Goal: Task Accomplishment & Management: Manage account settings

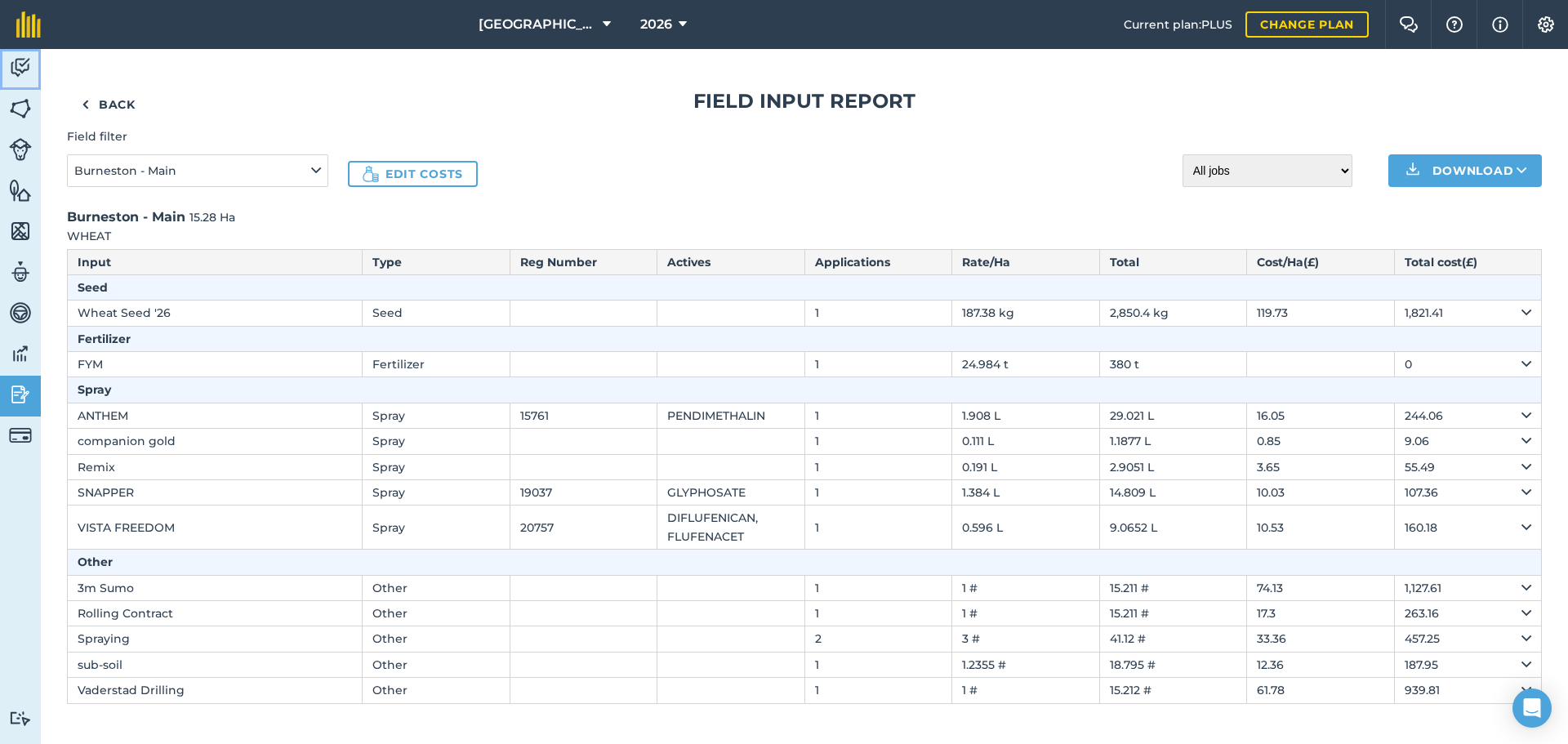
click at [23, 67] on img at bounding box center [20, 68] width 23 height 25
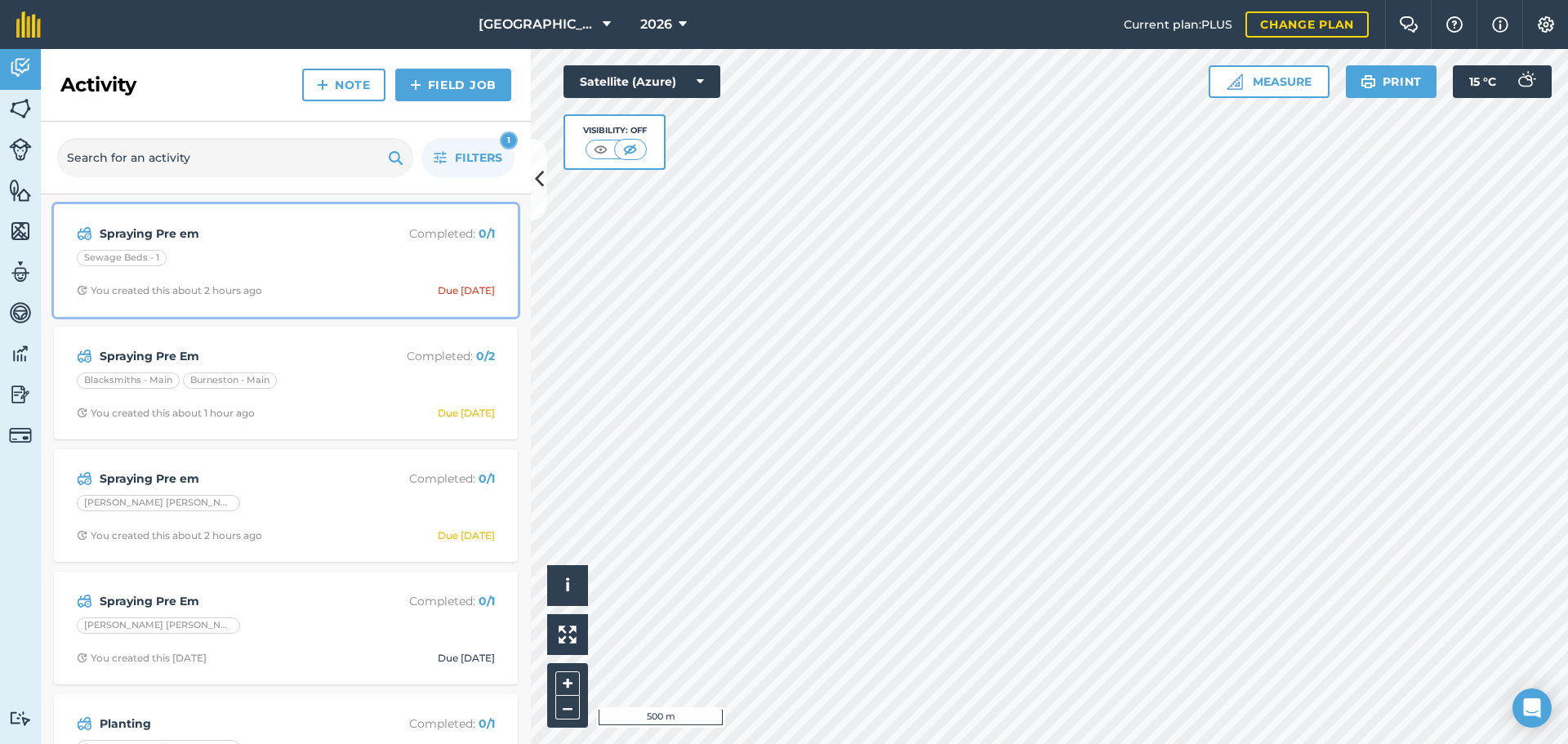
click at [269, 238] on strong "Spraying Pre em" at bounding box center [229, 233] width 259 height 18
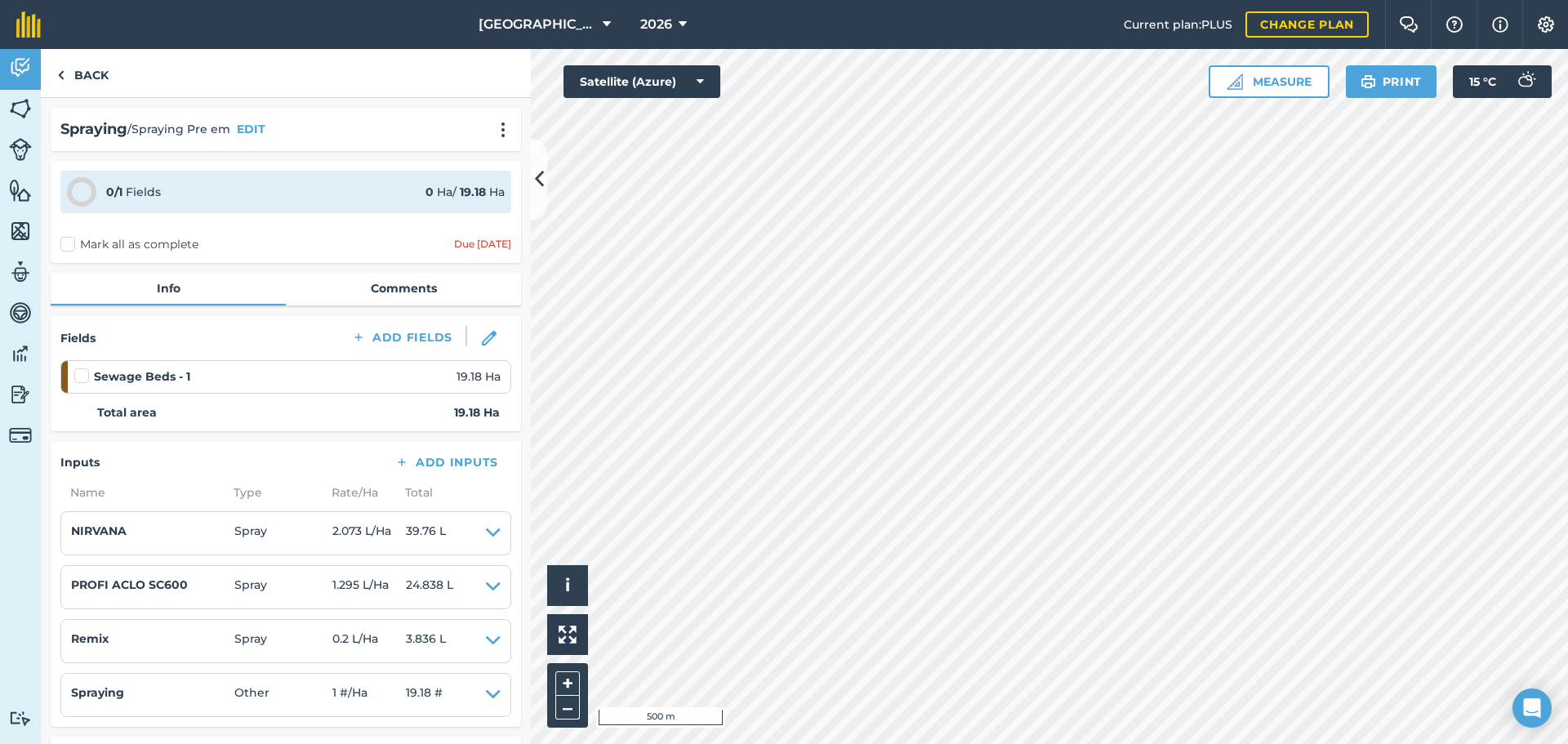
click at [100, 233] on div "0 / 1 Fields 0 Ha / 19.18 Ha Mark all as complete Due today" at bounding box center [286, 212] width 471 height 102
click at [76, 241] on label "Mark all as complete" at bounding box center [129, 244] width 138 height 17
click at [71, 241] on input "Mark all as complete" at bounding box center [65, 241] width 11 height 11
checkbox input "false"
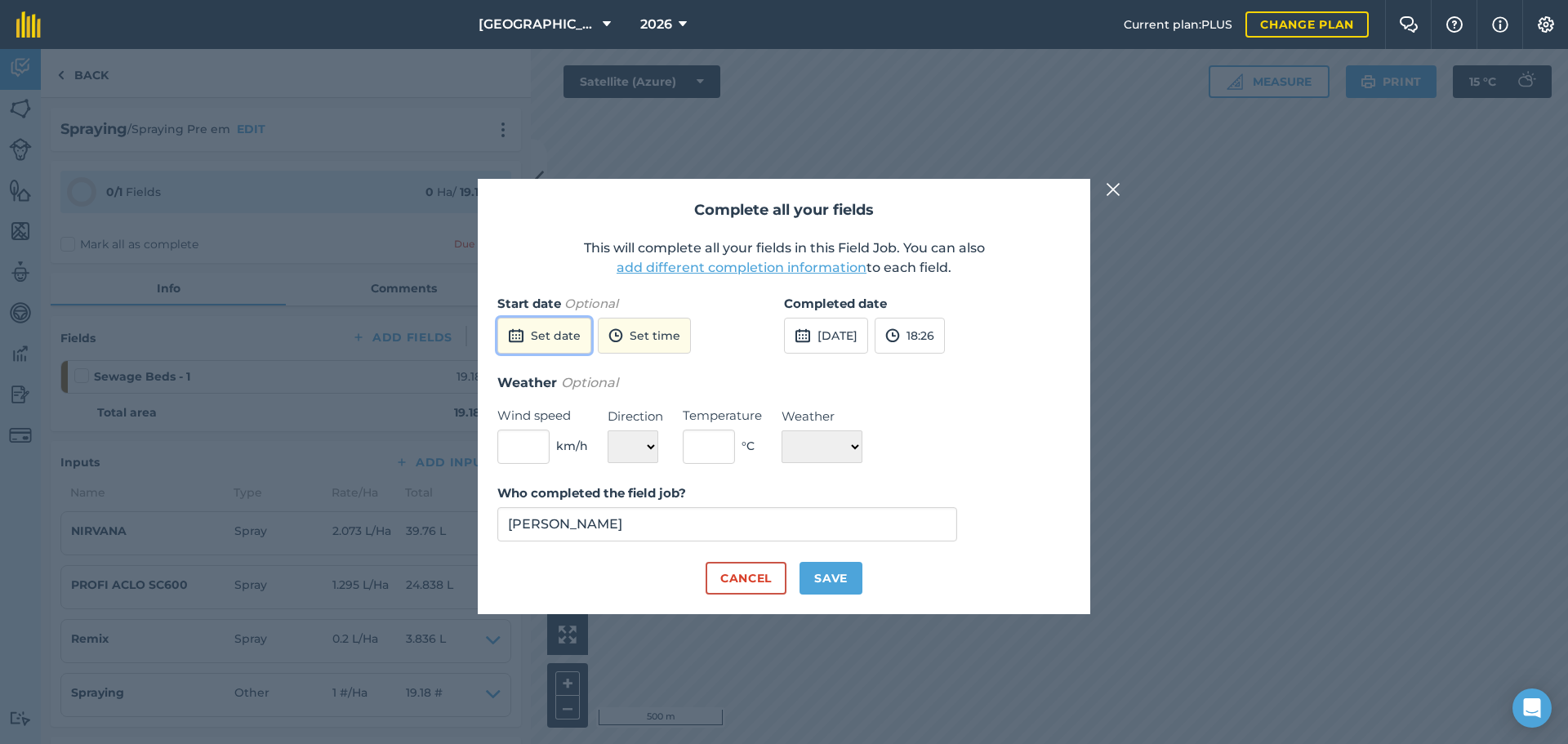
click at [559, 328] on button "Set date" at bounding box center [545, 335] width 94 height 35
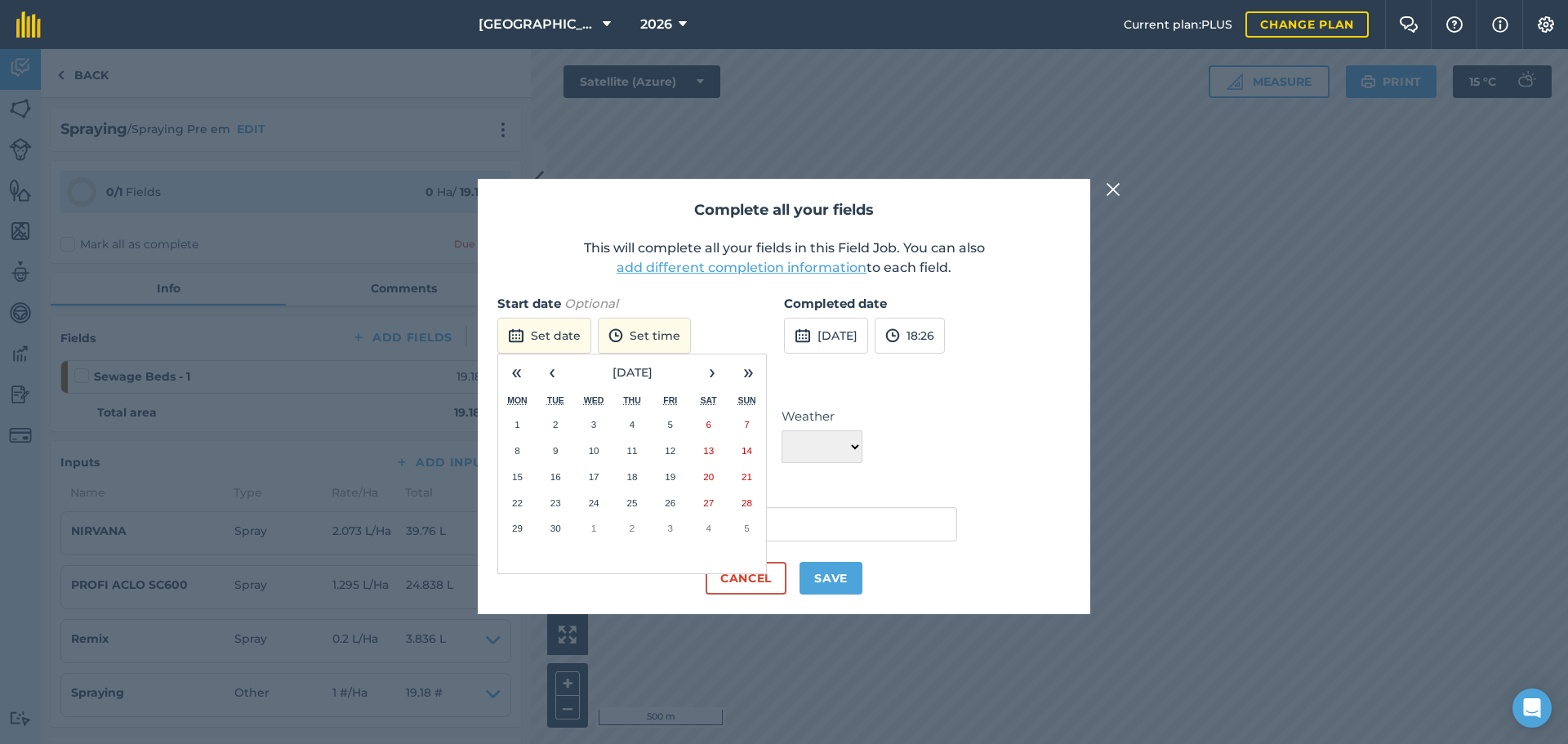
click at [553, 523] on abbr "30" at bounding box center [555, 527] width 11 height 11
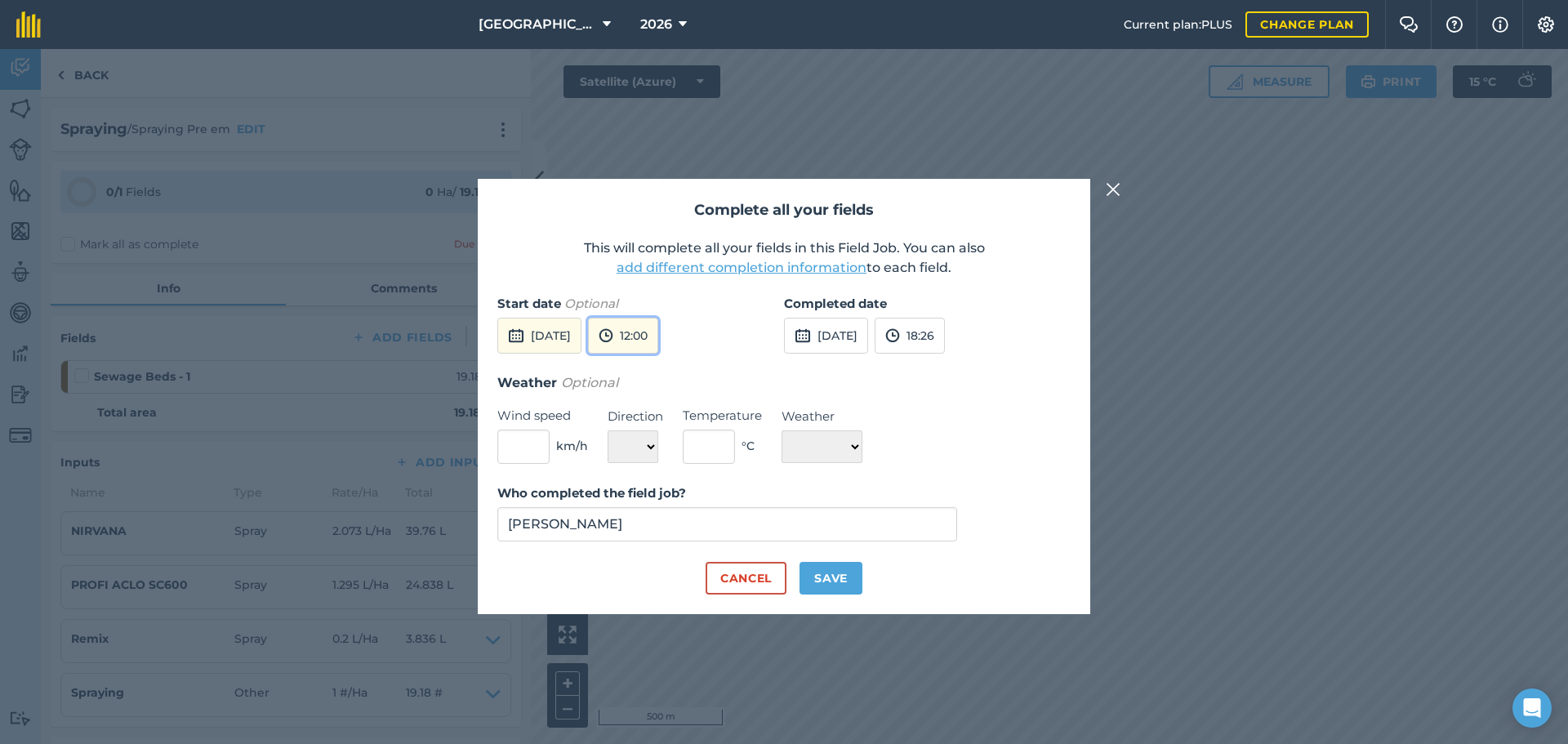
click at [659, 340] on button "12:00" at bounding box center [622, 335] width 70 height 35
click at [665, 442] on button "15:00" at bounding box center [627, 439] width 77 height 26
click at [946, 336] on button "18:26" at bounding box center [909, 335] width 70 height 35
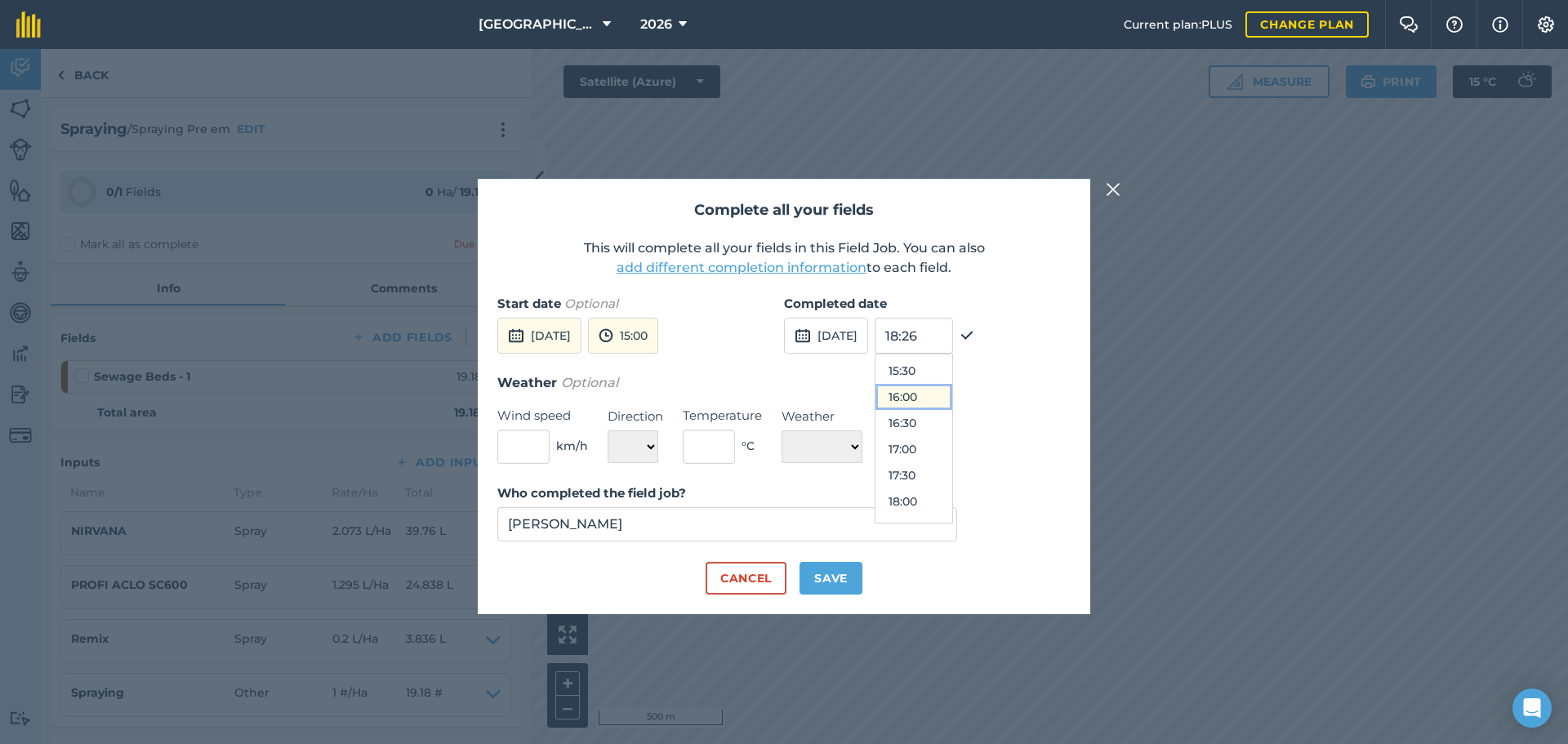
click at [952, 398] on button "16:00" at bounding box center [914, 396] width 77 height 26
click at [529, 449] on input "text" at bounding box center [524, 447] width 53 height 35
type input "4"
click at [645, 451] on select "N NE E SE S SW W NW" at bounding box center [633, 447] width 51 height 33
select select "SW"
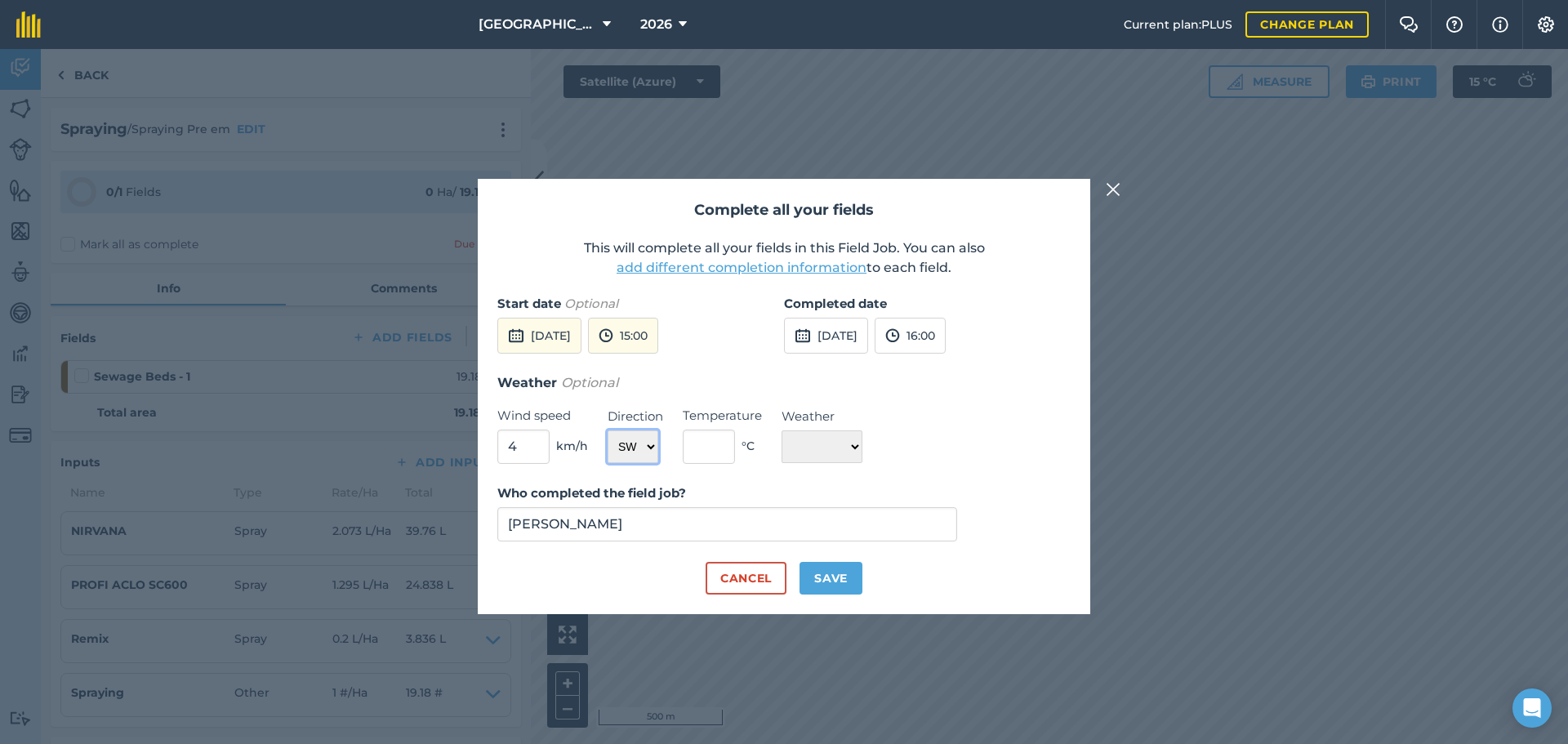
click at [608, 430] on select "N NE E SE S SW W NW" at bounding box center [633, 447] width 51 height 33
click at [708, 452] on input "text" at bounding box center [709, 447] width 53 height 35
type input "17"
click at [799, 446] on select "☀️ Sunny 🌧 Rainy ⛅️ Cloudy 🌨 Snow ❄️ Icy" at bounding box center [822, 447] width 81 height 33
select select "Sunny"
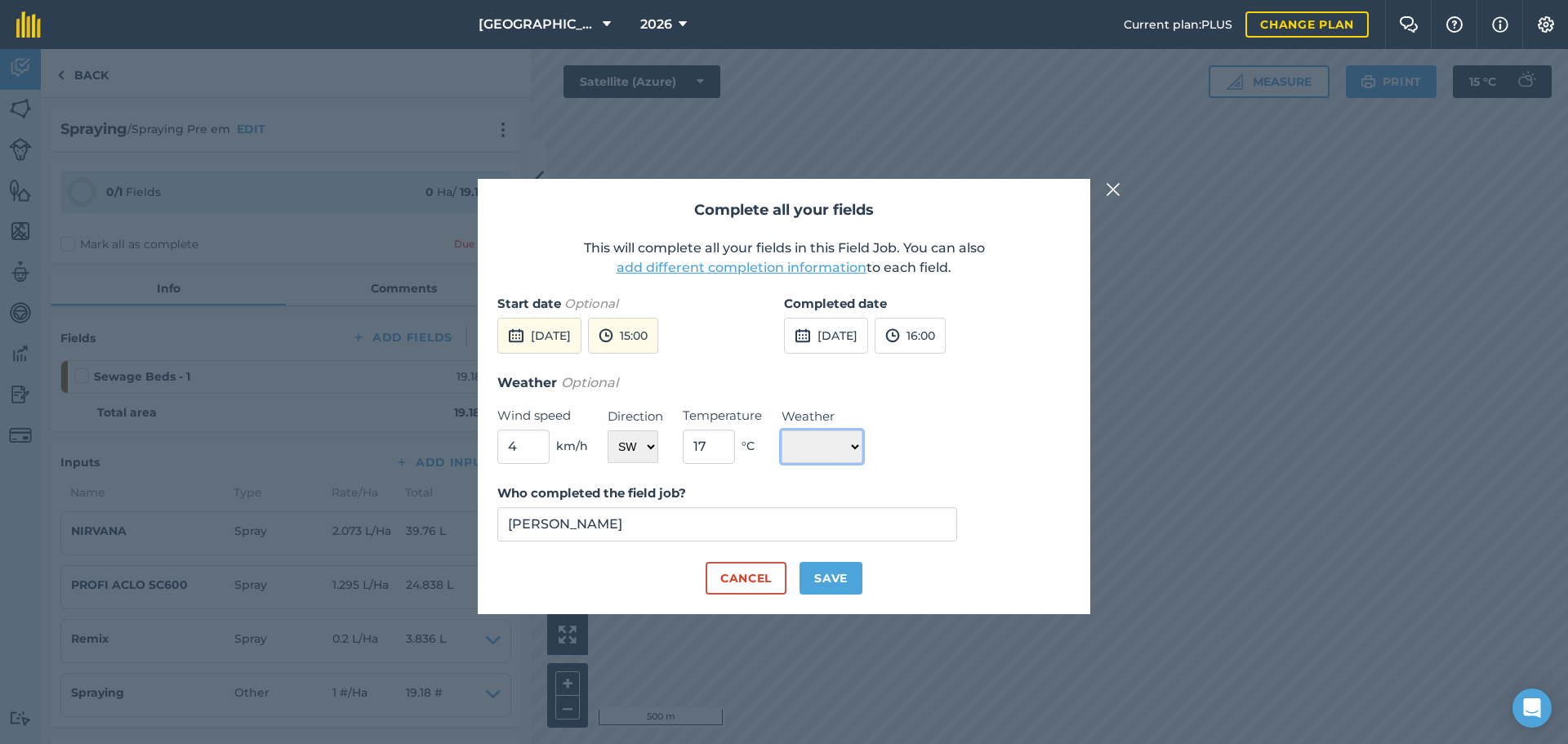
click at [782, 430] on select "☀️ Sunny 🌧 Rainy ⛅️ Cloudy 🌨 Snow ❄️ Icy" at bounding box center [822, 447] width 81 height 33
click at [821, 585] on button "Save" at bounding box center [831, 578] width 63 height 33
checkbox input "true"
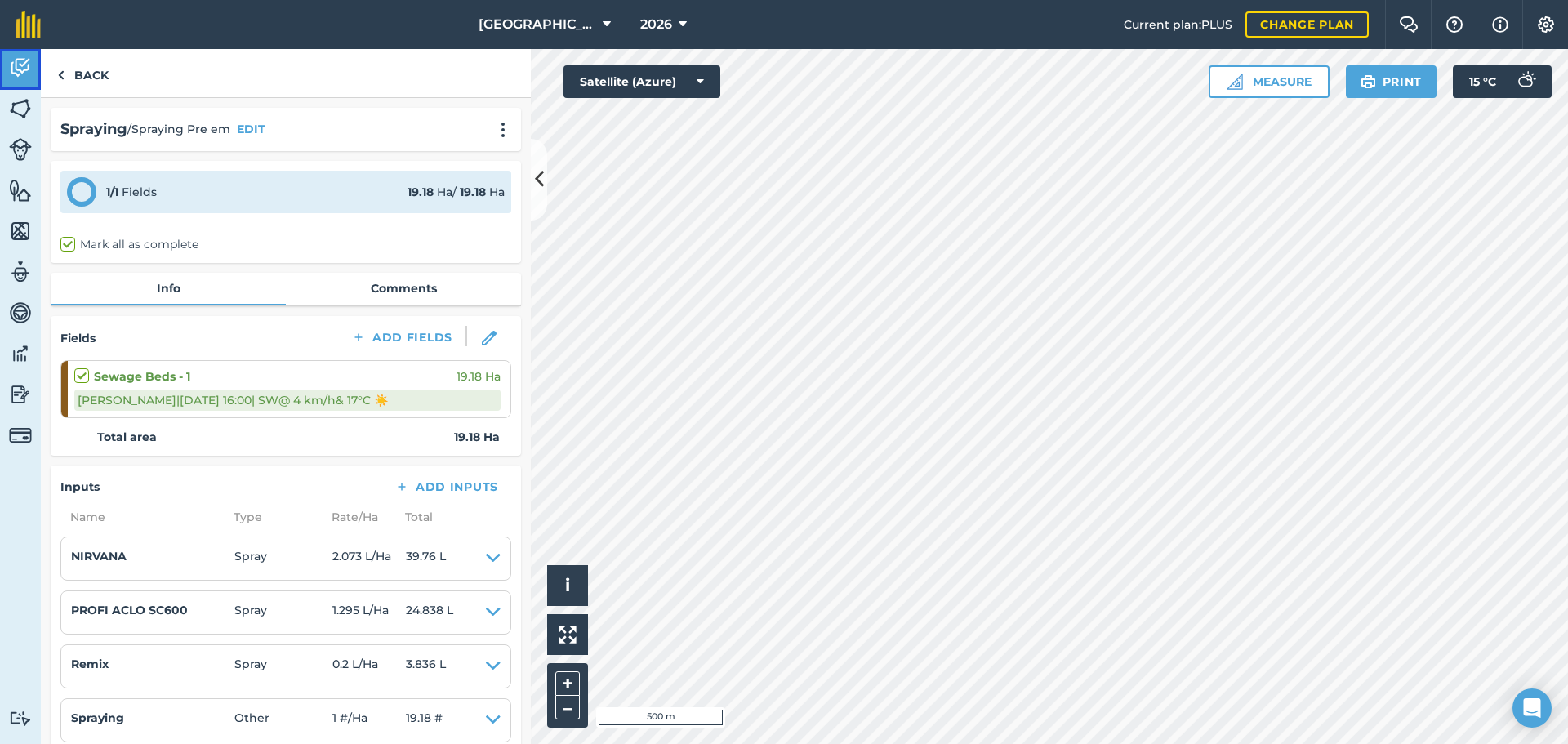
click at [17, 75] on img at bounding box center [20, 68] width 23 height 25
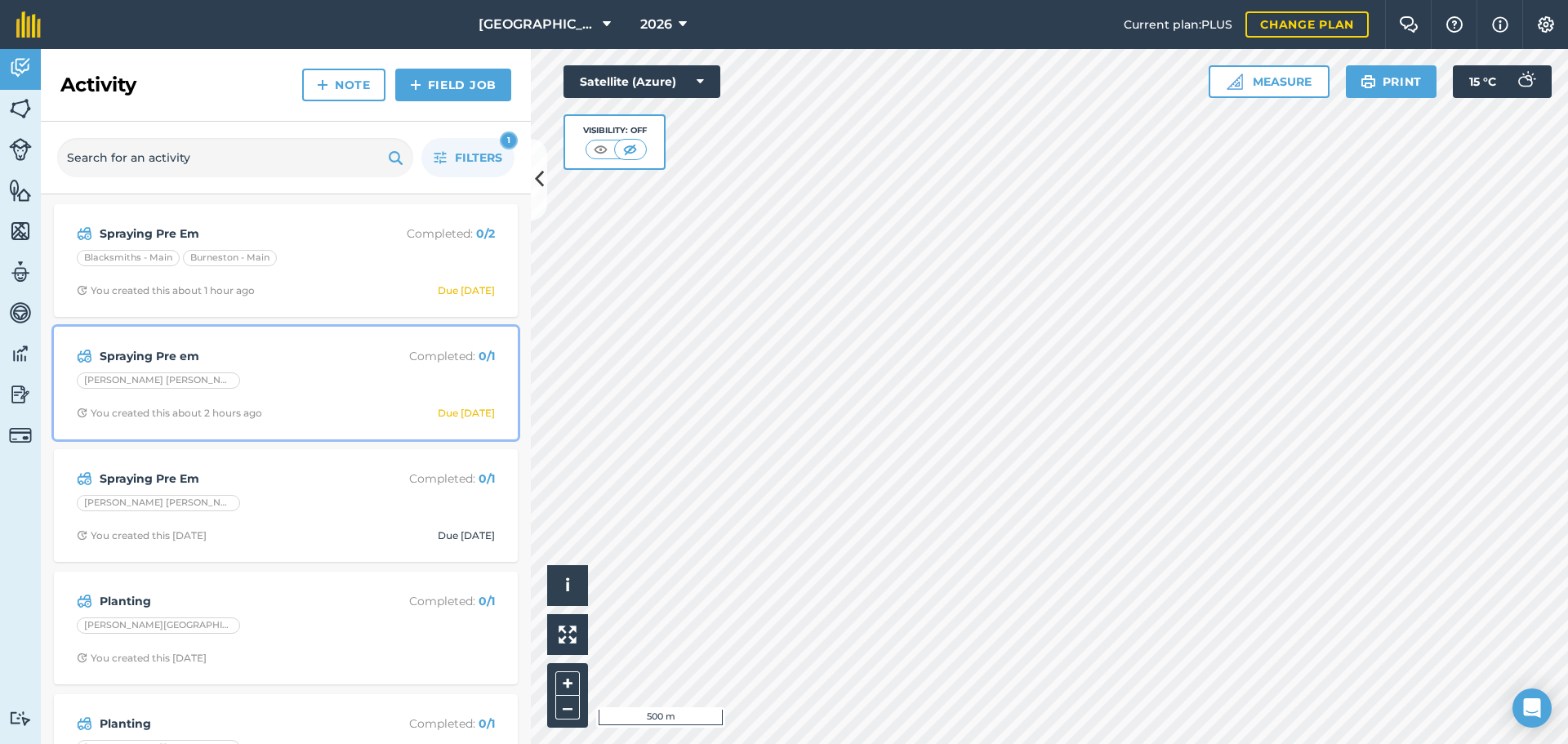
click at [181, 359] on strong "Spraying Pre em" at bounding box center [229, 356] width 259 height 18
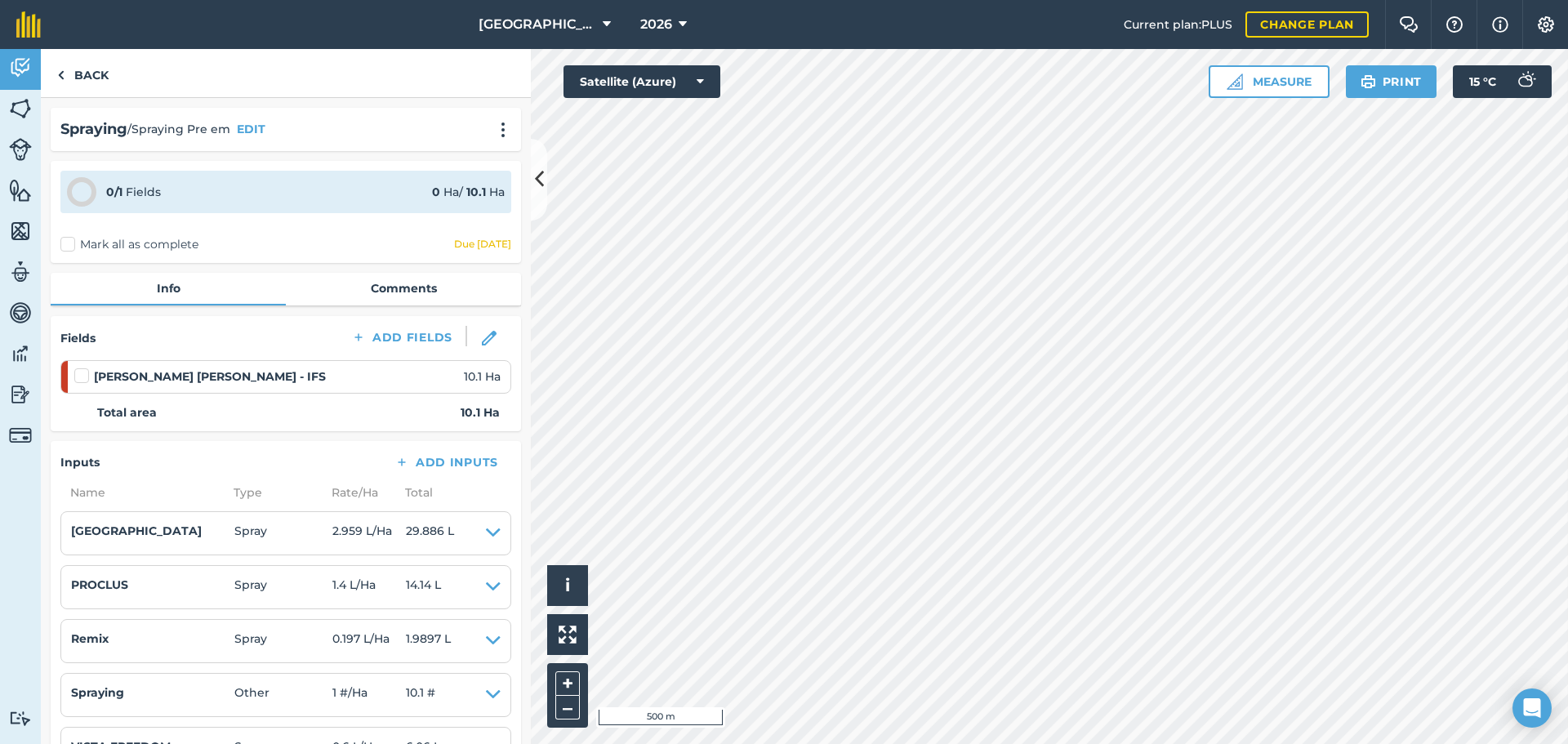
click at [71, 241] on label "Mark all as complete" at bounding box center [129, 244] width 138 height 17
click at [71, 241] on input "Mark all as complete" at bounding box center [65, 241] width 11 height 11
checkbox input "false"
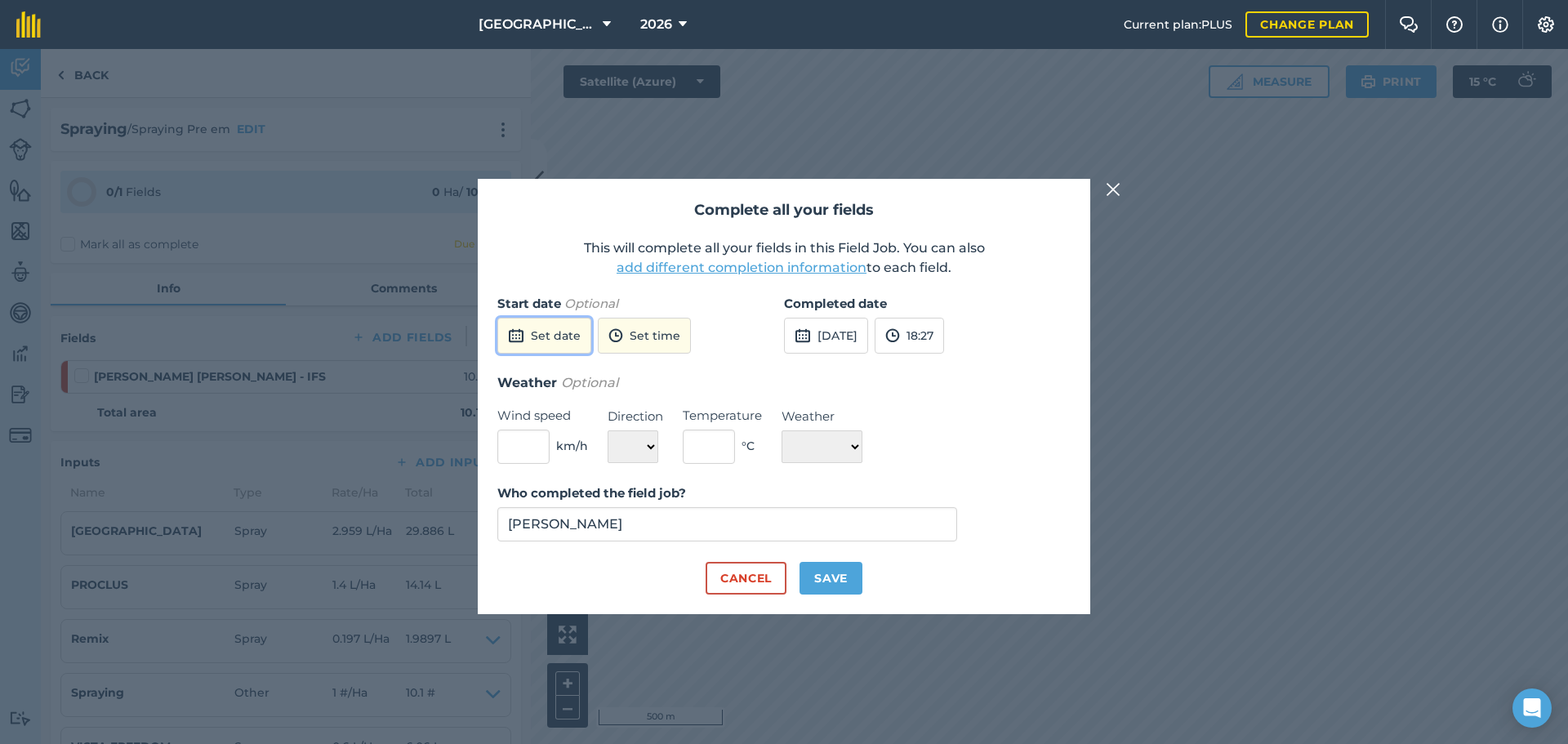
click at [505, 337] on button "Set date" at bounding box center [545, 335] width 94 height 35
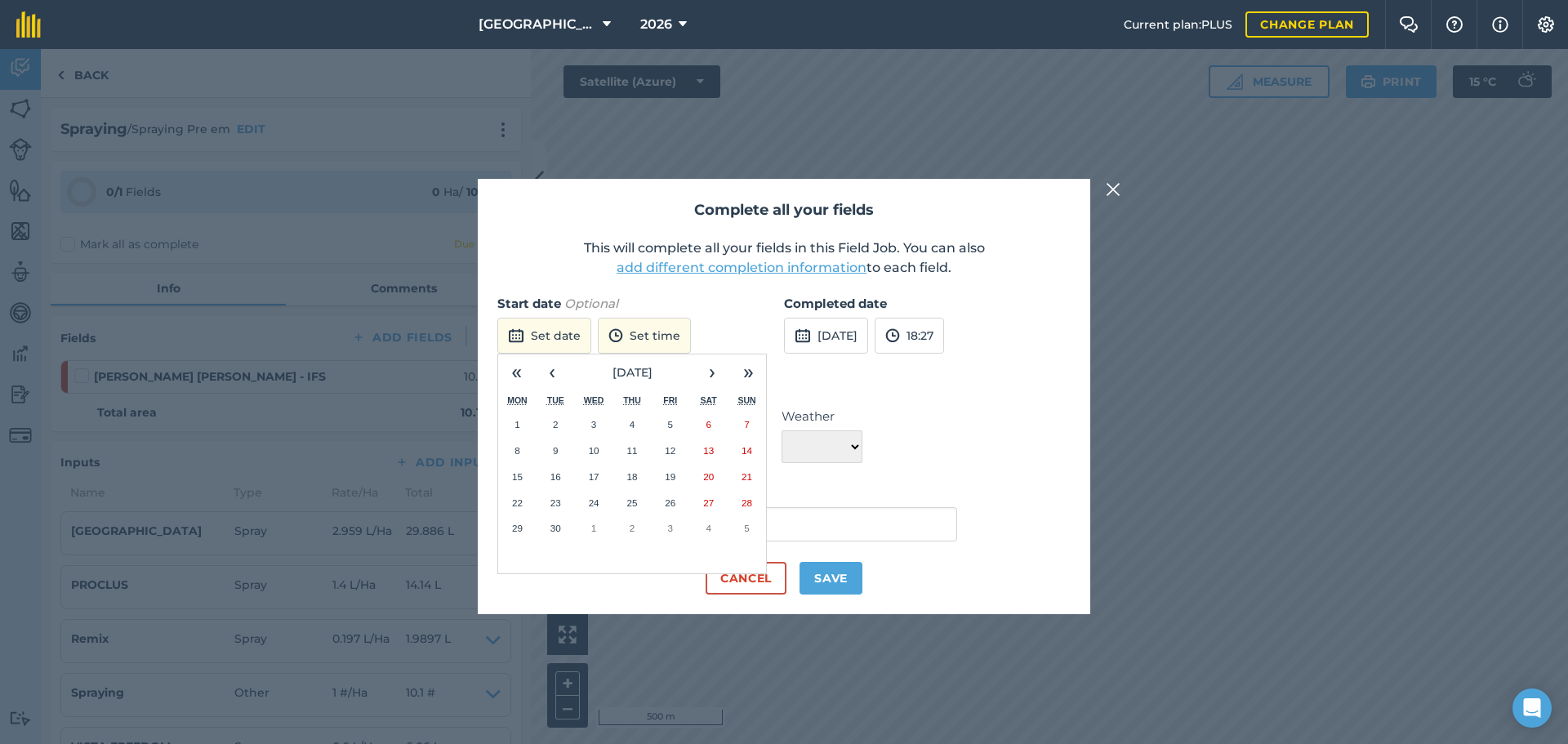
click at [558, 526] on abbr "30" at bounding box center [555, 527] width 11 height 11
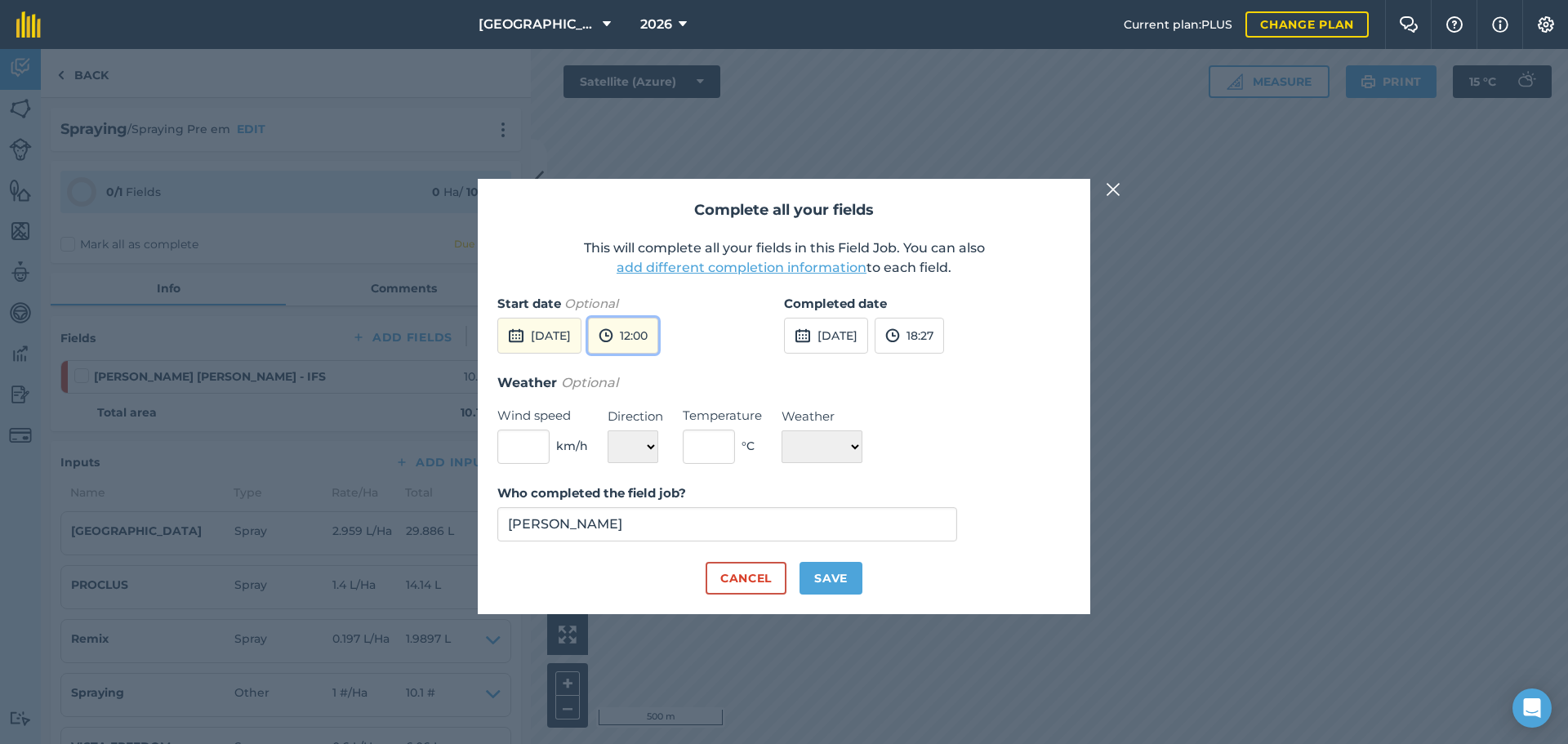
click at [659, 338] on button "12:00" at bounding box center [622, 335] width 70 height 35
click at [666, 407] on button "16:00" at bounding box center [627, 409] width 77 height 26
click at [945, 334] on button "18:27" at bounding box center [909, 335] width 69 height 35
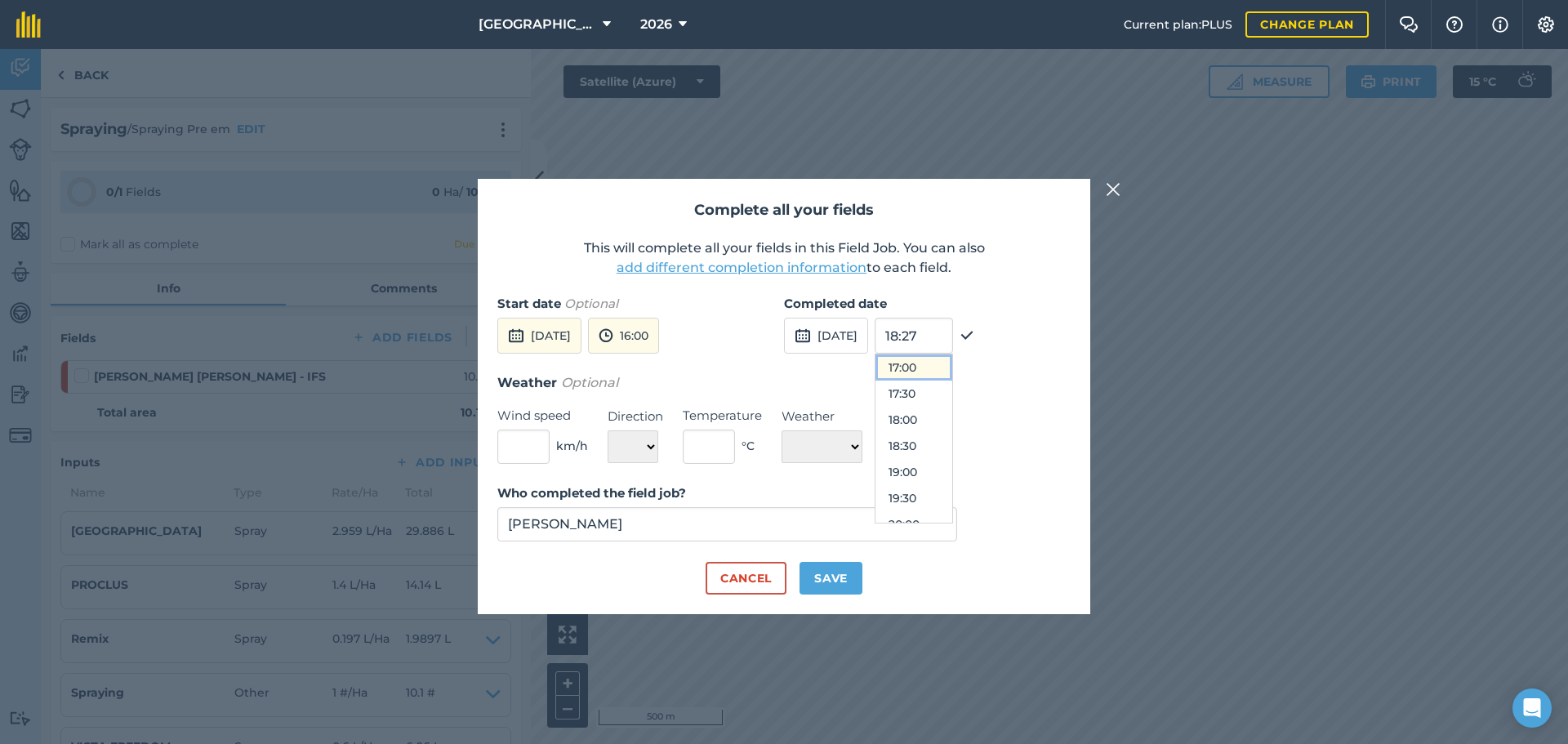
click at [952, 366] on button "17:00" at bounding box center [914, 367] width 77 height 26
click at [524, 445] on input "text" at bounding box center [524, 447] width 53 height 35
type input "4"
click at [645, 441] on select "N NE E SE S SW W NW" at bounding box center [633, 447] width 51 height 33
select select "SW"
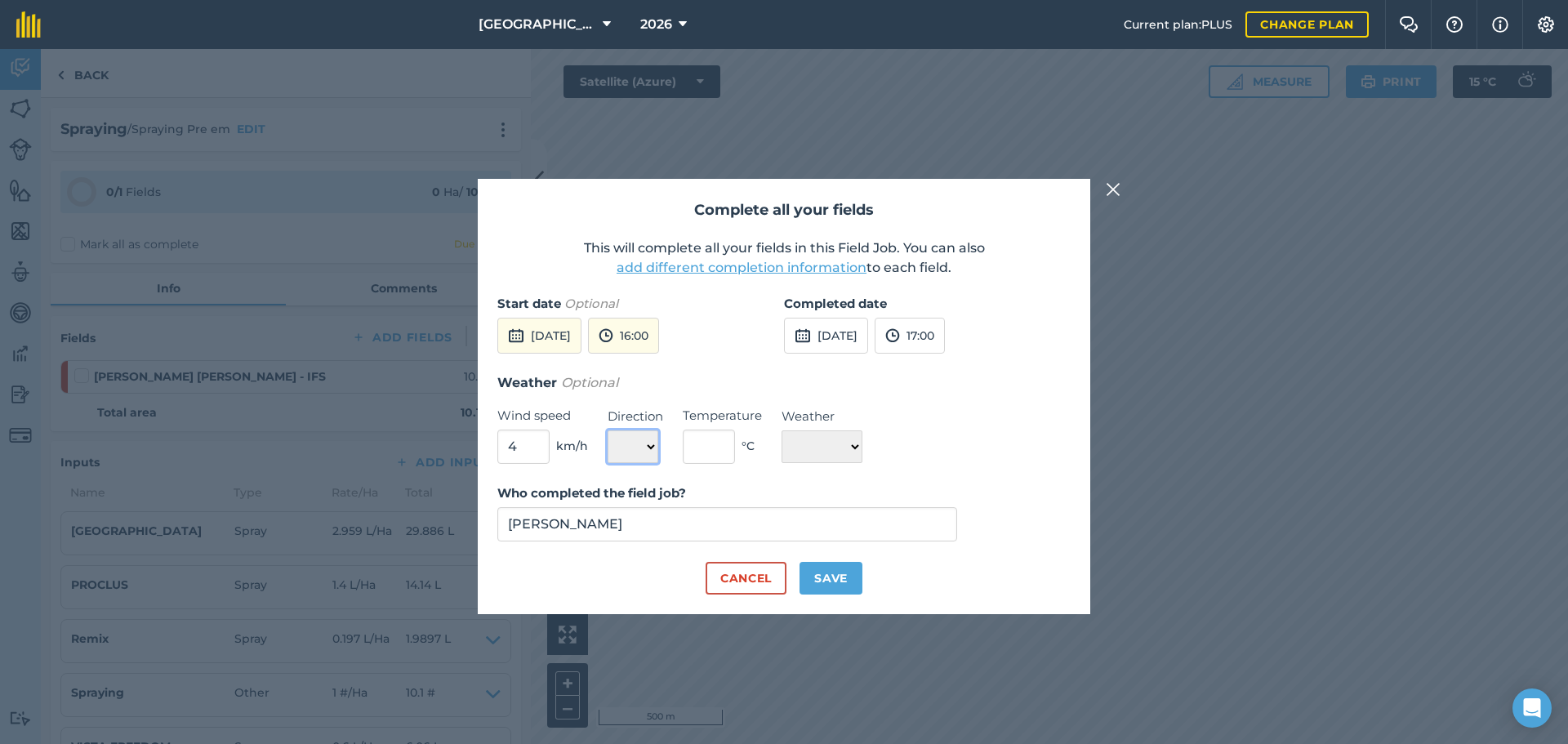
click at [608, 430] on select "N NE E SE S SW W NW" at bounding box center [633, 447] width 51 height 33
click at [716, 444] on input "text" at bounding box center [709, 447] width 53 height 35
type input "17"
click at [823, 441] on select "☀️ Sunny 🌧 Rainy ⛅️ Cloudy 🌨 Snow ❄️ Icy" at bounding box center [822, 447] width 81 height 33
select select "Sunny"
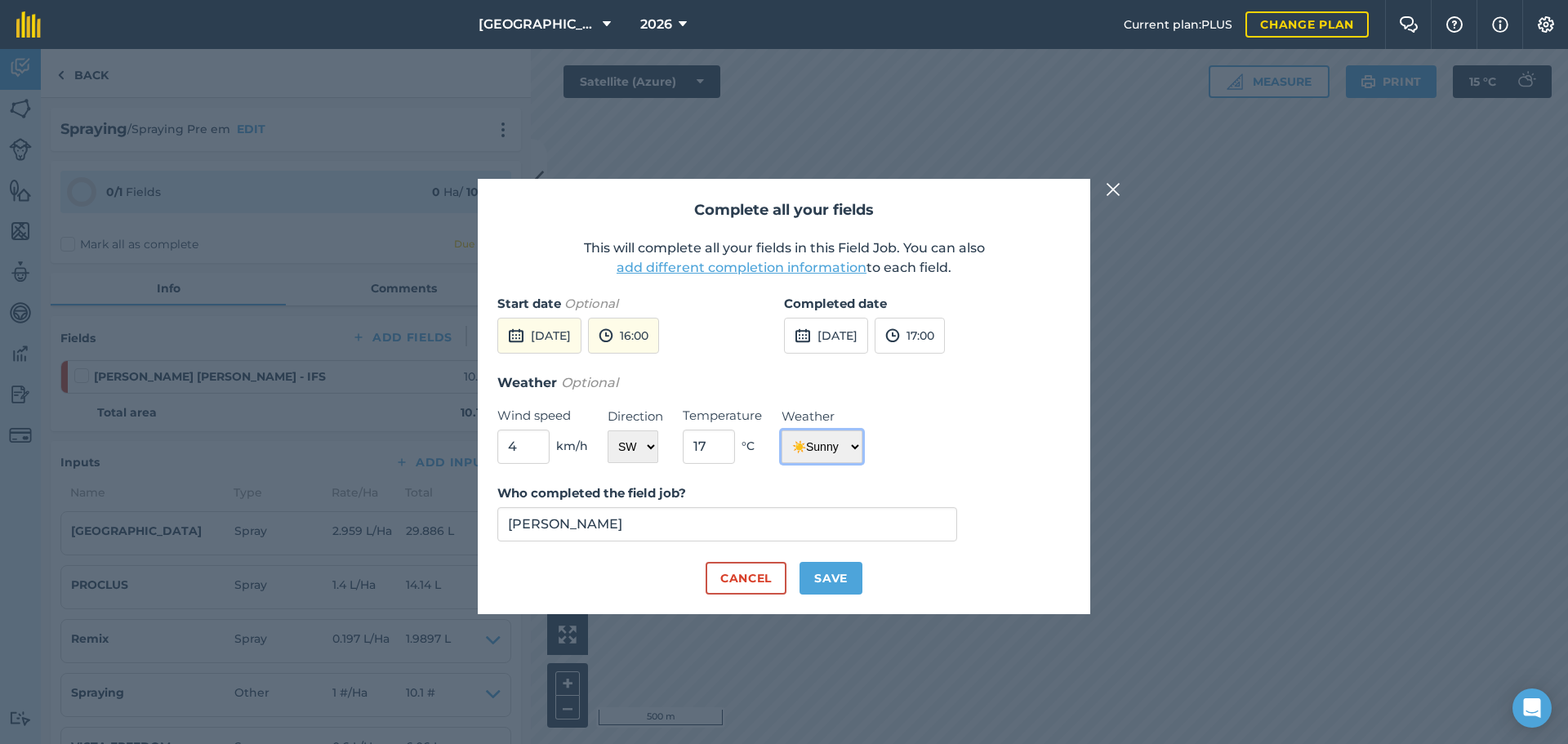
click at [782, 430] on select "☀️ Sunny 🌧 Rainy ⛅️ Cloudy 🌨 Snow ❄️ Icy" at bounding box center [822, 447] width 81 height 33
click at [826, 572] on button "Save" at bounding box center [831, 578] width 63 height 33
checkbox input "true"
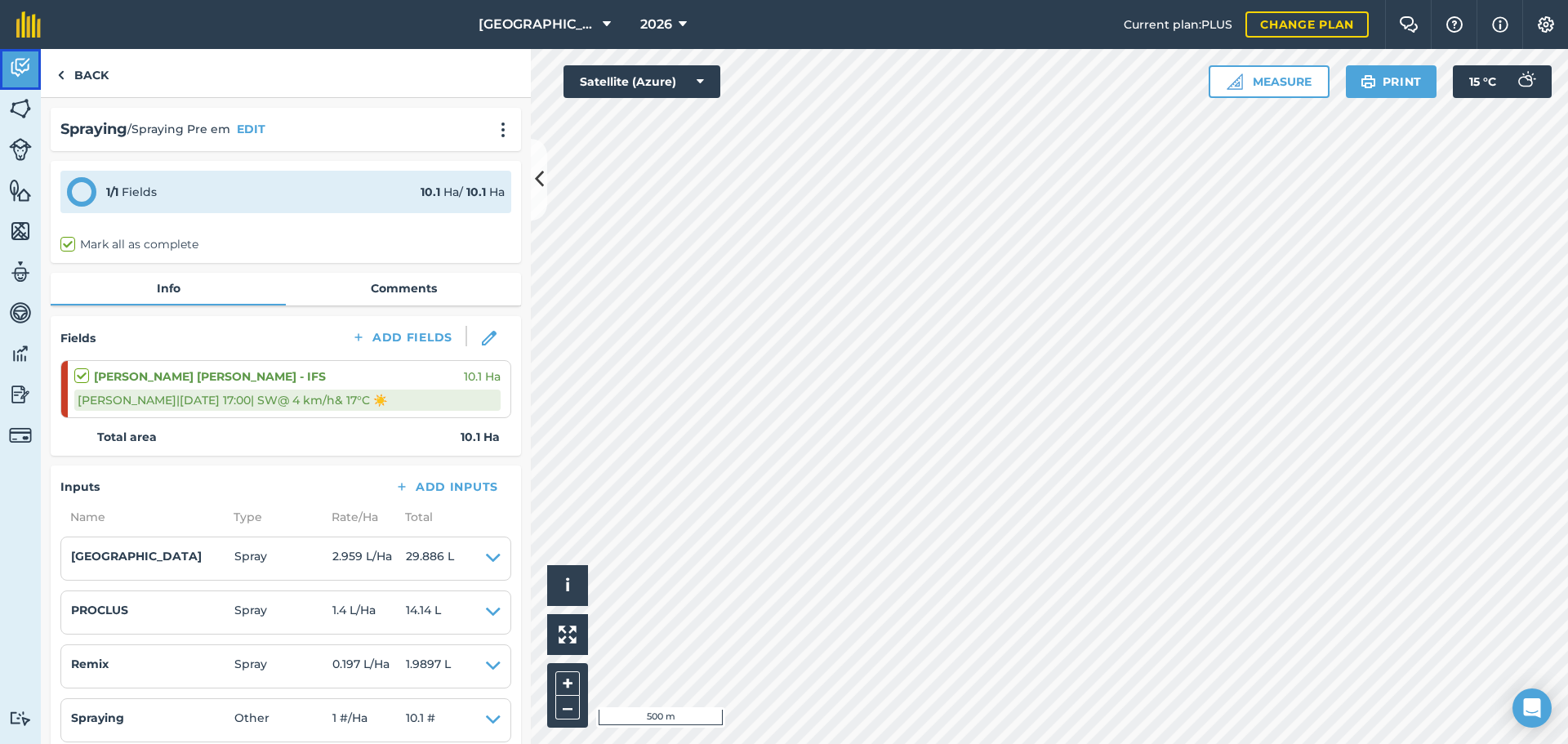
click at [30, 69] on img at bounding box center [20, 68] width 23 height 25
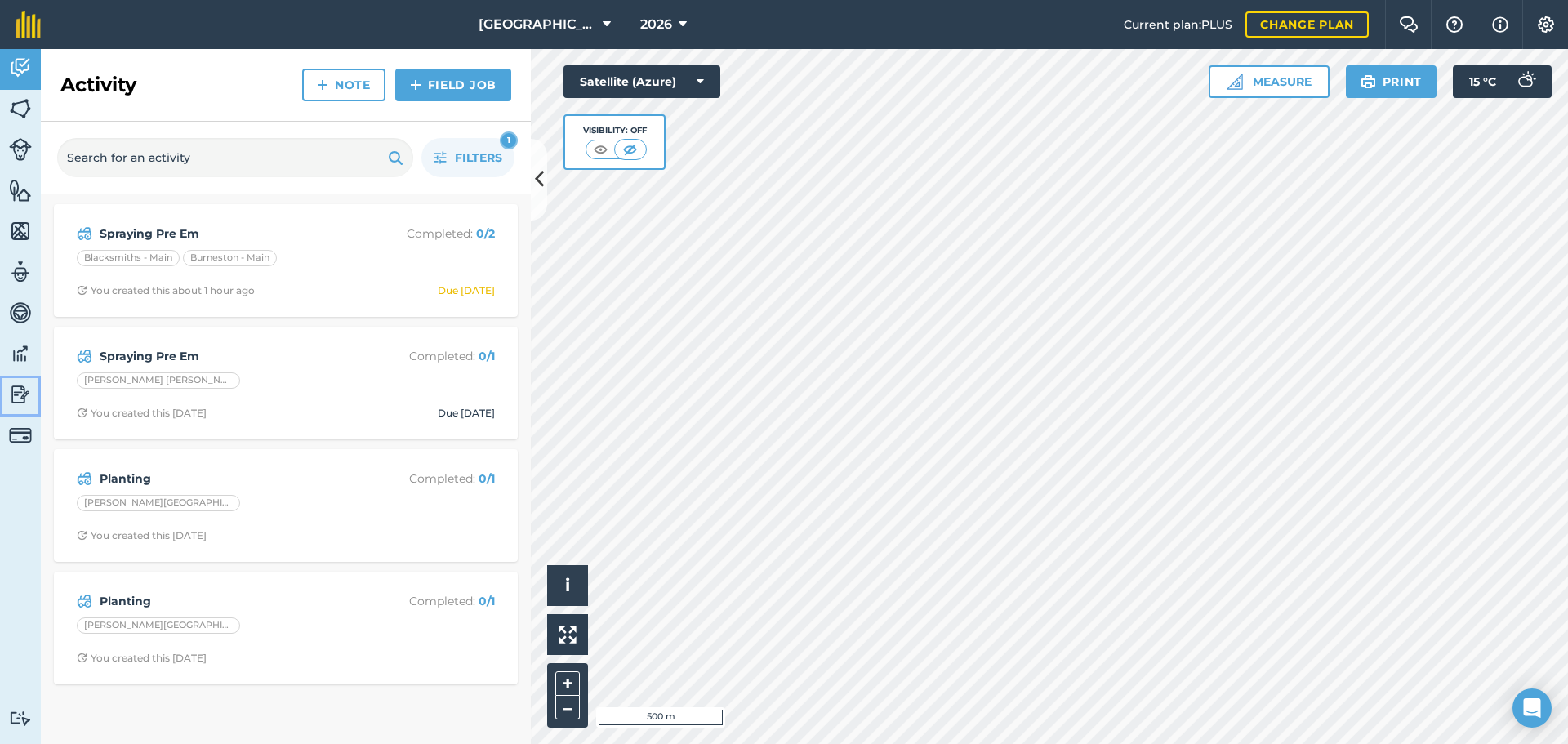
click at [30, 388] on img at bounding box center [20, 395] width 23 height 25
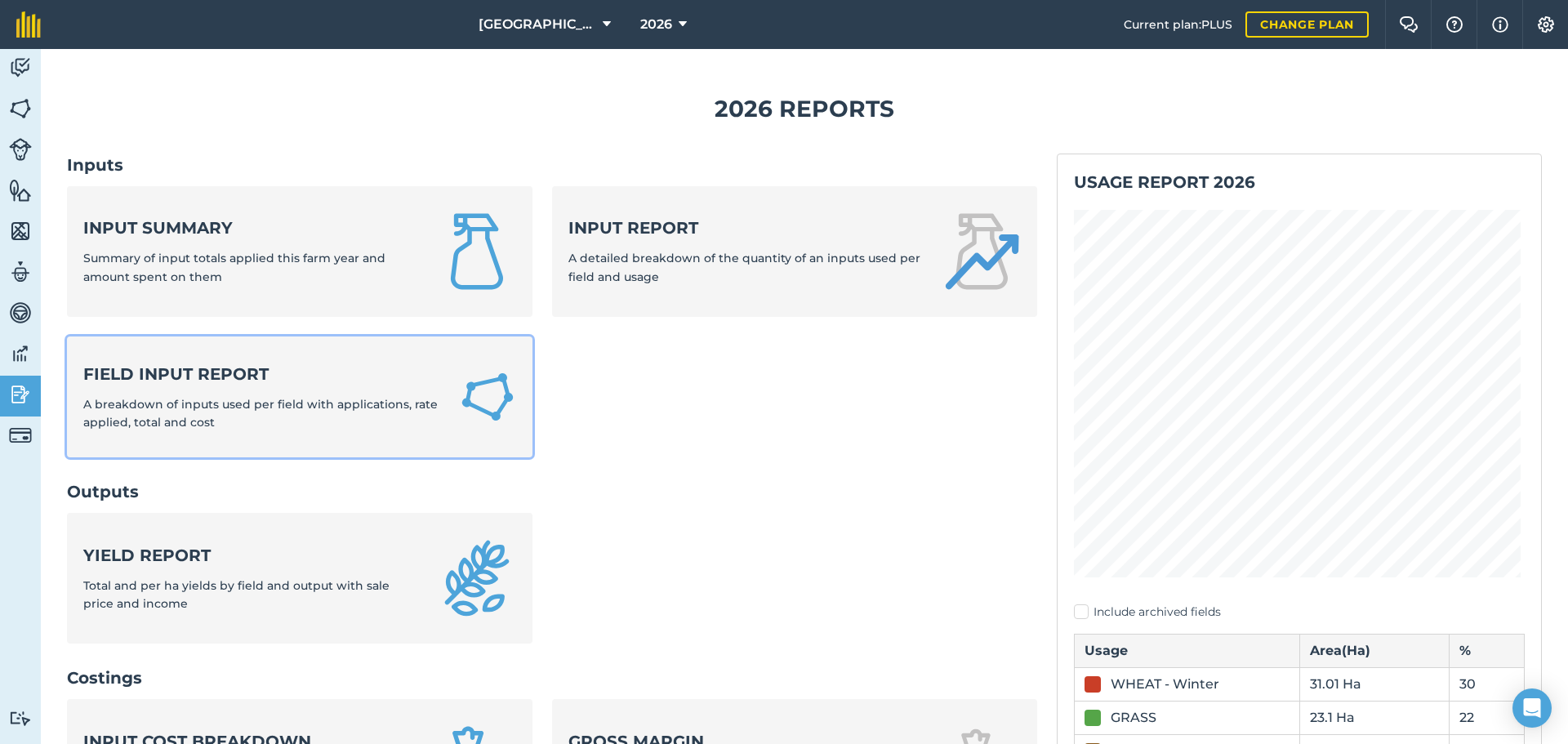
click at [248, 372] on strong "Field Input Report" at bounding box center [261, 374] width 356 height 23
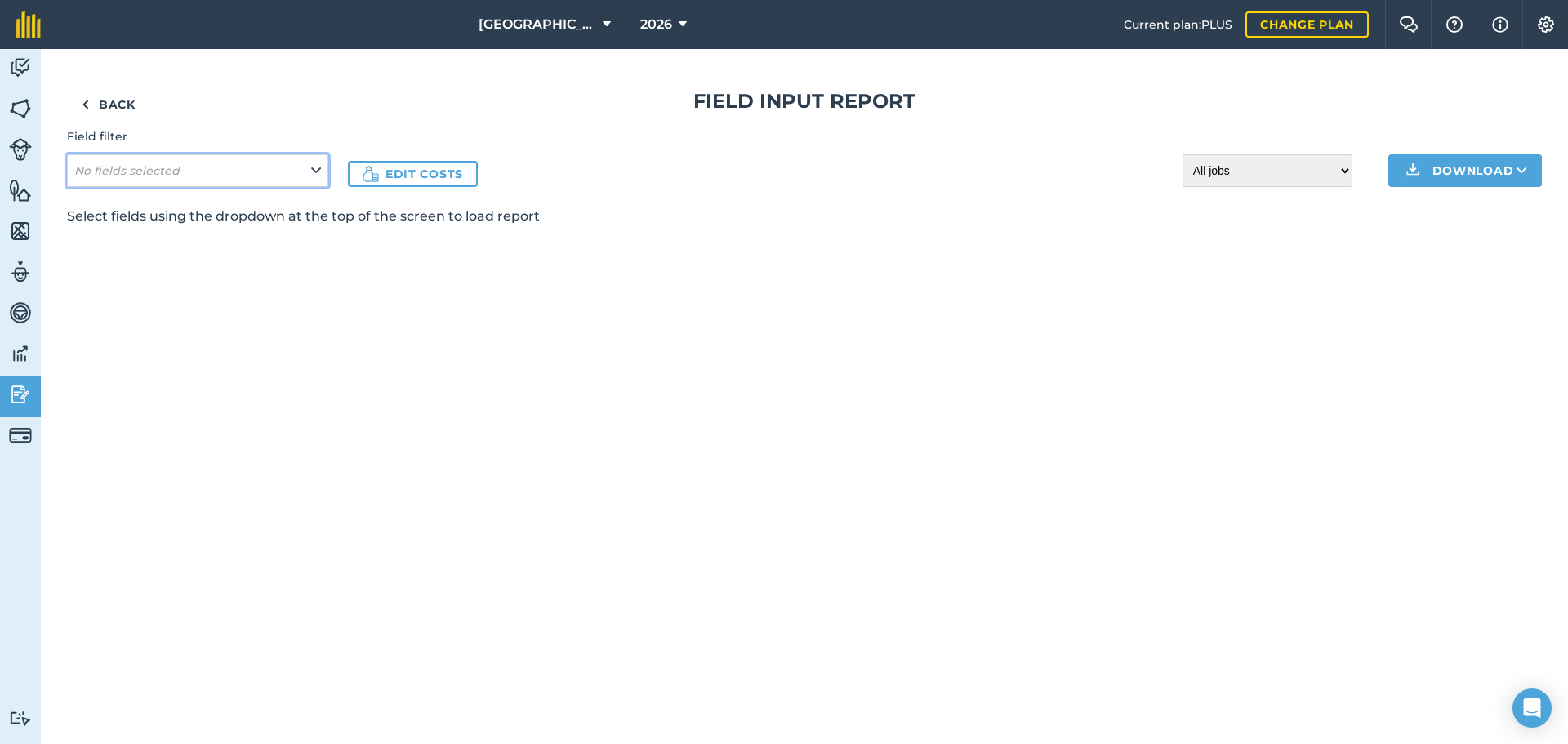
click at [312, 171] on icon at bounding box center [316, 171] width 10 height 18
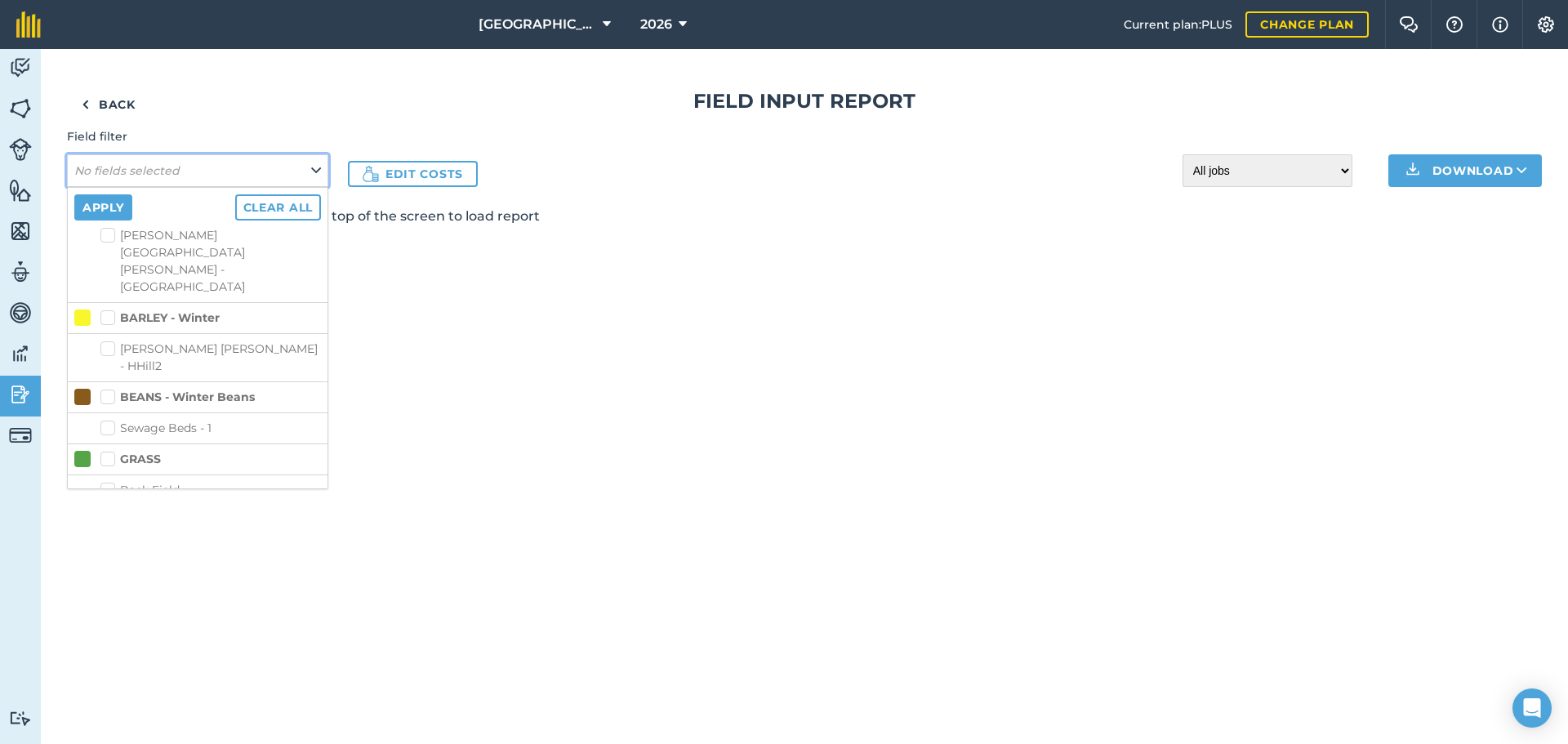
scroll to position [490, 0]
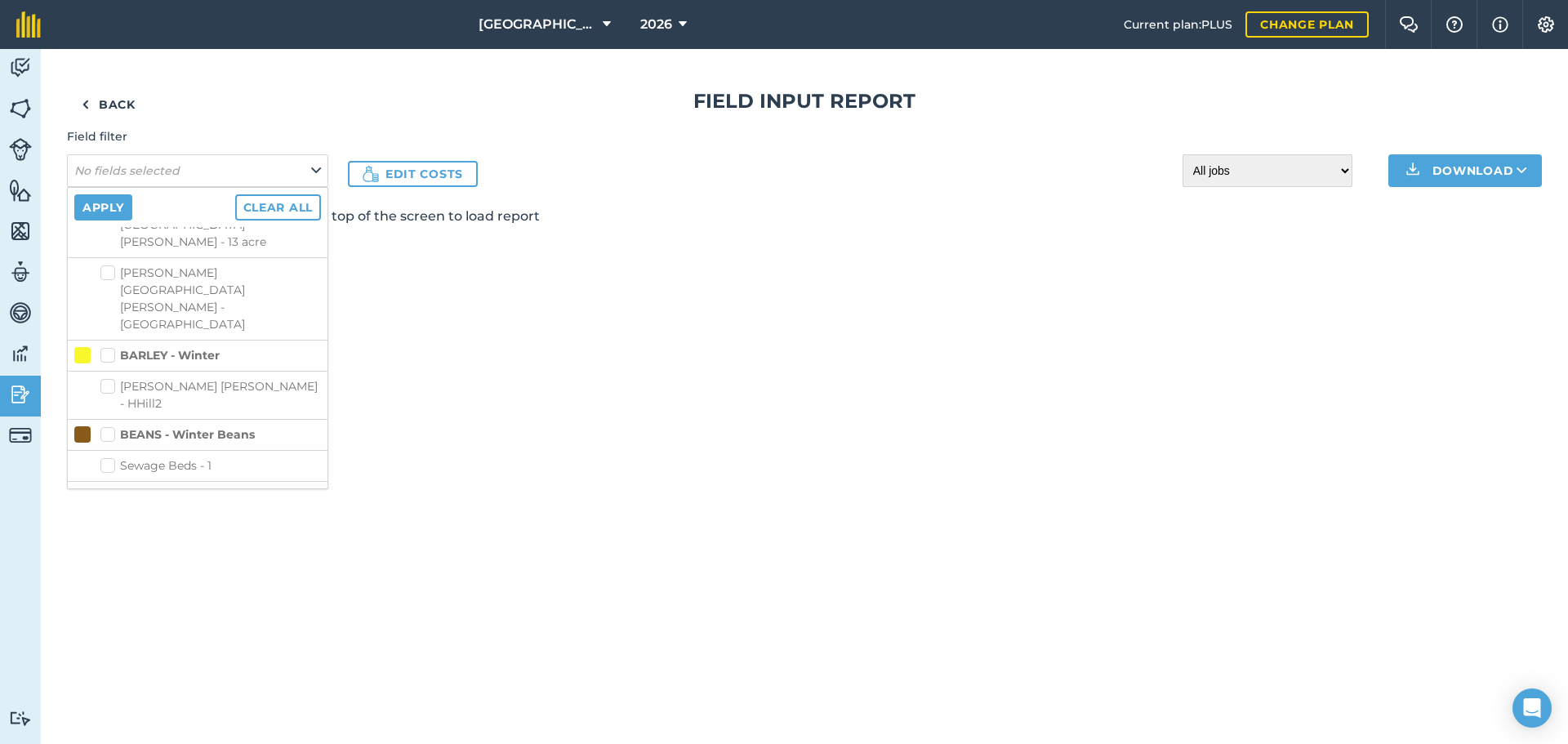
click at [108, 457] on label "Sewage Beds - 1" at bounding box center [211, 466] width 221 height 17
click at [108, 457] on input "Sewage Beds - 1" at bounding box center [105, 462] width 11 height 11
checkbox input "true"
click at [110, 207] on button "Apply" at bounding box center [104, 207] width 58 height 26
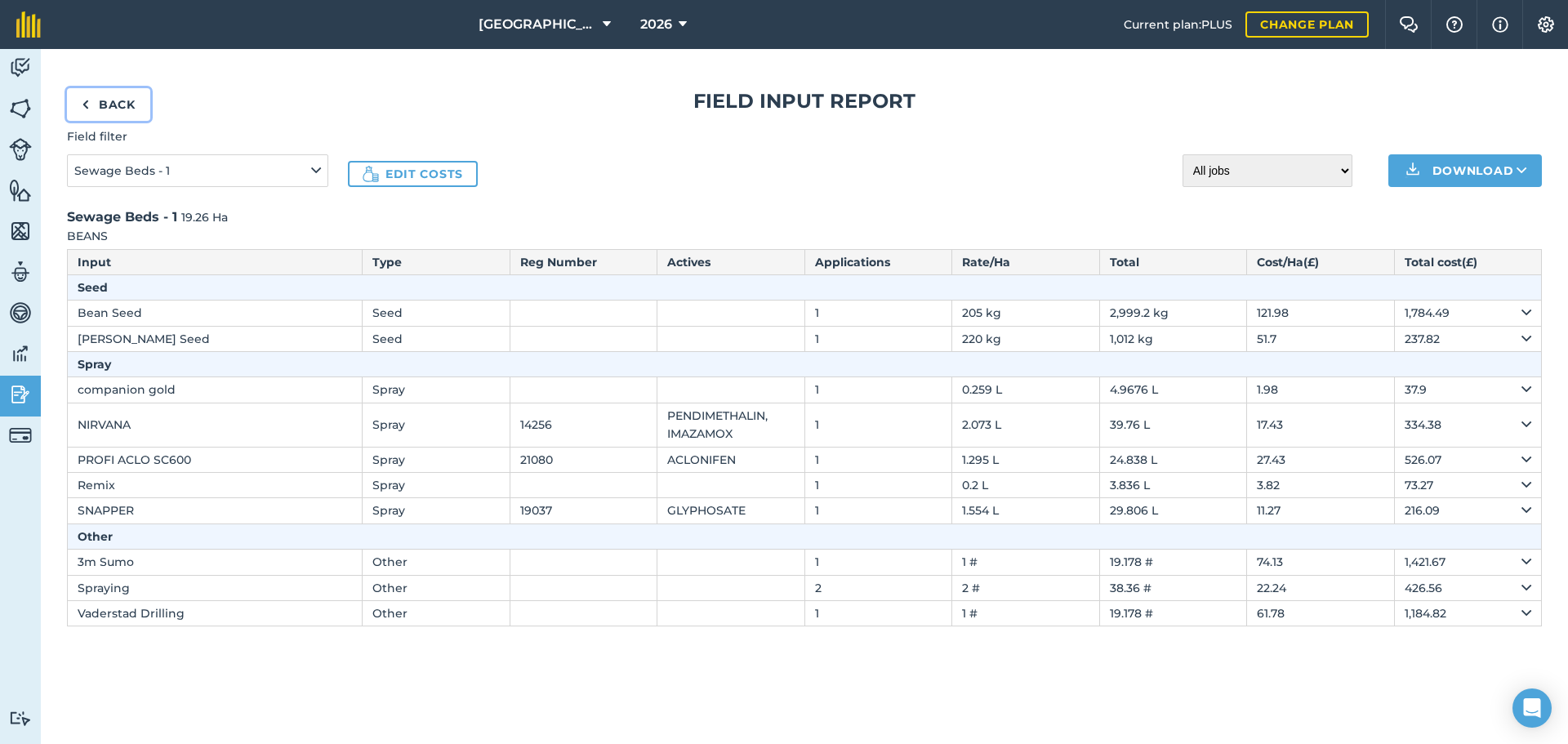
click at [107, 99] on link "Back" at bounding box center [108, 105] width 83 height 33
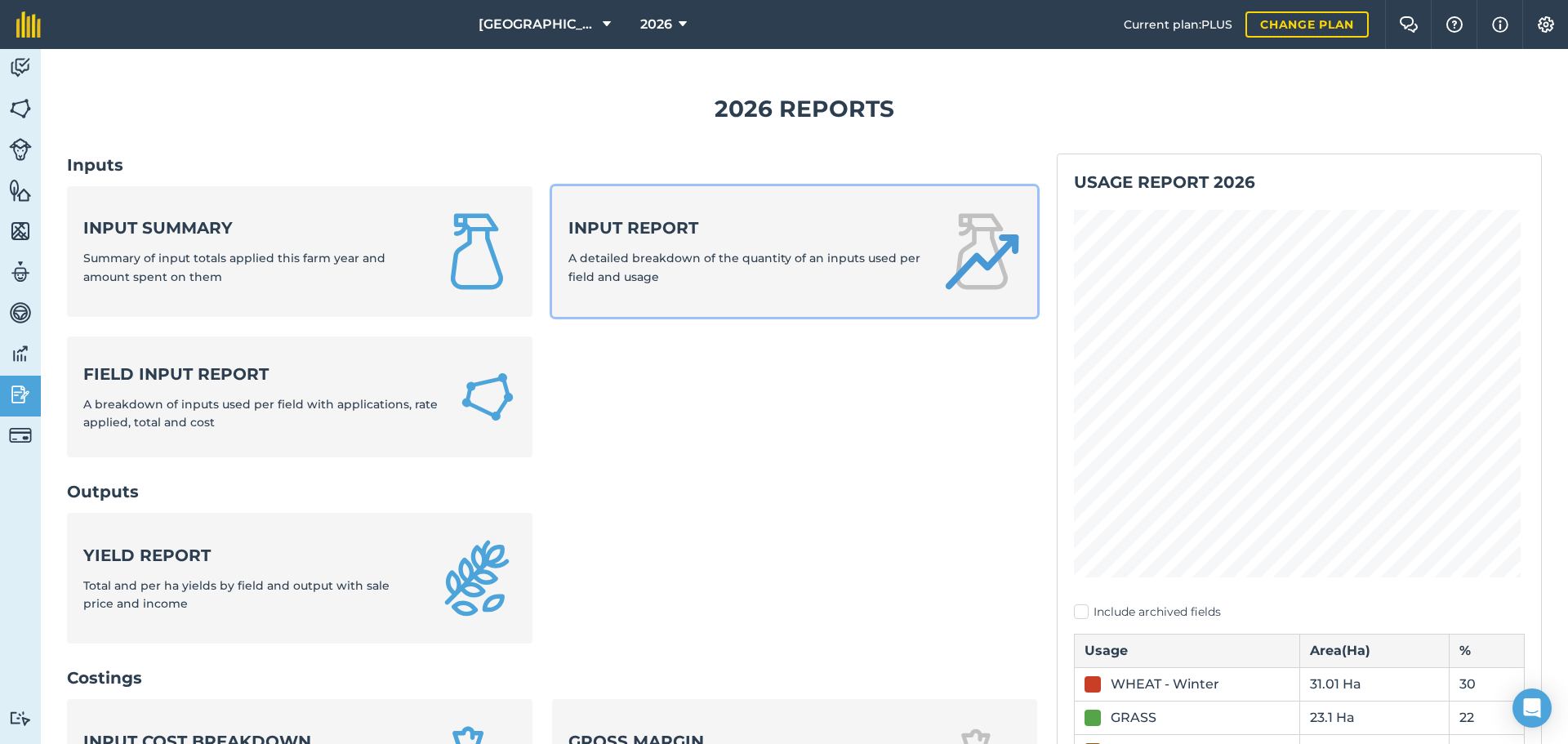
click at [679, 244] on div "Input report A detailed breakdown of the quantity of an inputs used per field a…" at bounding box center [746, 251] width 355 height 69
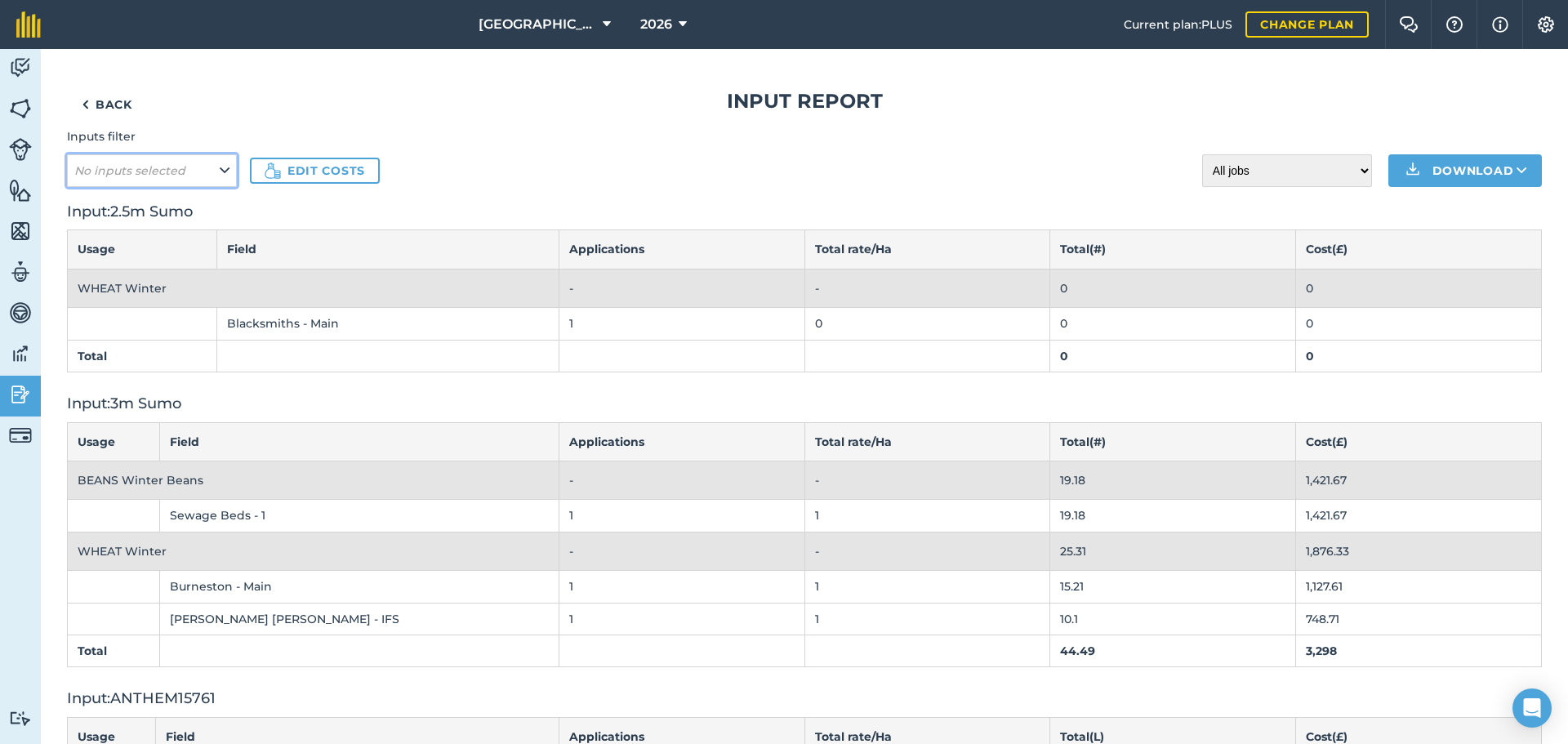
click at [223, 172] on icon at bounding box center [224, 171] width 10 height 18
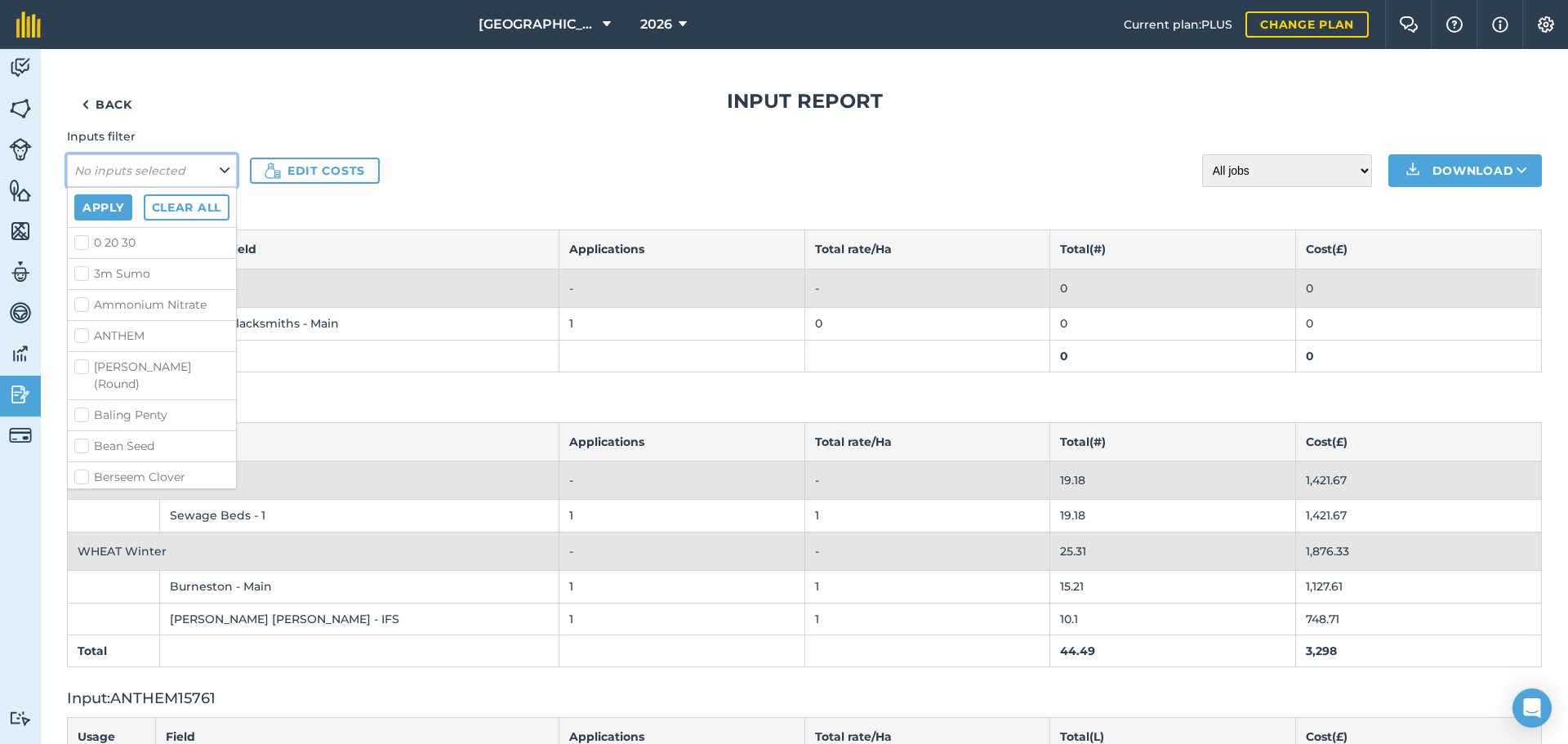
click at [223, 172] on icon at bounding box center [224, 171] width 10 height 18
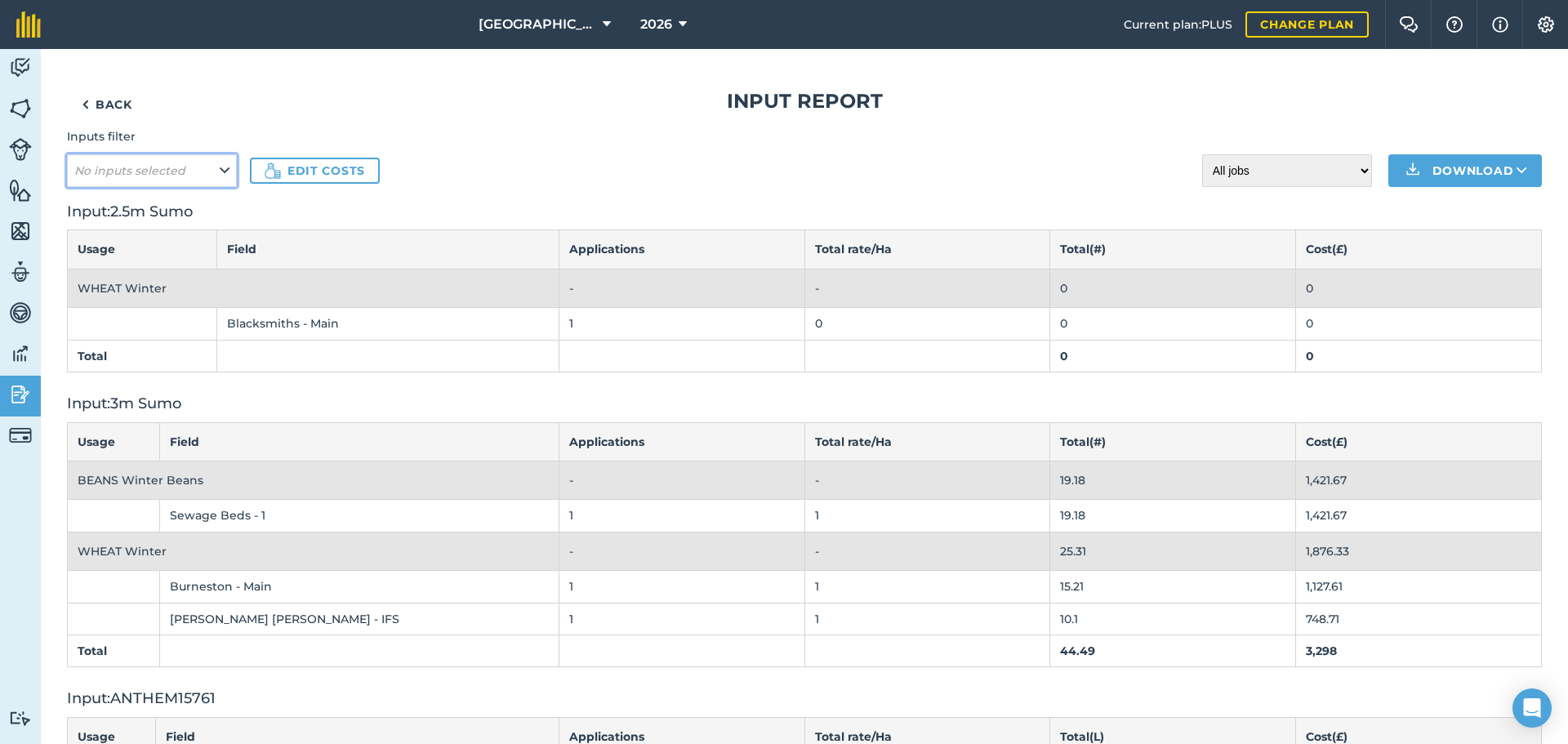
click at [223, 172] on icon at bounding box center [224, 171] width 10 height 18
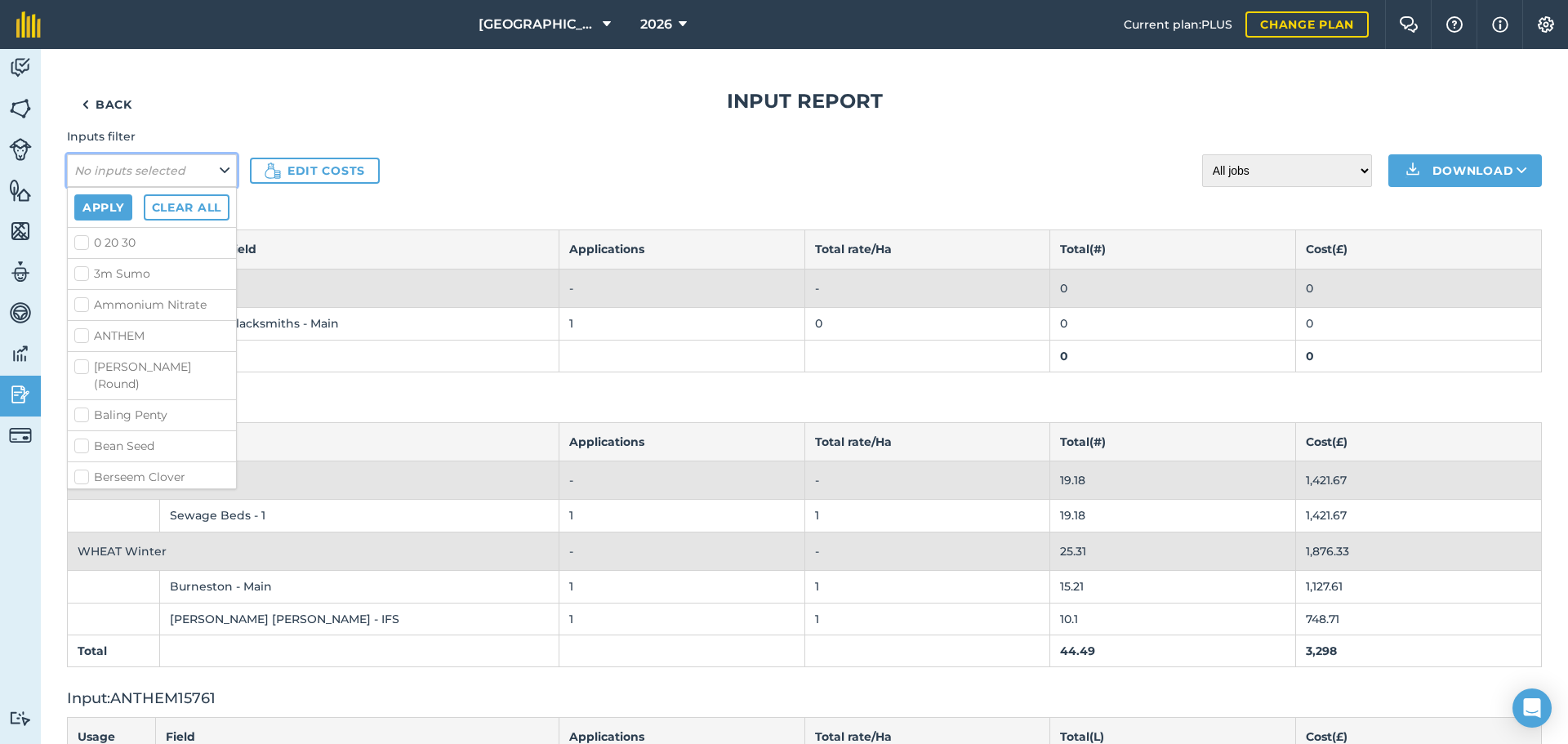
click at [223, 172] on icon at bounding box center [224, 171] width 10 height 18
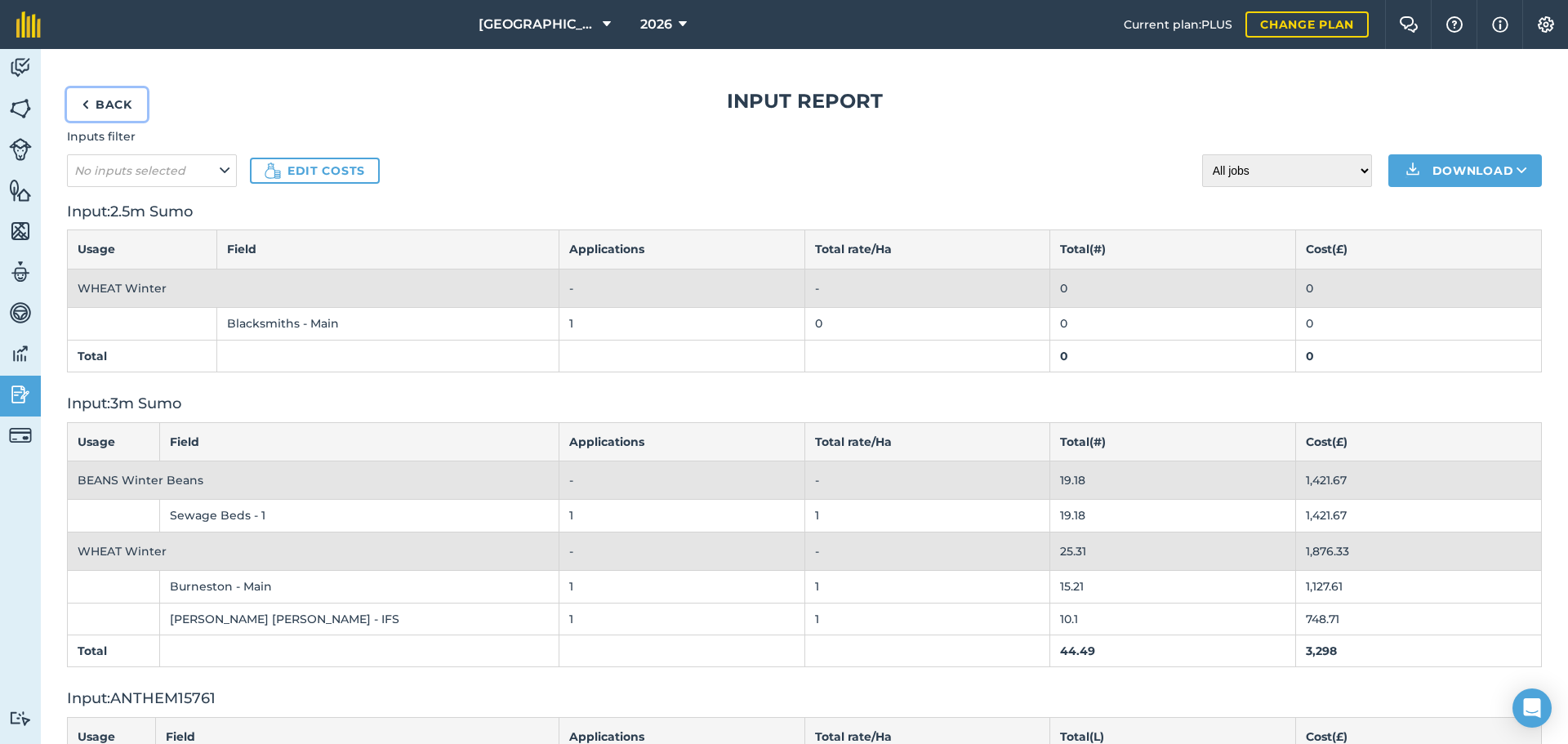
click at [106, 102] on link "Back" at bounding box center [106, 105] width 80 height 33
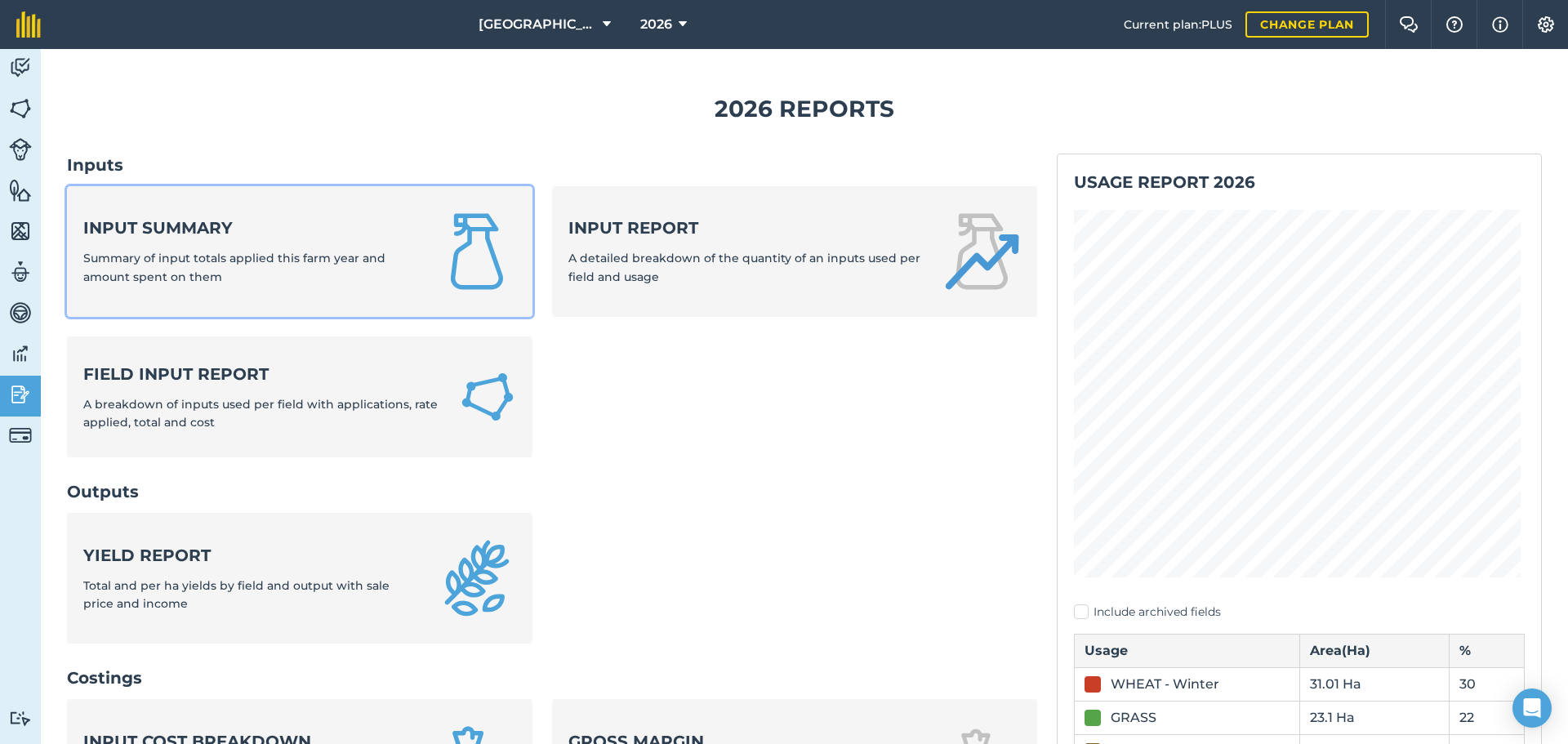
click at [264, 238] on strong "Input summary" at bounding box center [250, 228] width 335 height 23
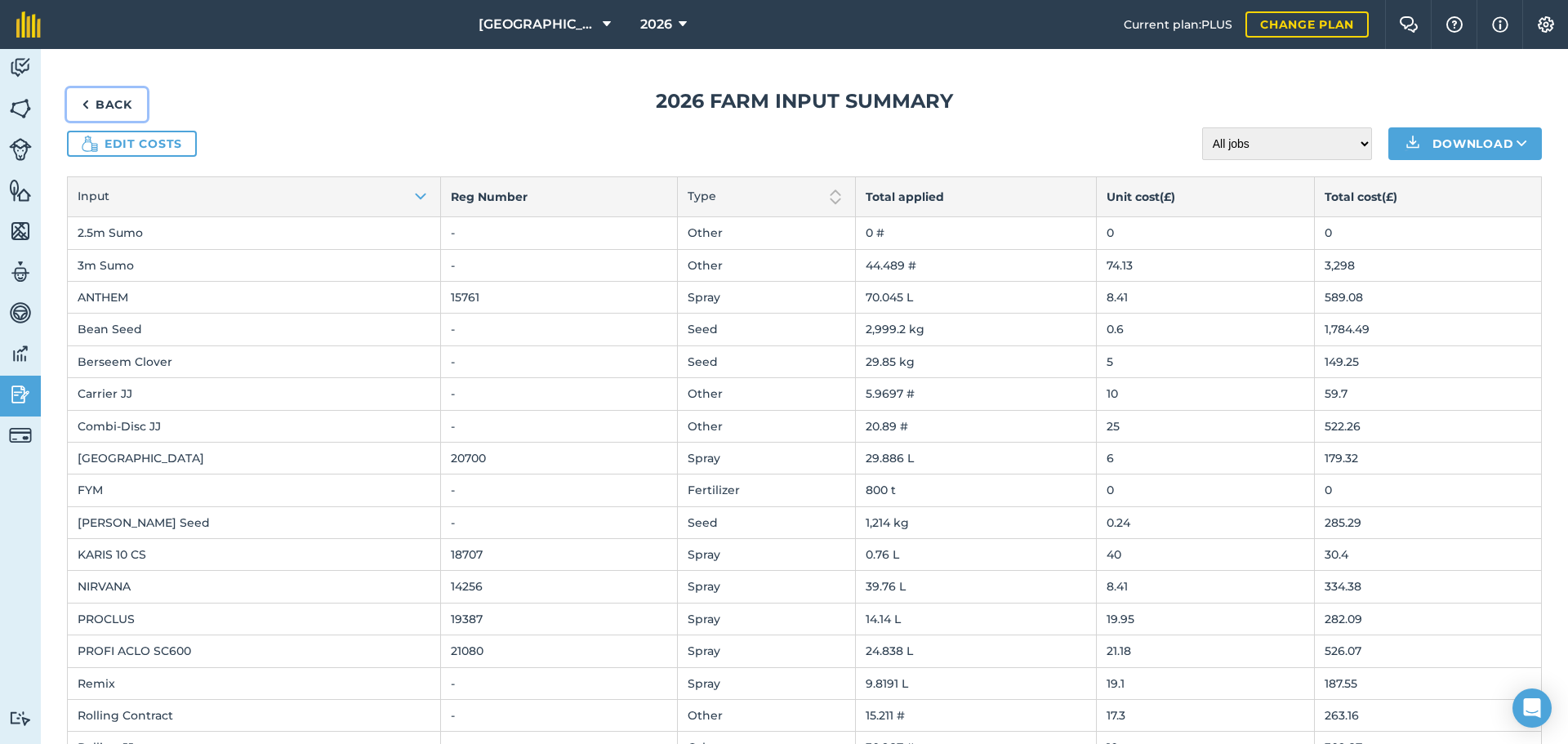
click at [89, 102] on link "Back" at bounding box center [106, 105] width 80 height 33
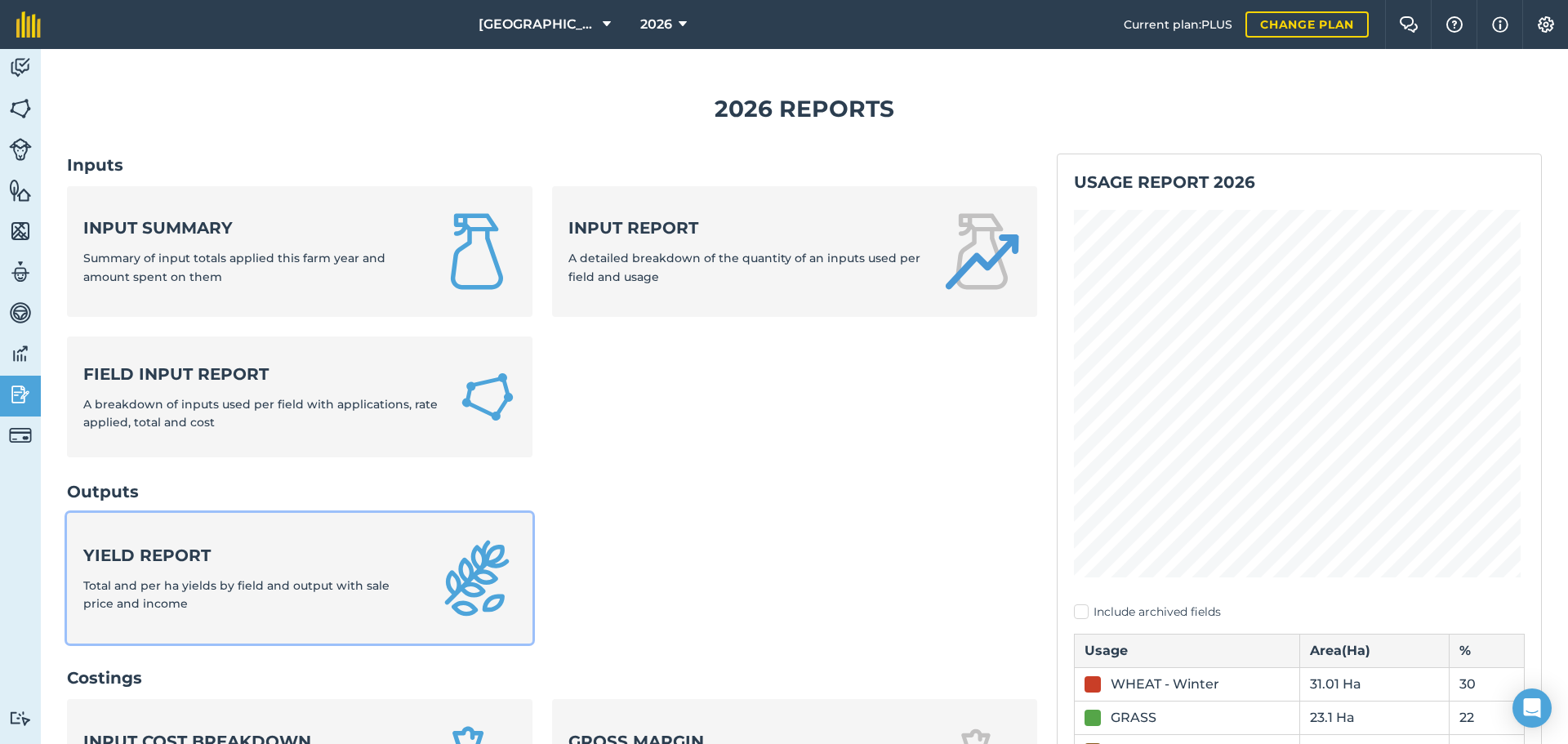
click at [199, 564] on strong "Yield report" at bounding box center [250, 555] width 335 height 23
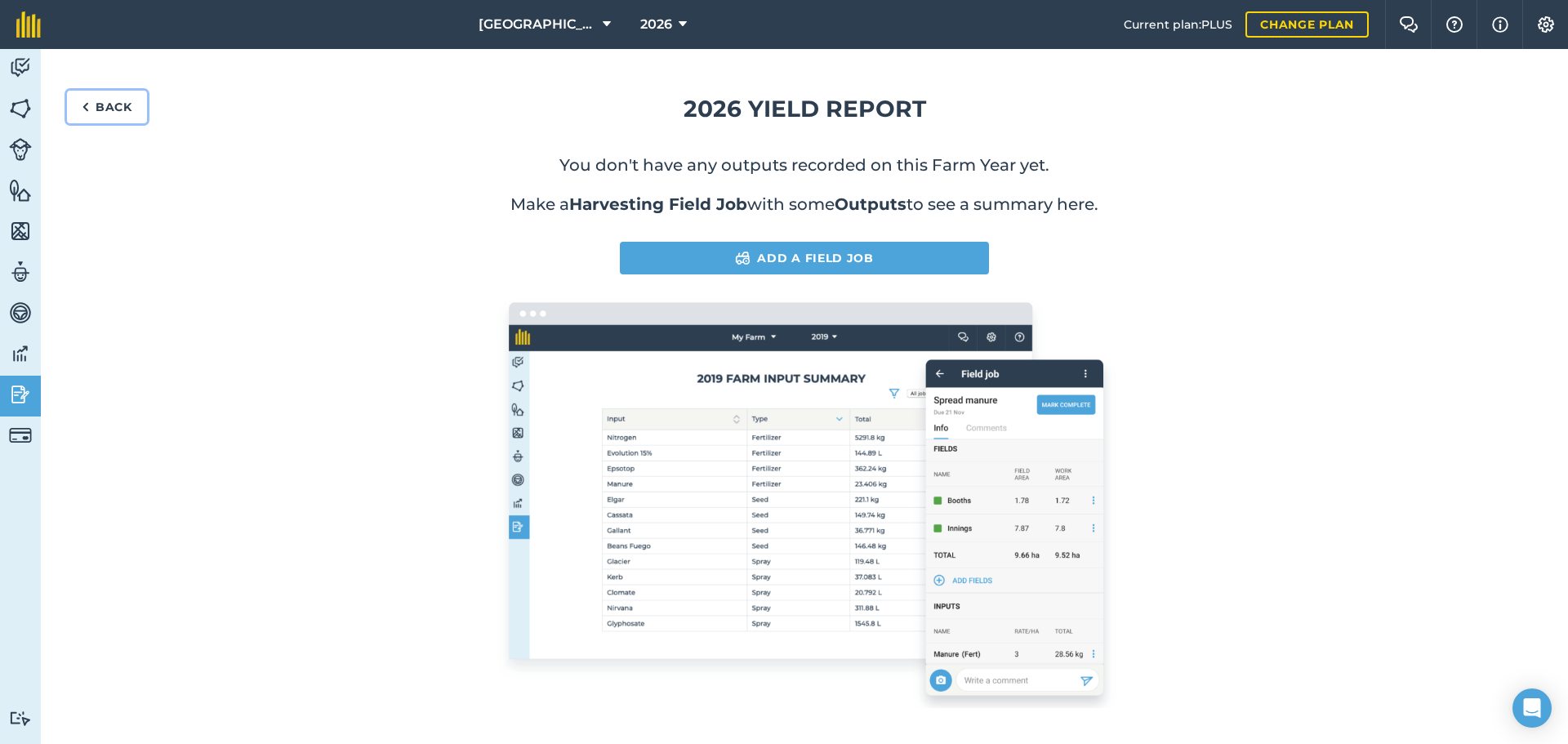
click at [99, 105] on link "Back" at bounding box center [106, 107] width 80 height 33
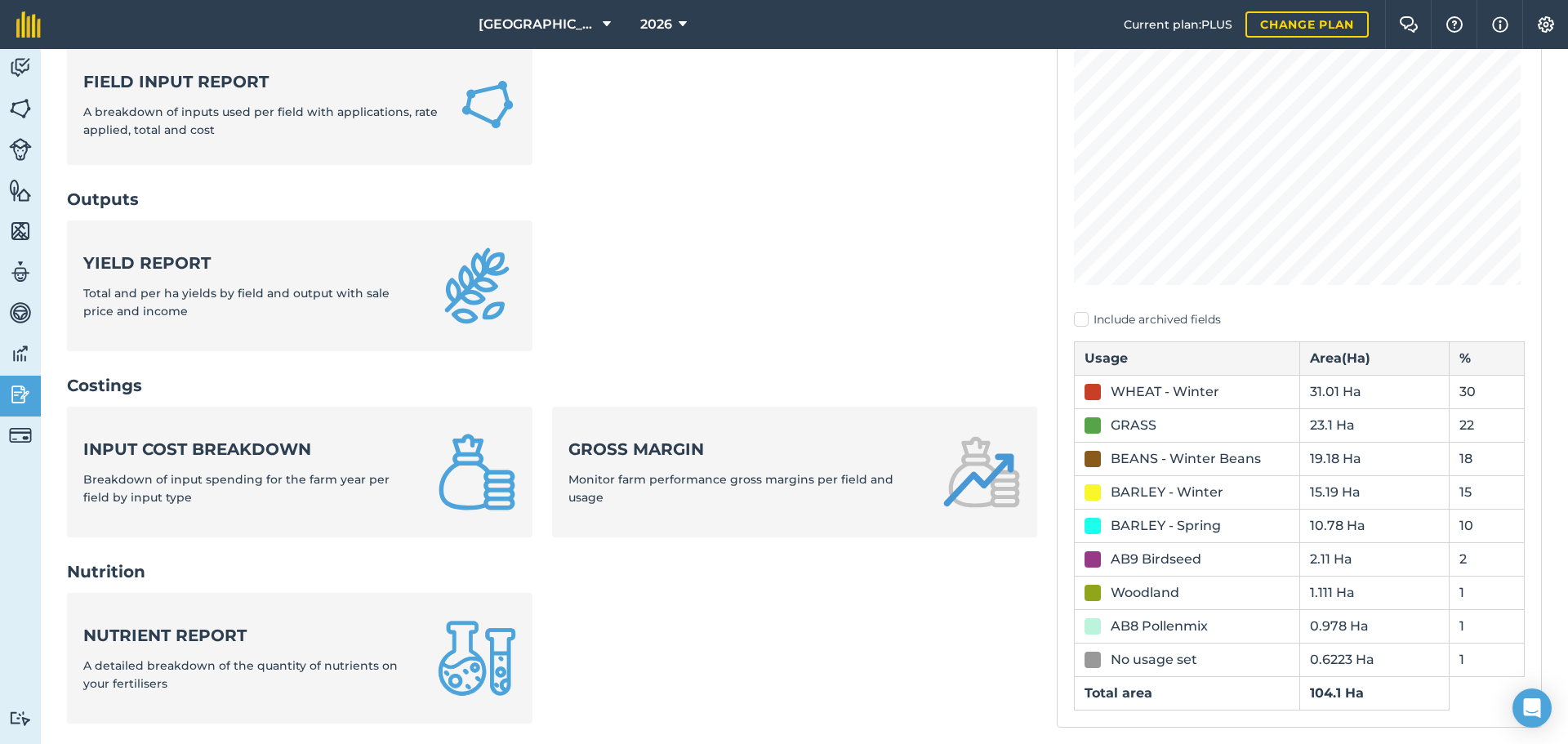
scroll to position [327, 0]
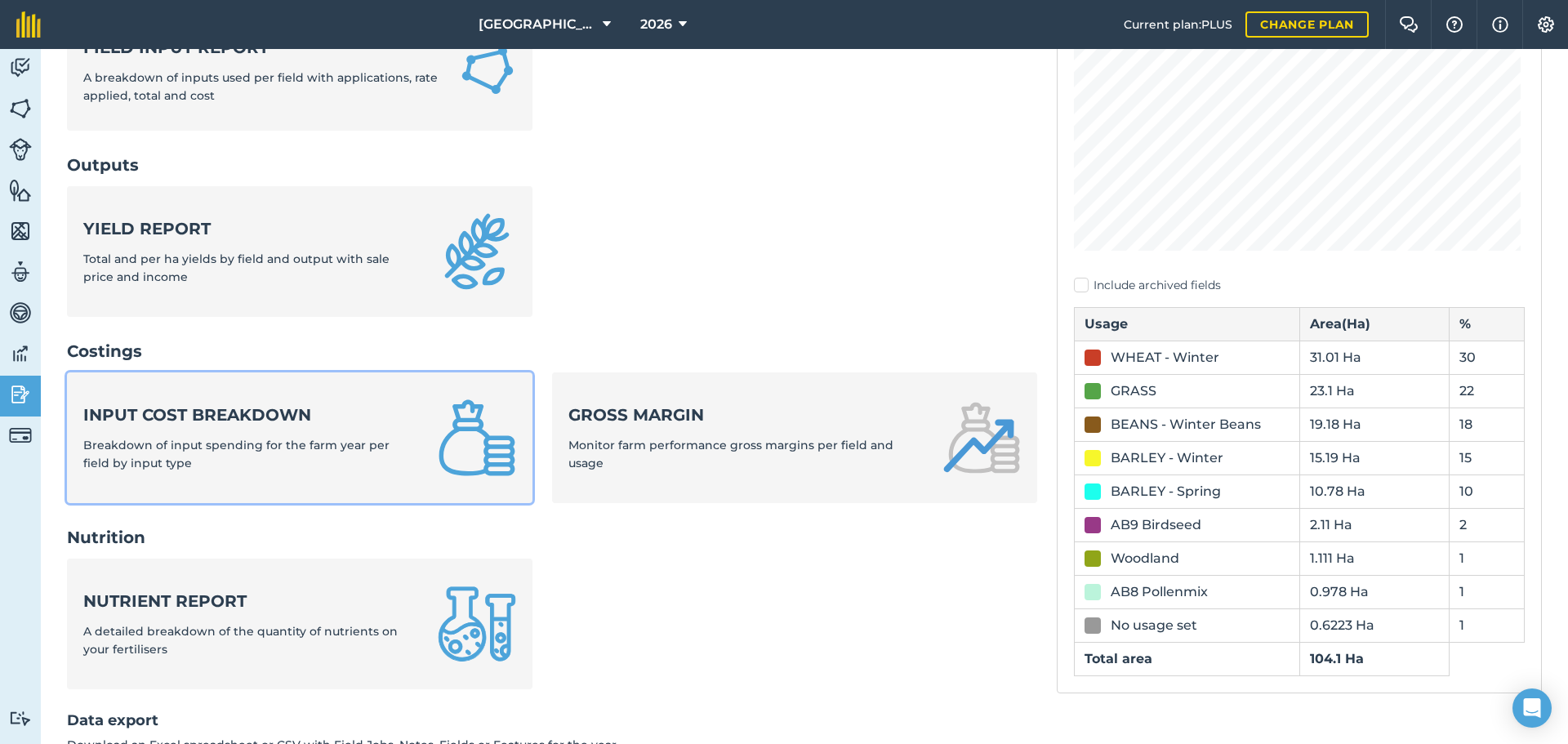
click at [287, 420] on strong "Input cost breakdown" at bounding box center [250, 415] width 335 height 23
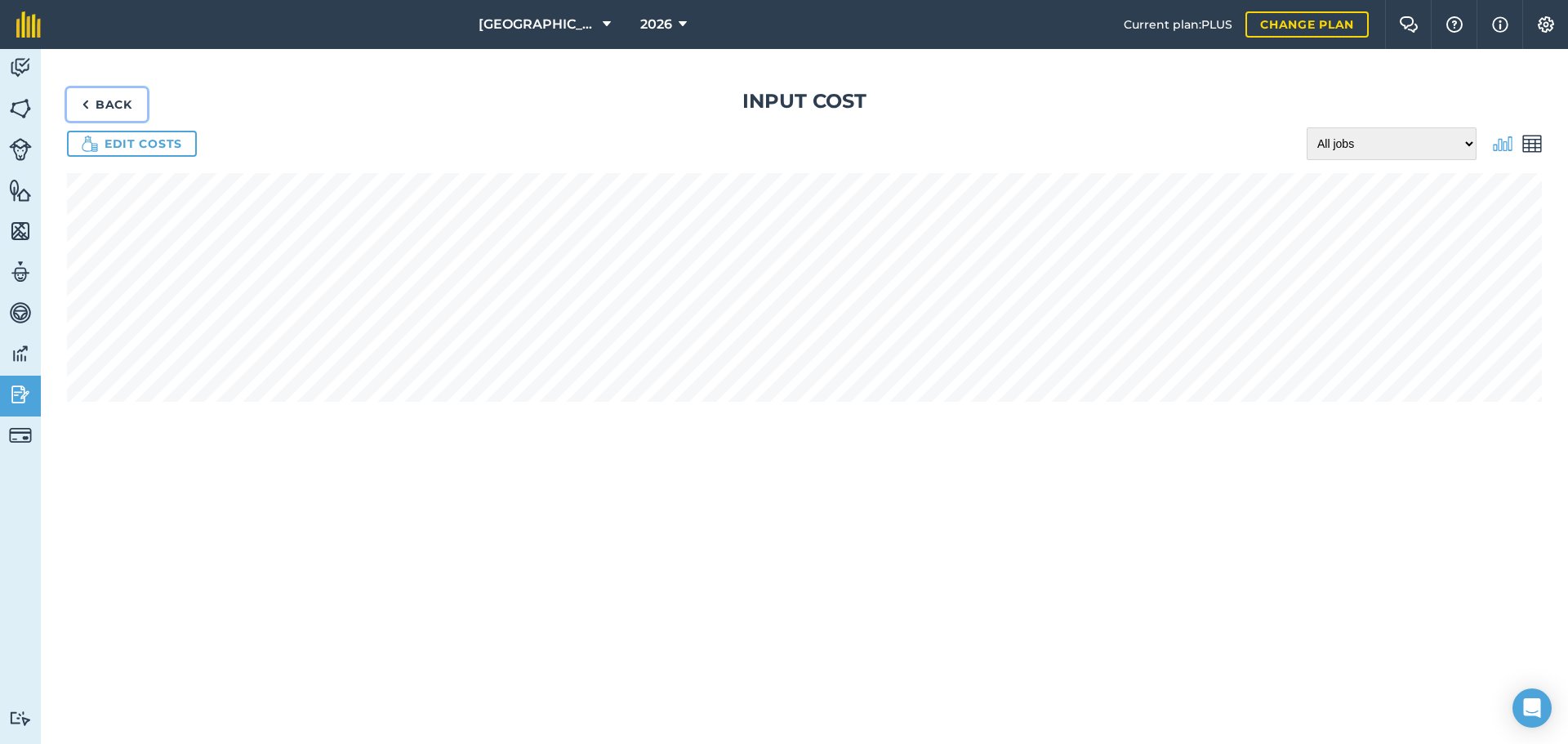
click at [101, 104] on link "Back" at bounding box center [106, 105] width 80 height 33
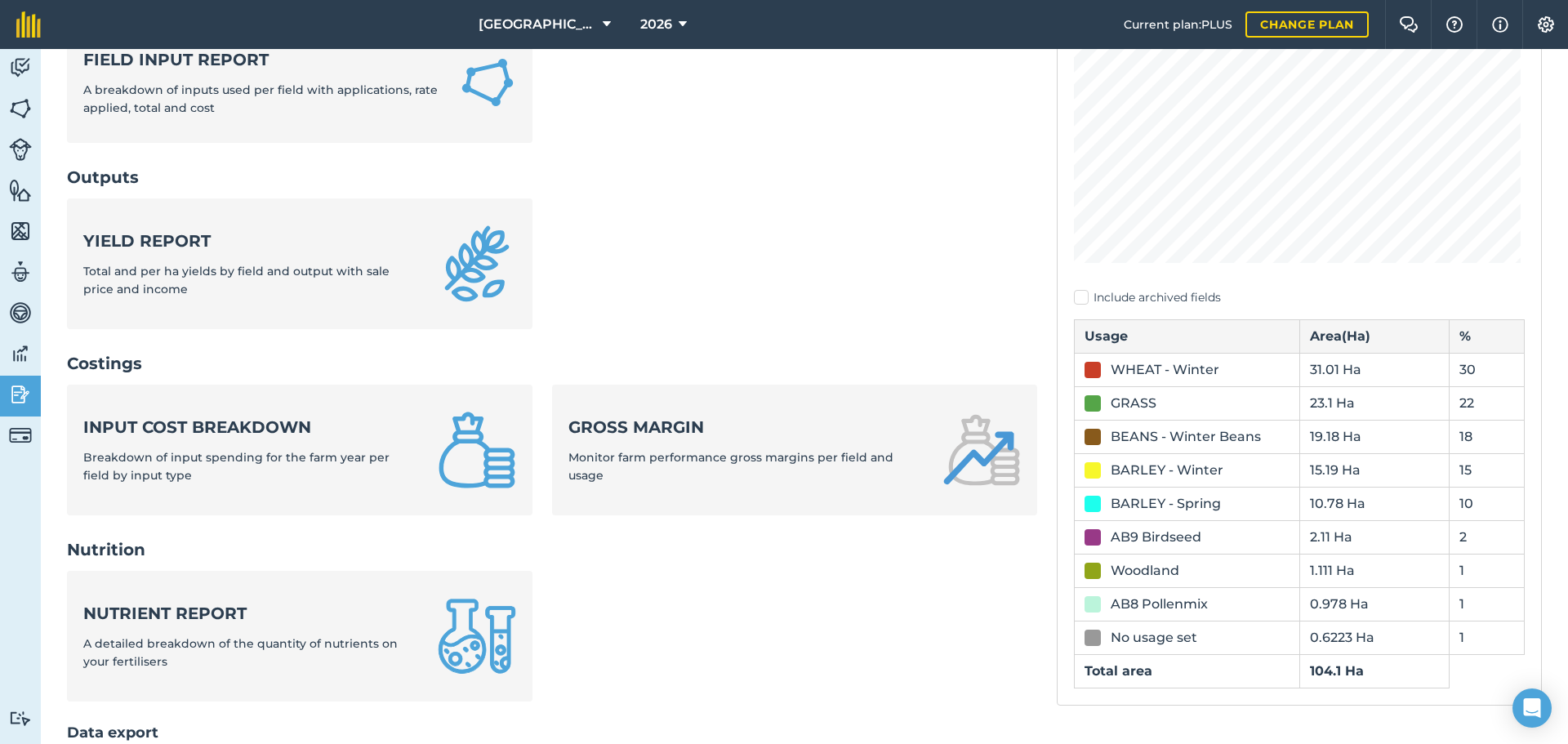
scroll to position [327, 0]
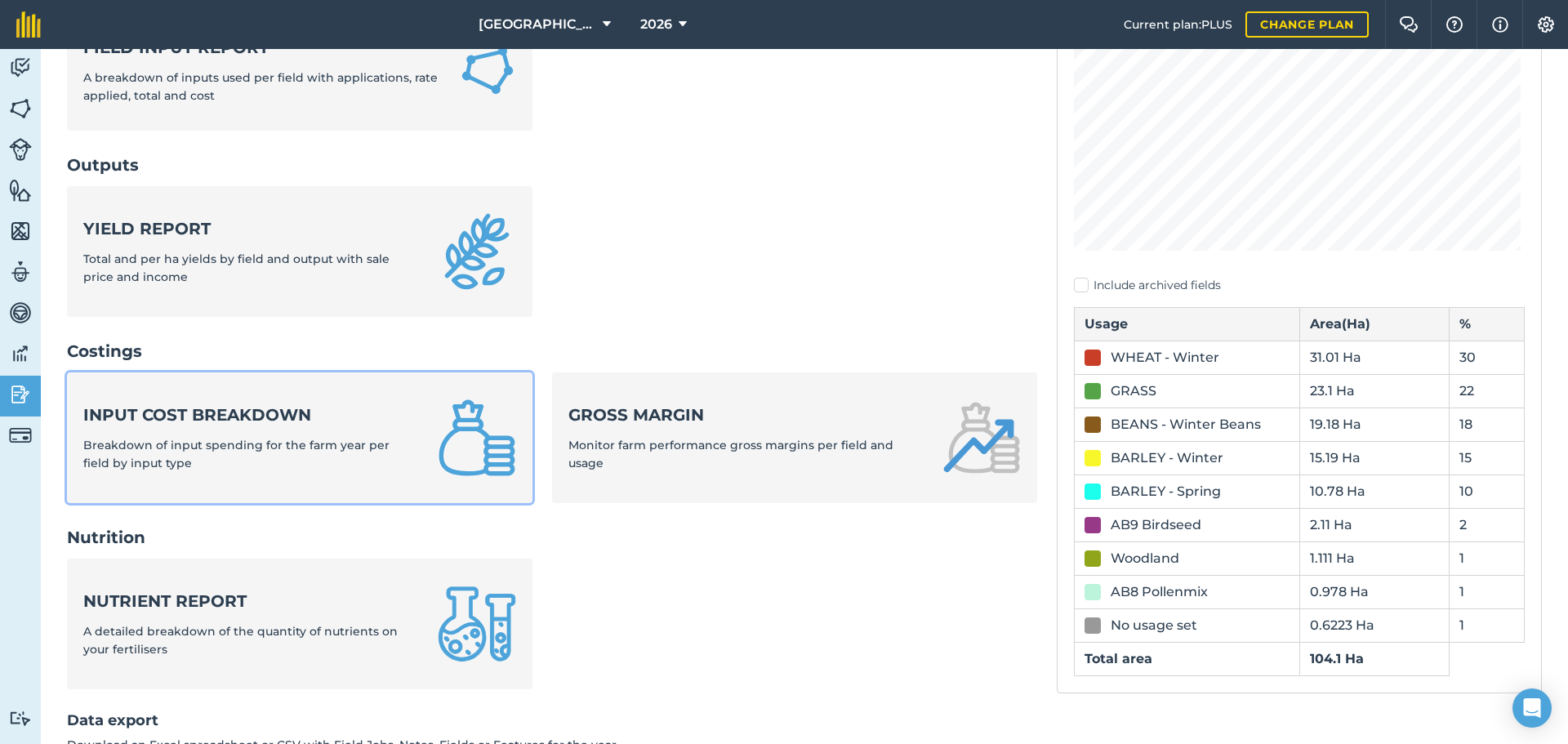
click at [236, 416] on strong "Input cost breakdown" at bounding box center [250, 415] width 335 height 23
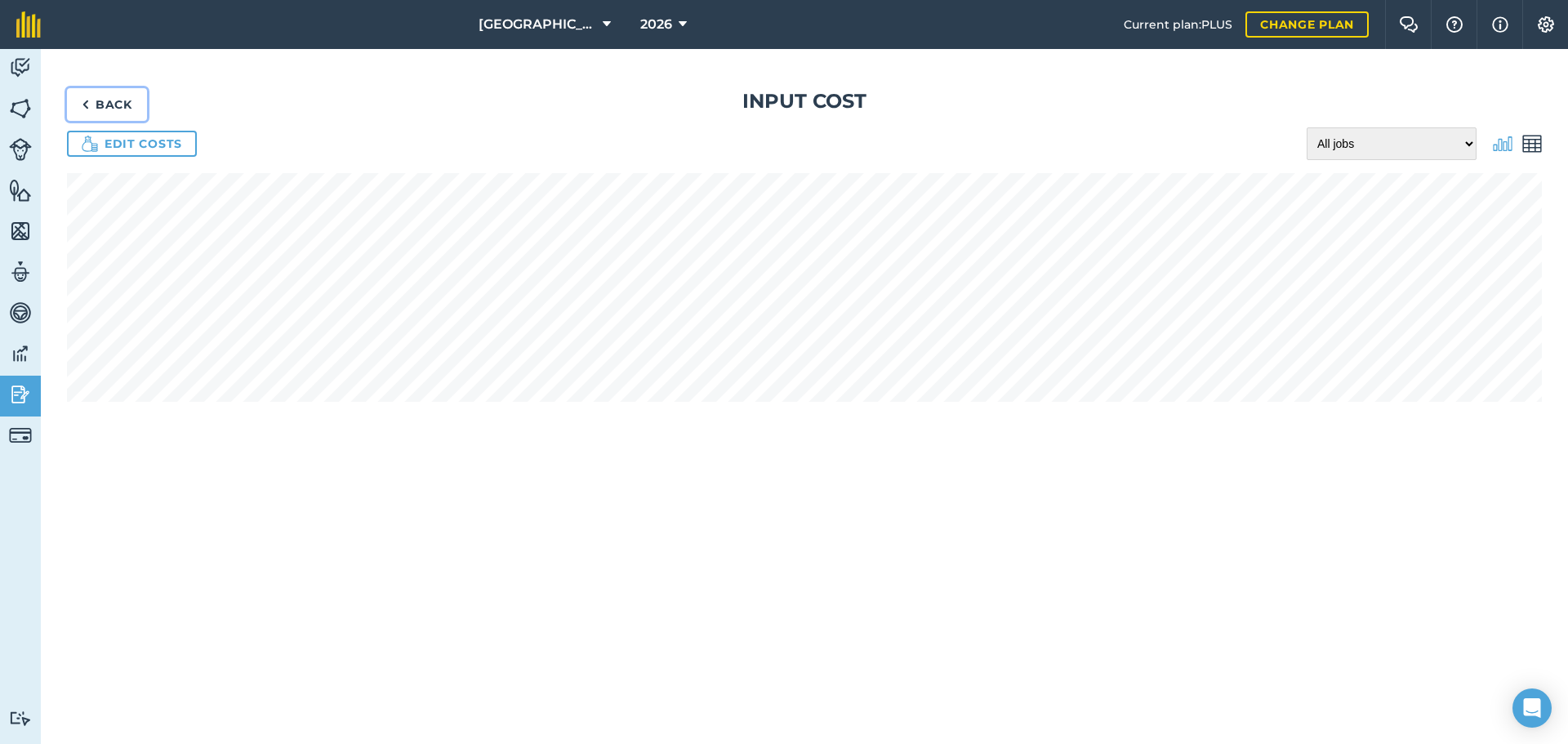
click at [102, 102] on link "Back" at bounding box center [106, 105] width 80 height 33
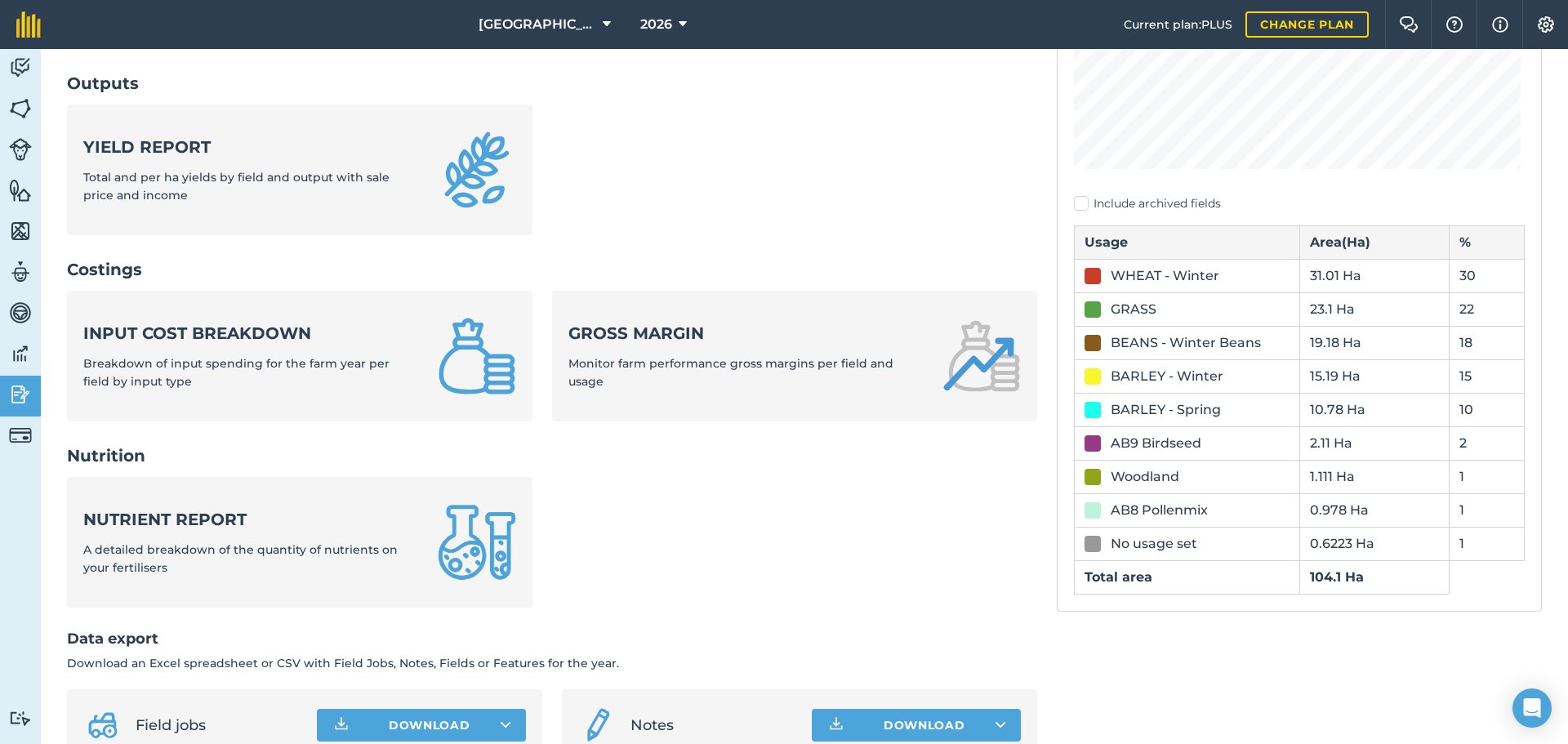
scroll to position [490, 0]
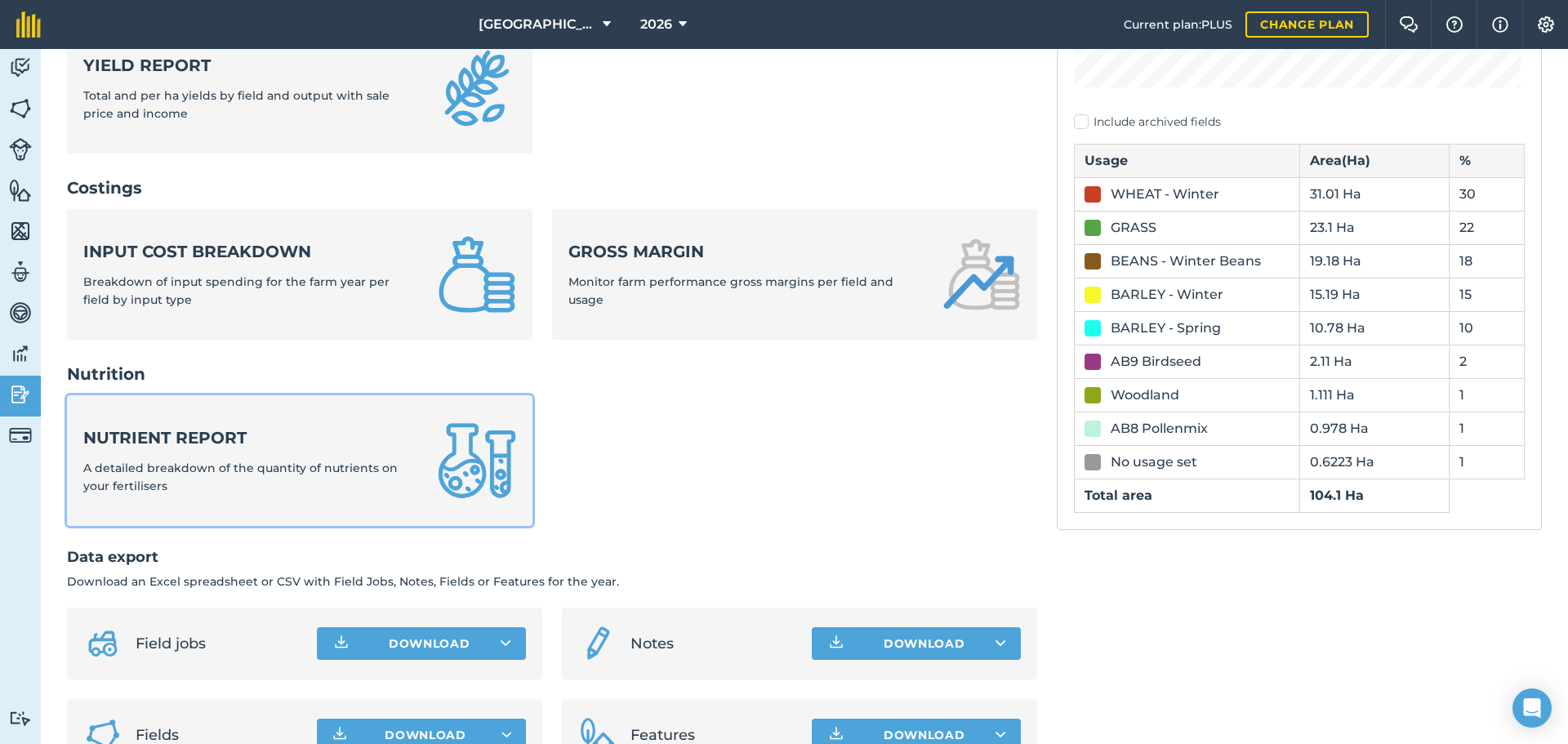
click at [212, 444] on strong "Nutrient report" at bounding box center [250, 438] width 335 height 23
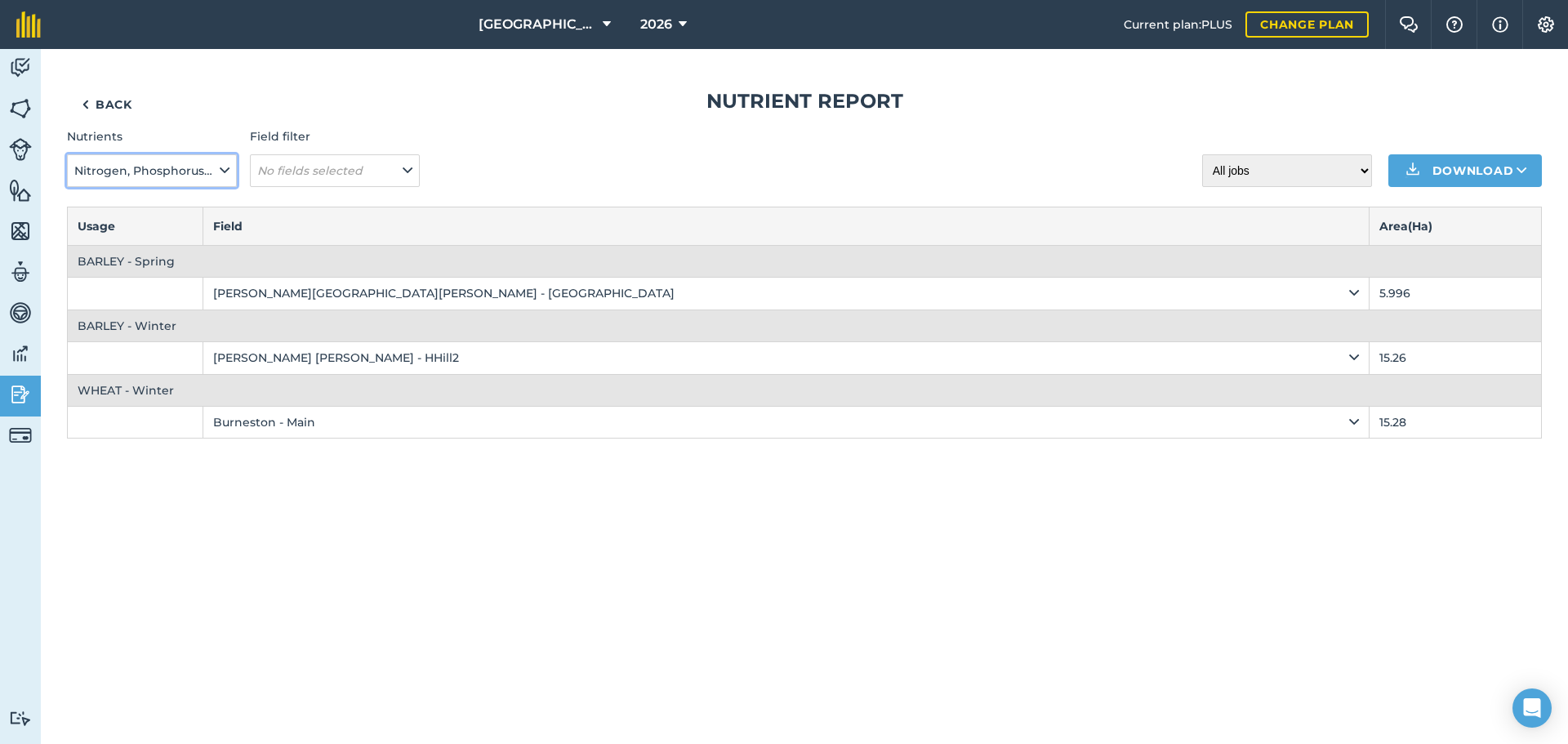
click at [193, 168] on span "Nitrogen, Phosphorus, Potassium, Magnesium, Sulphur, Sodium" at bounding box center [146, 171] width 142 height 18
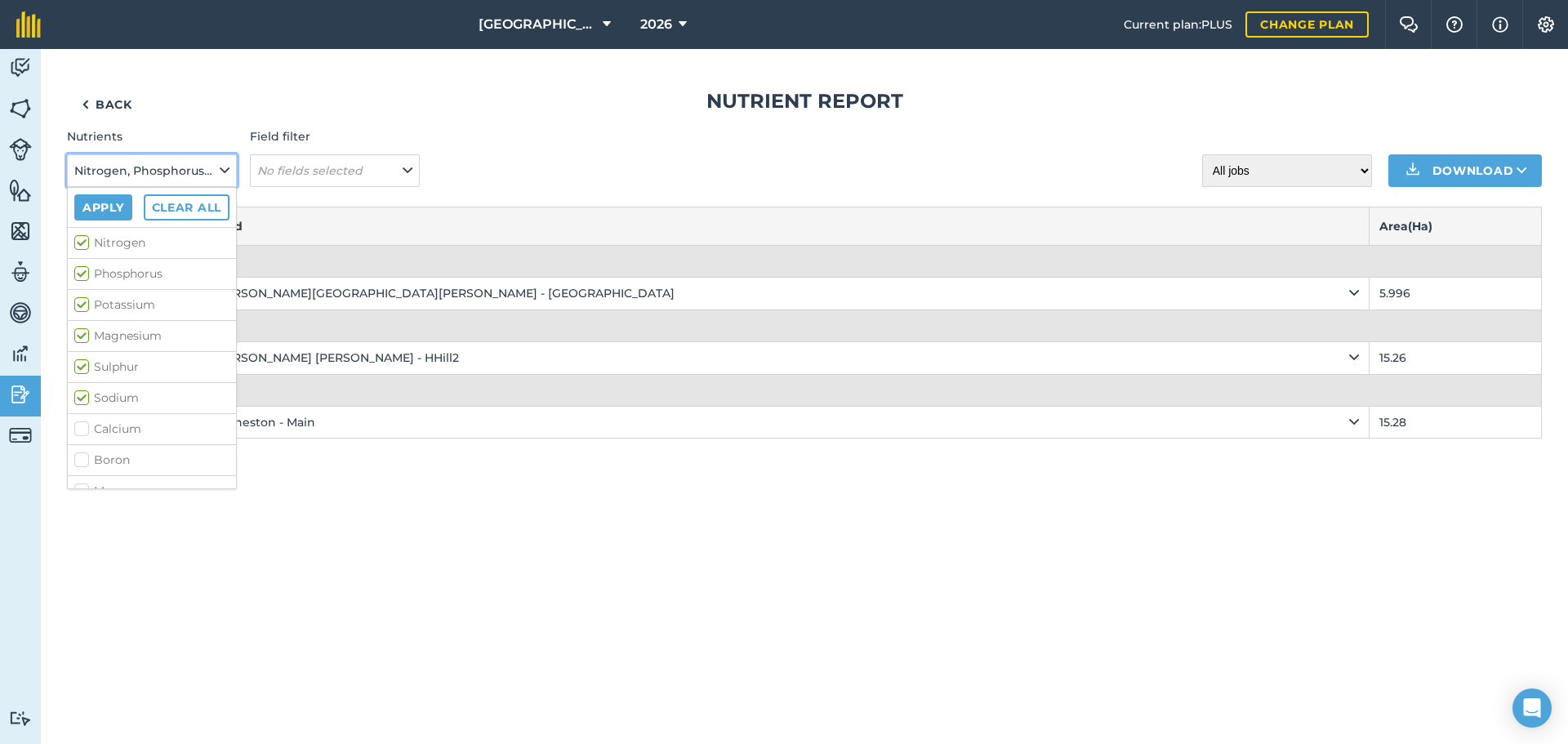
click at [193, 168] on span "Nitrogen, Phosphorus, Potassium, Magnesium, Sulphur, Sodium" at bounding box center [146, 171] width 142 height 18
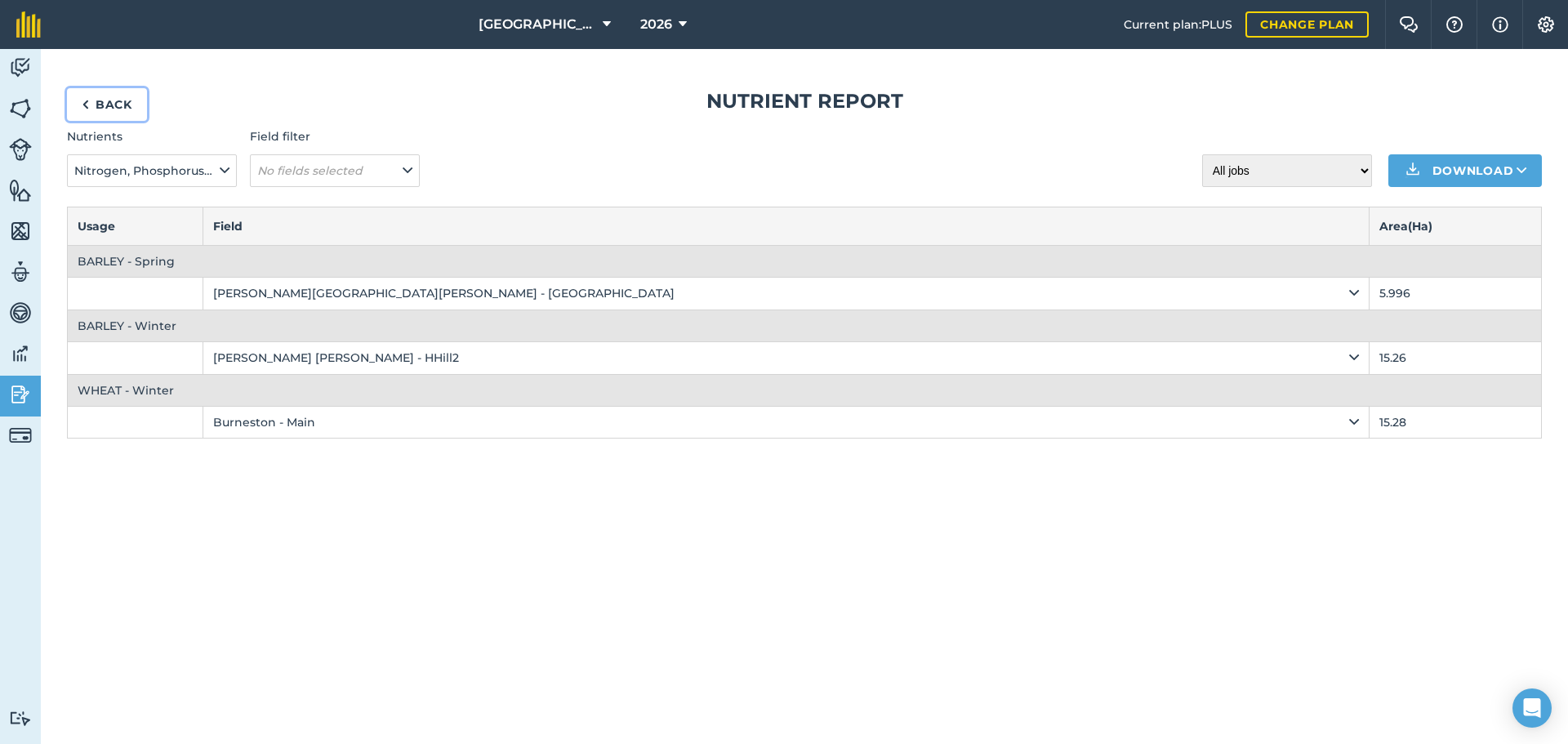
click at [119, 101] on link "Back" at bounding box center [106, 105] width 80 height 33
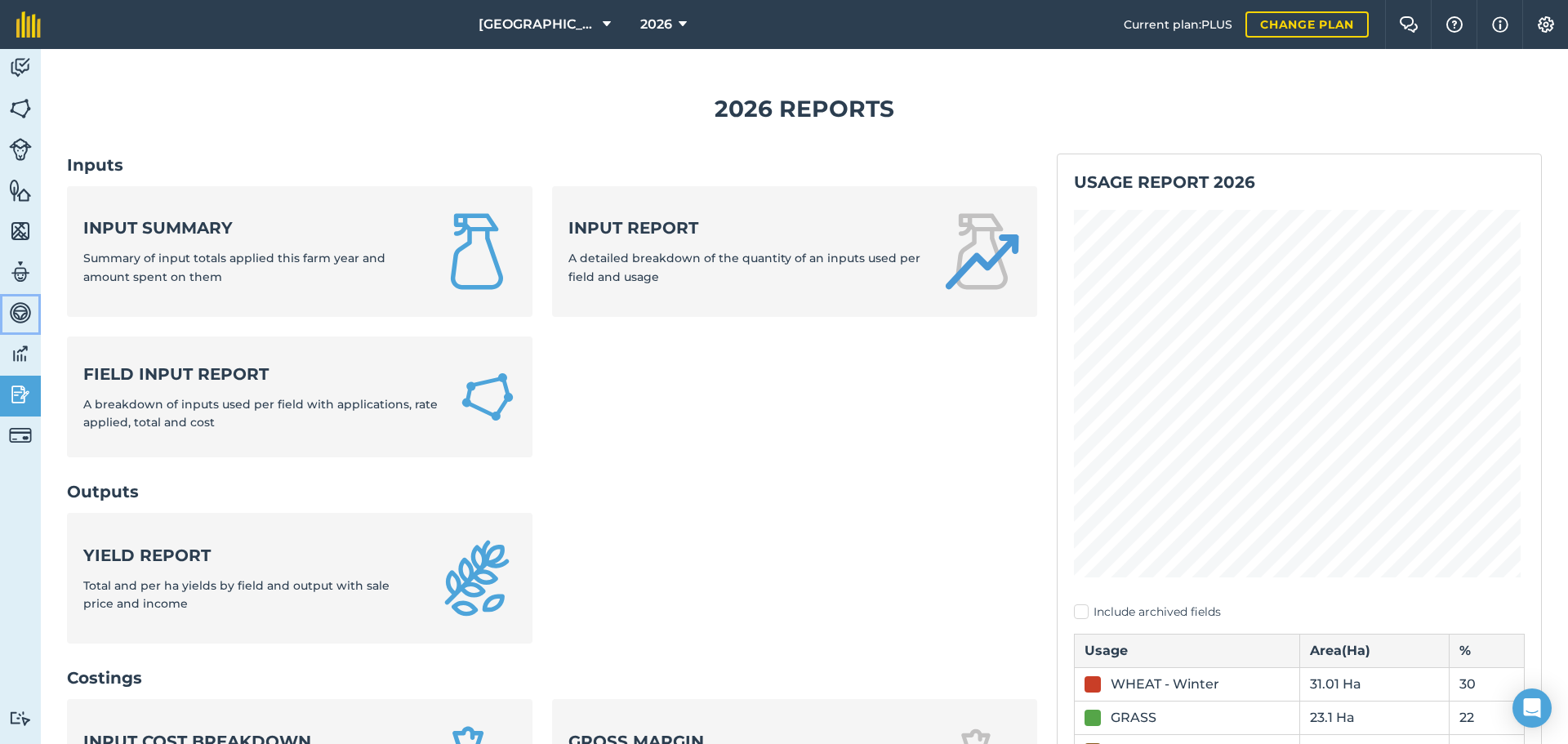
click at [20, 306] on img at bounding box center [20, 313] width 23 height 25
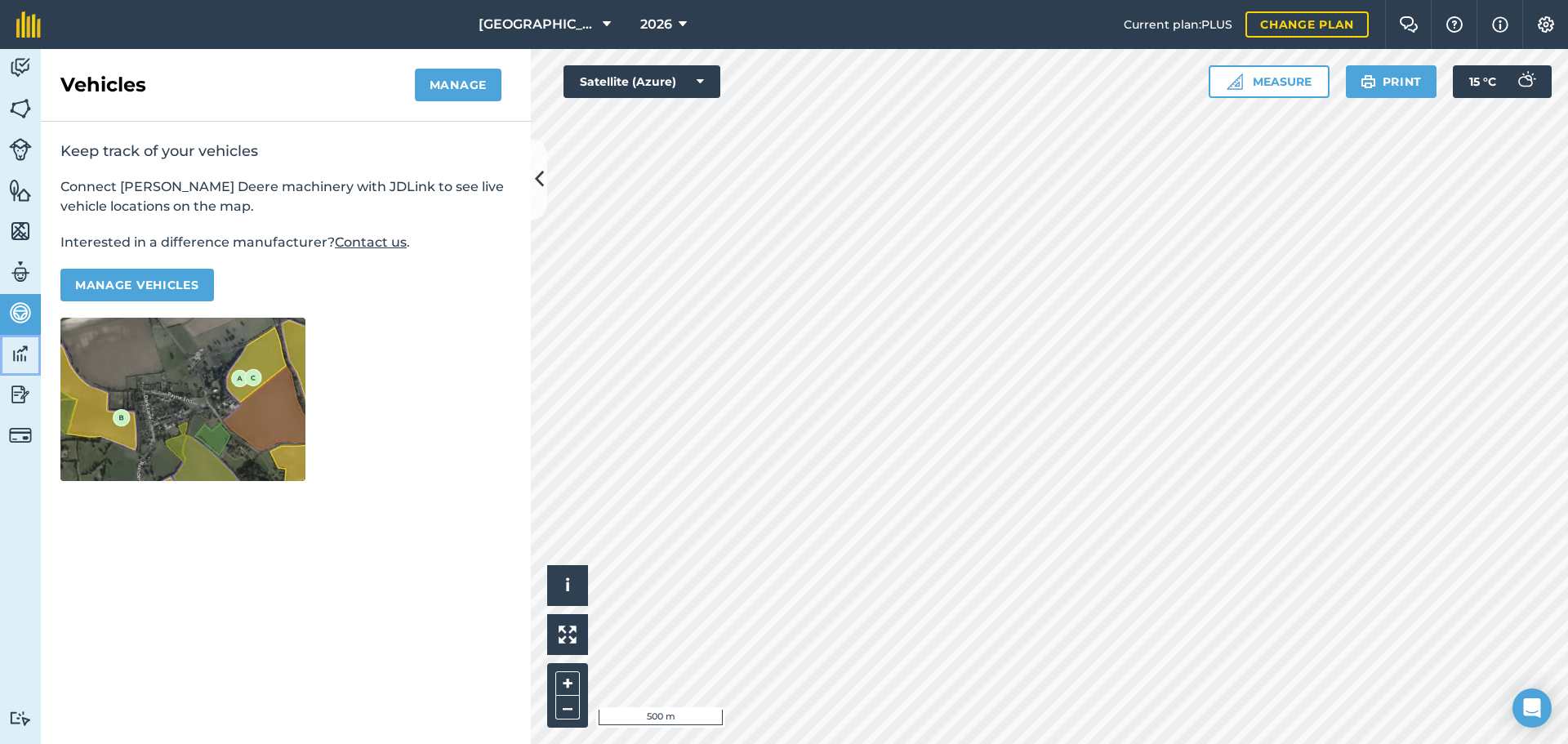
click at [26, 350] on img at bounding box center [20, 354] width 23 height 25
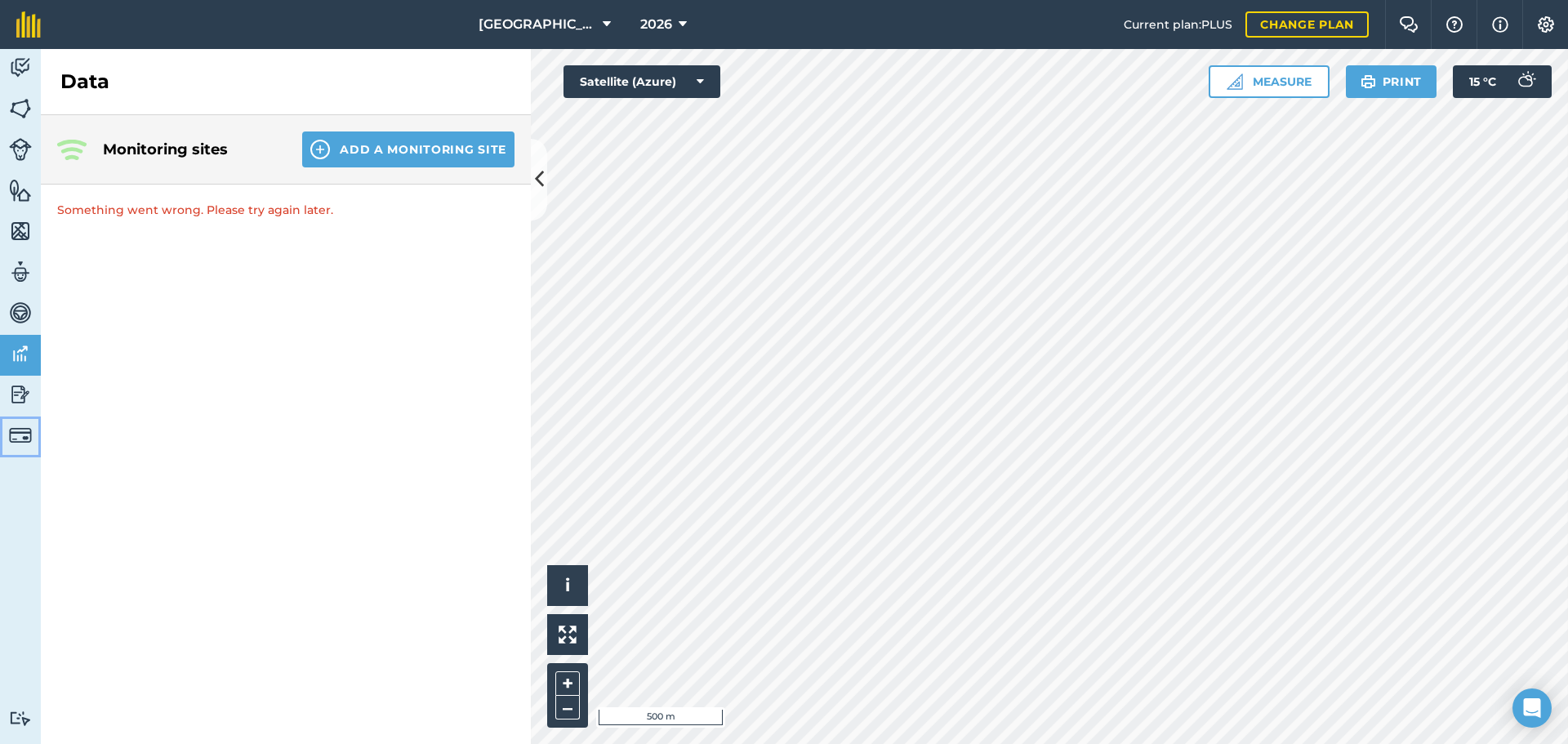
click at [25, 430] on img at bounding box center [20, 435] width 23 height 23
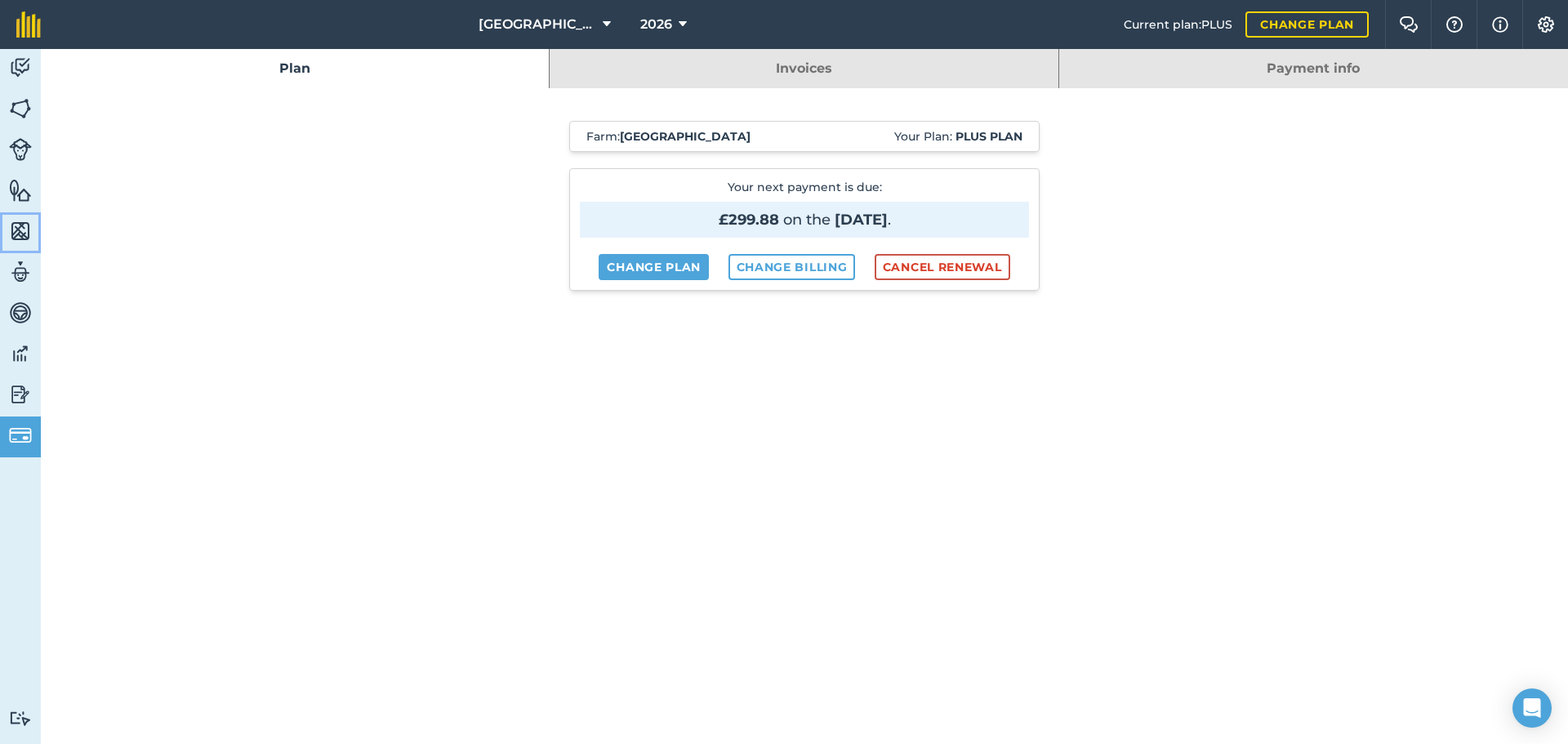
click at [27, 234] on img at bounding box center [20, 231] width 23 height 25
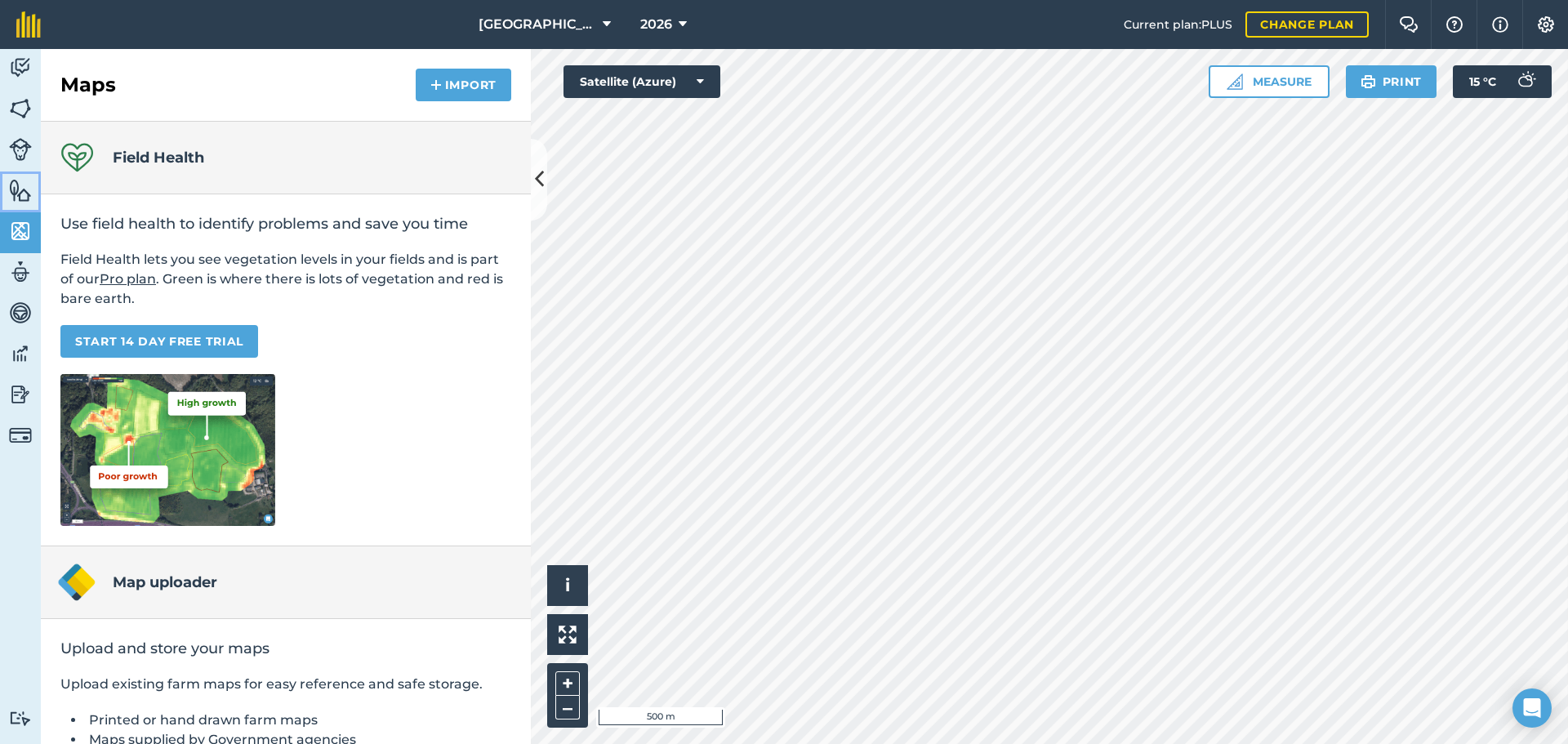
click at [31, 198] on img at bounding box center [20, 191] width 23 height 25
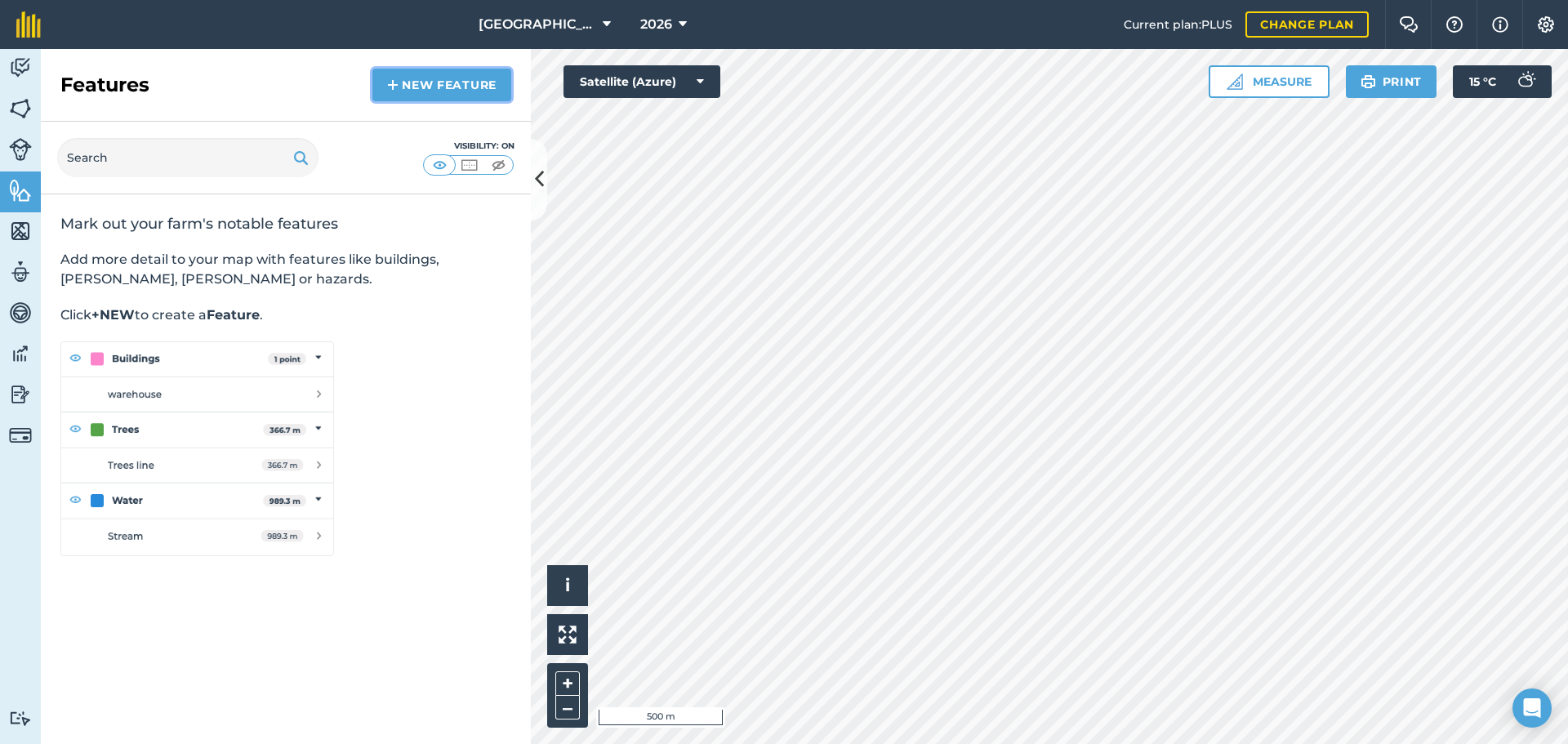
click at [406, 87] on link "New feature" at bounding box center [441, 85] width 139 height 33
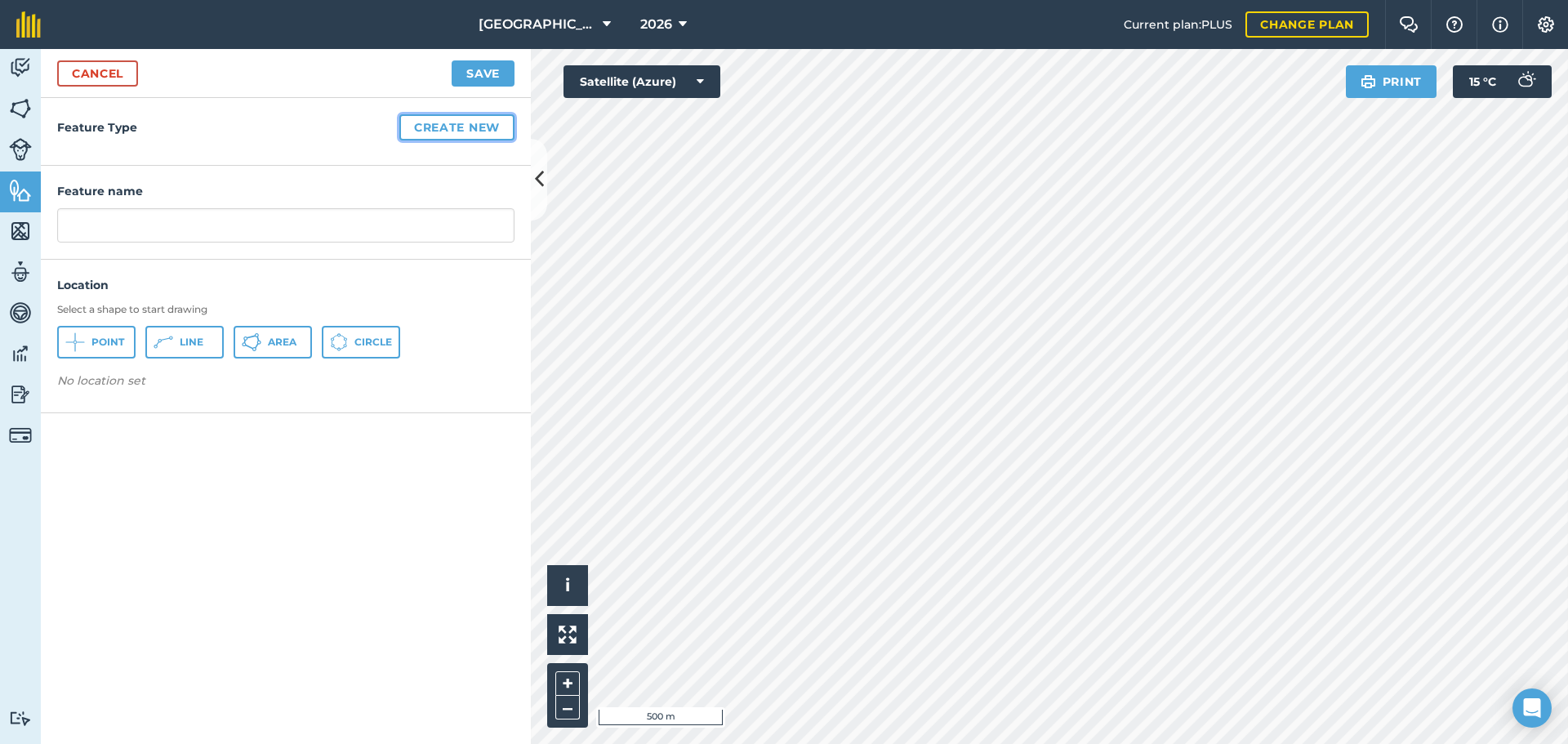
click at [420, 128] on button "Create new" at bounding box center [457, 127] width 115 height 26
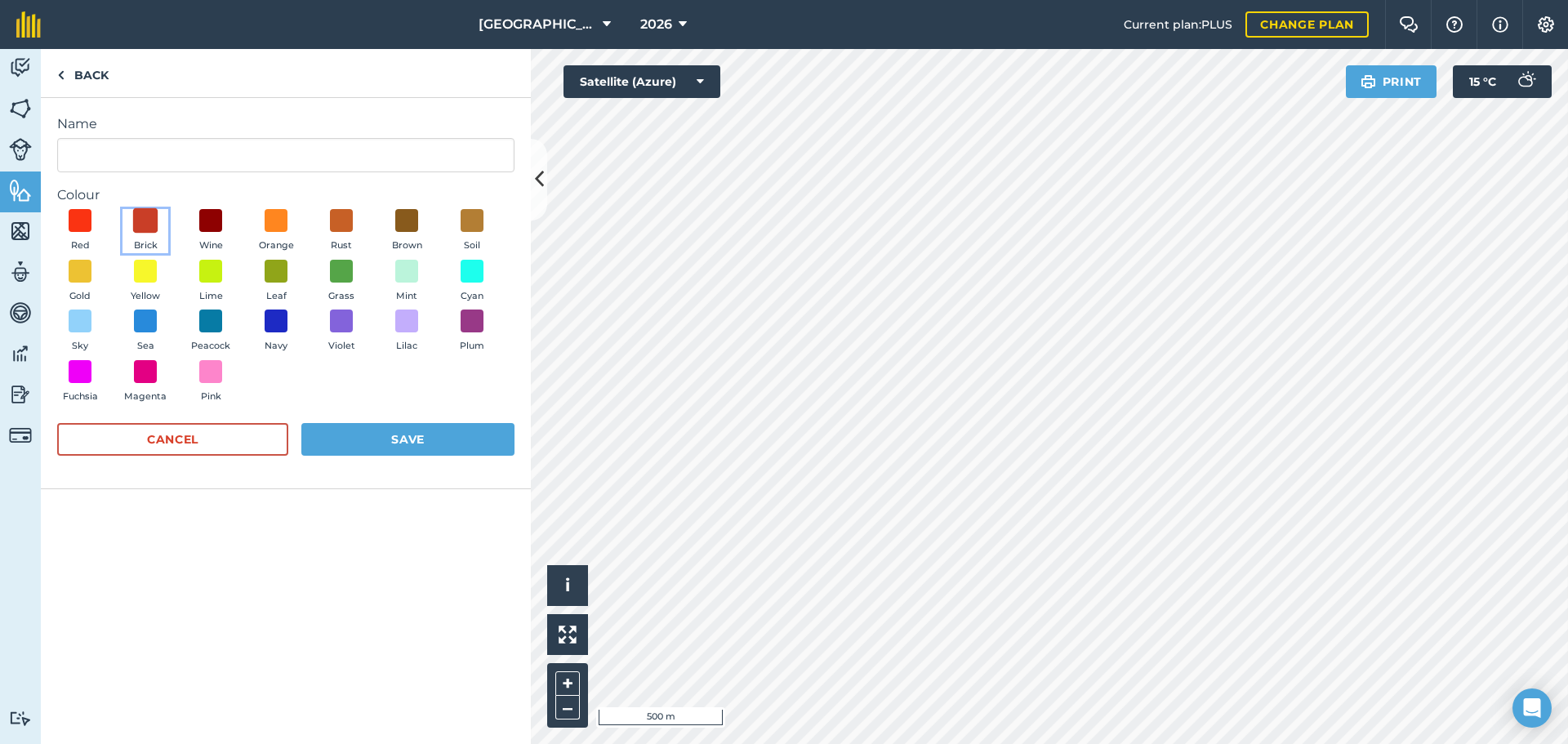
click at [151, 221] on span at bounding box center [146, 221] width 25 height 25
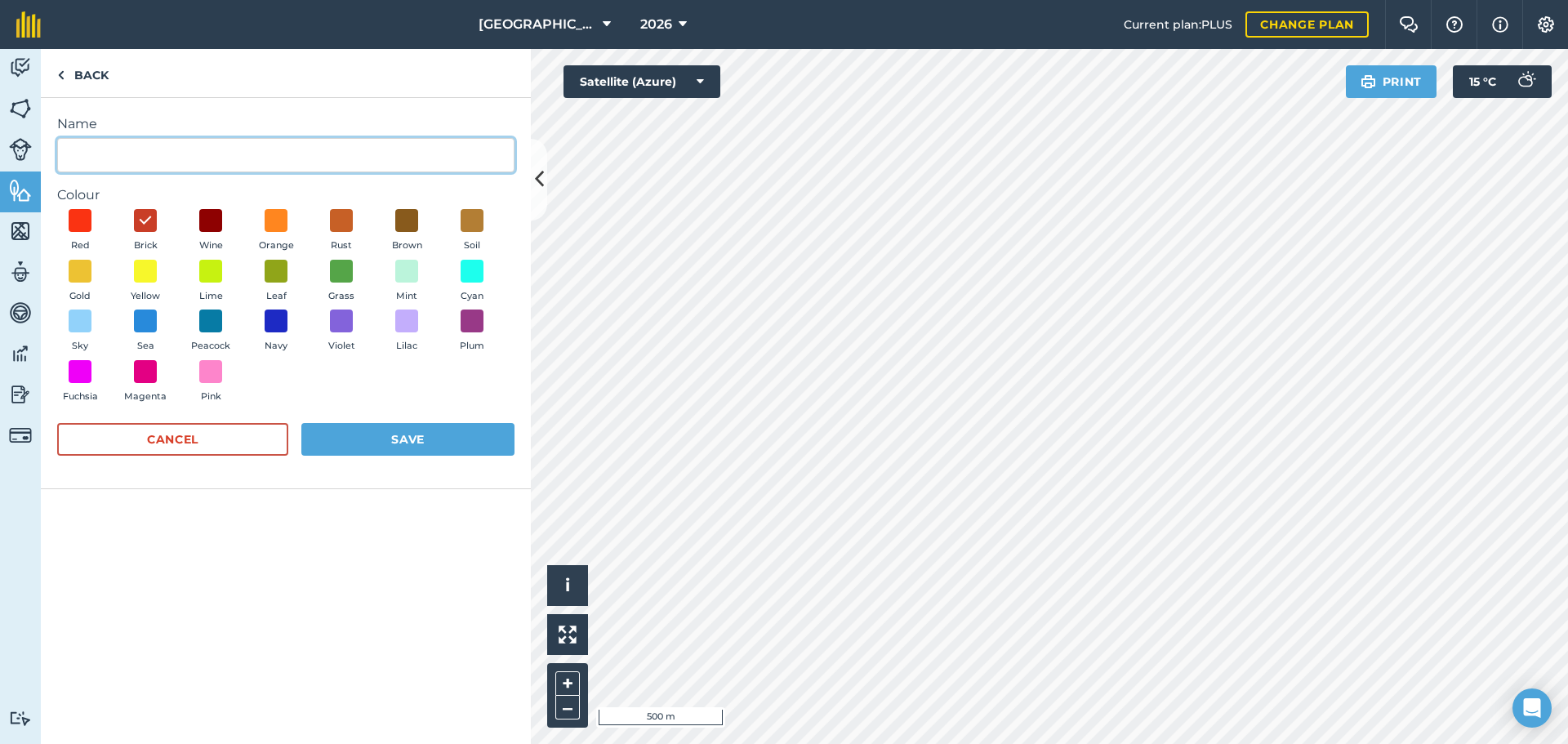
click at [104, 156] on input "Name" at bounding box center [286, 155] width 457 height 35
type input "[GEOGRAPHIC_DATA]"
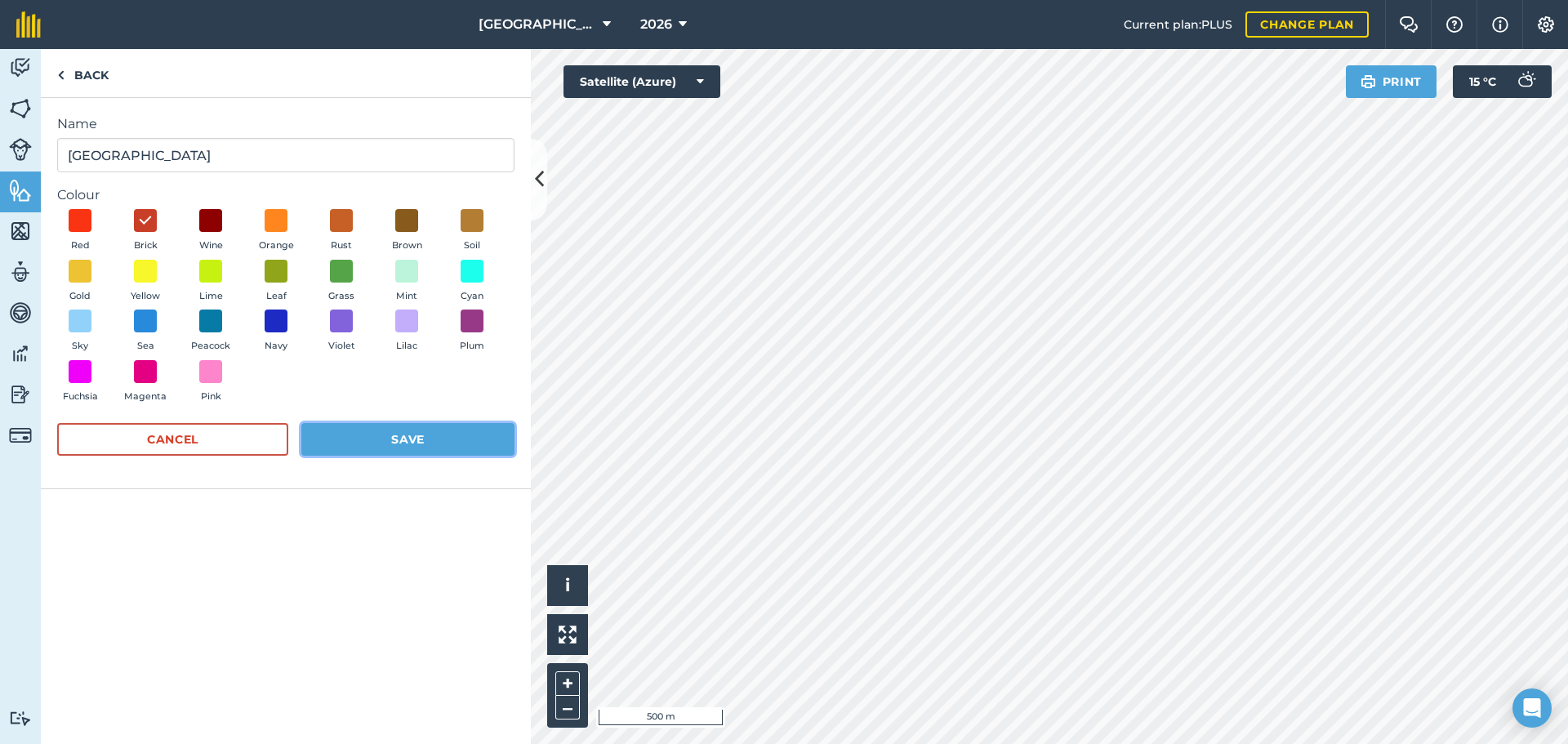
click at [326, 430] on button "Save" at bounding box center [408, 439] width 213 height 33
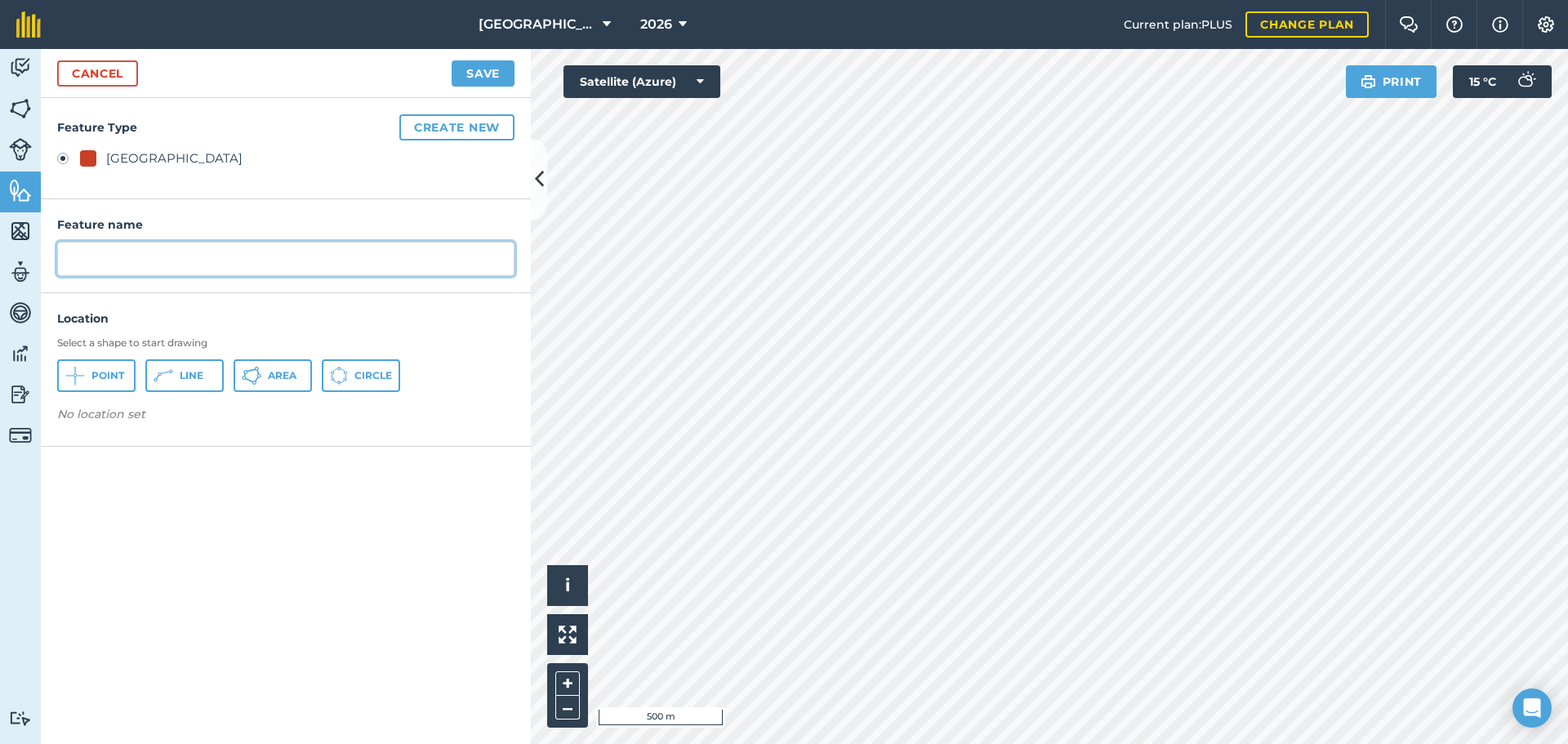
click at [163, 264] on input "text" at bounding box center [286, 259] width 457 height 35
type input "Grain store"
click at [285, 378] on span "Area" at bounding box center [282, 376] width 29 height 13
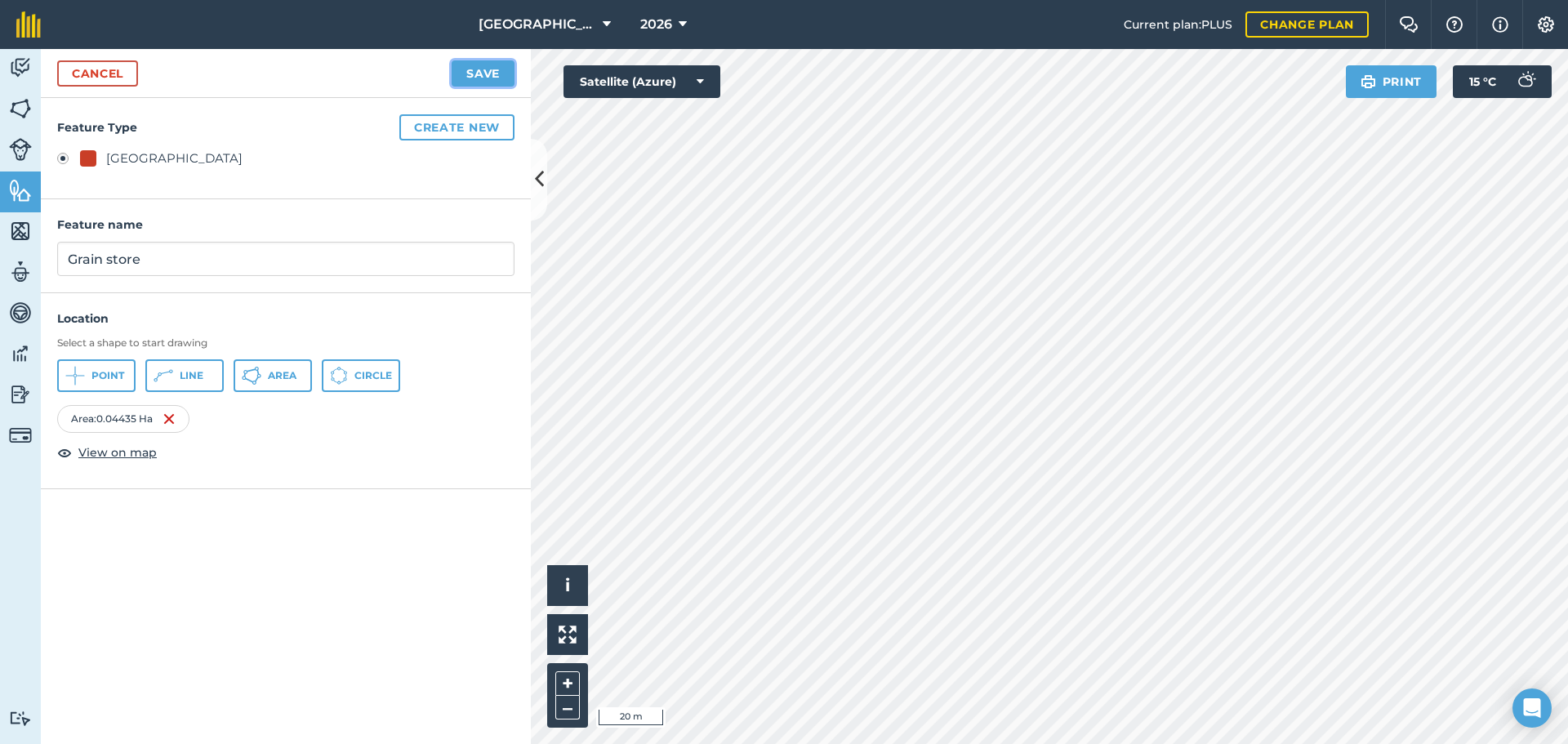
click at [466, 79] on button "Save" at bounding box center [483, 73] width 63 height 26
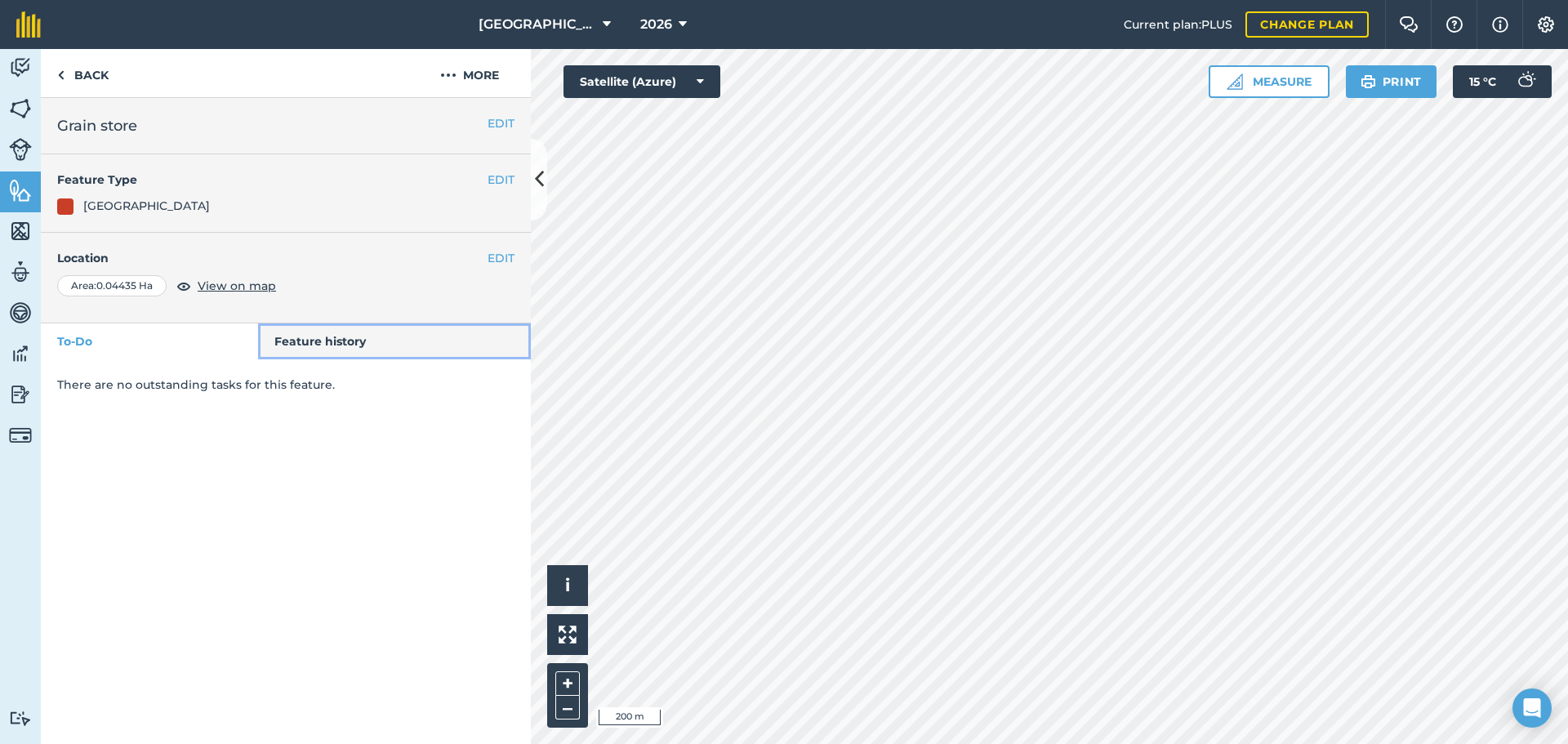
click at [334, 339] on link "Feature history" at bounding box center [394, 340] width 273 height 35
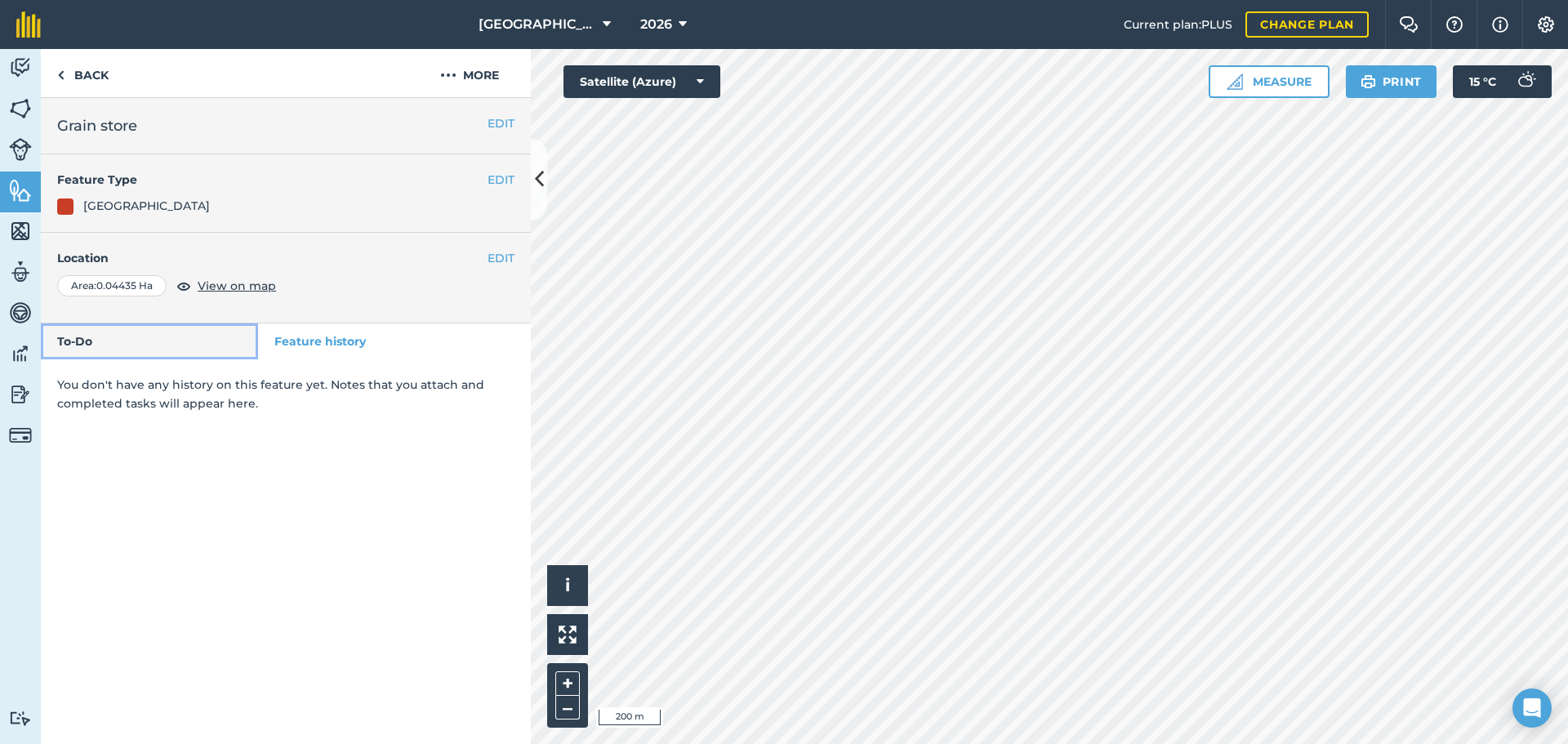
click at [114, 337] on link "To-Do" at bounding box center [150, 340] width 218 height 35
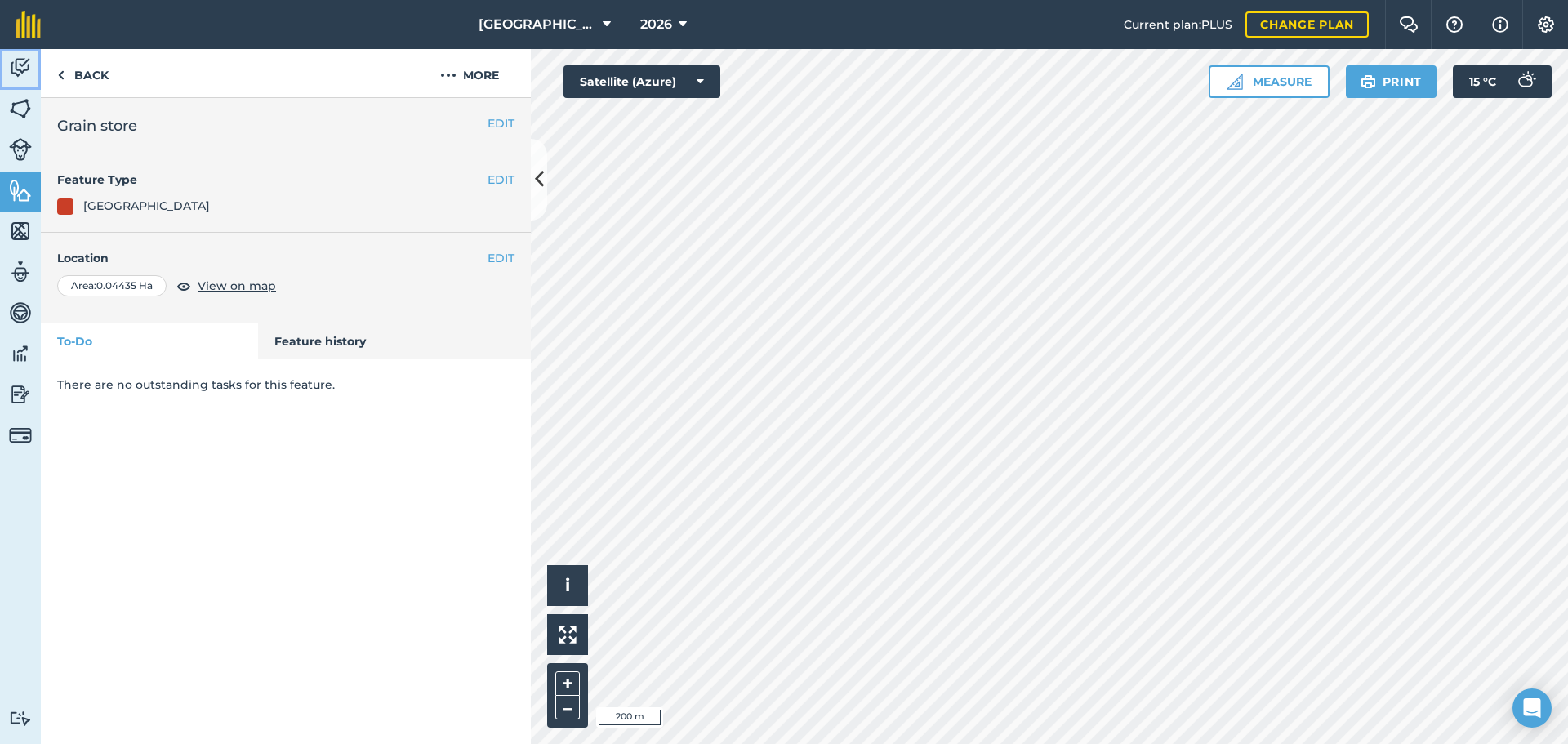
click at [18, 63] on img at bounding box center [20, 68] width 23 height 25
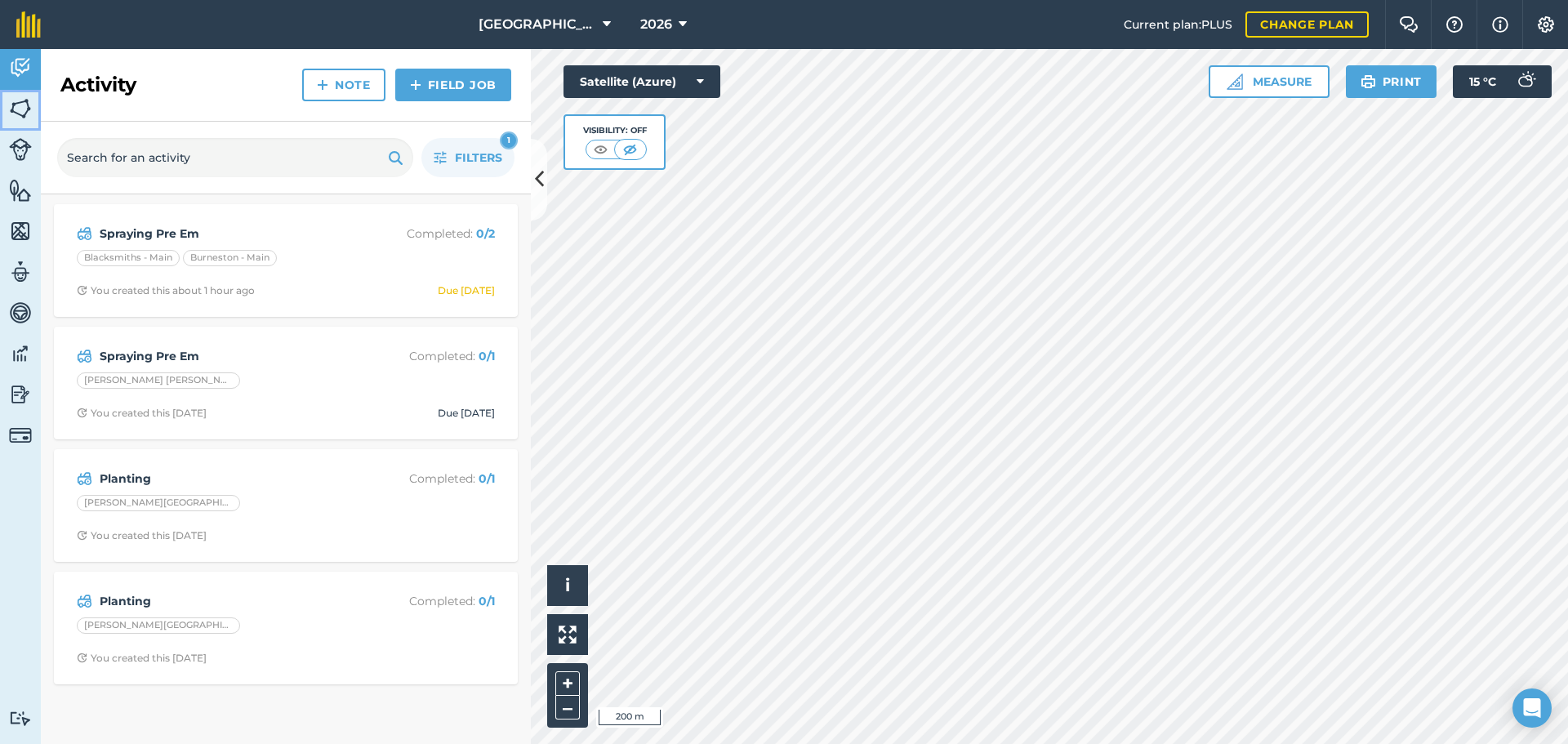
click at [18, 106] on img at bounding box center [20, 109] width 23 height 25
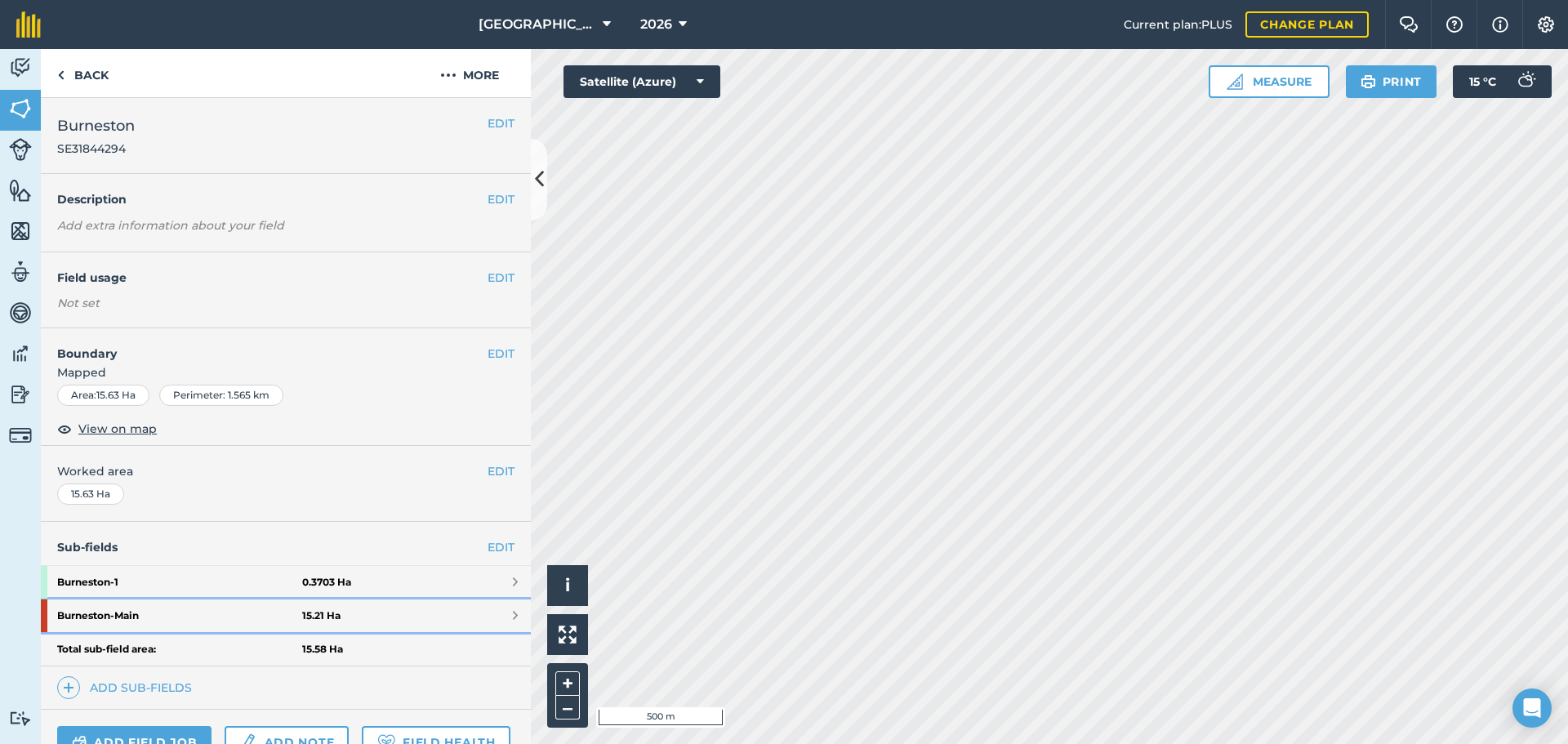
click at [116, 612] on strong "Burneston - Main" at bounding box center [180, 616] width 246 height 33
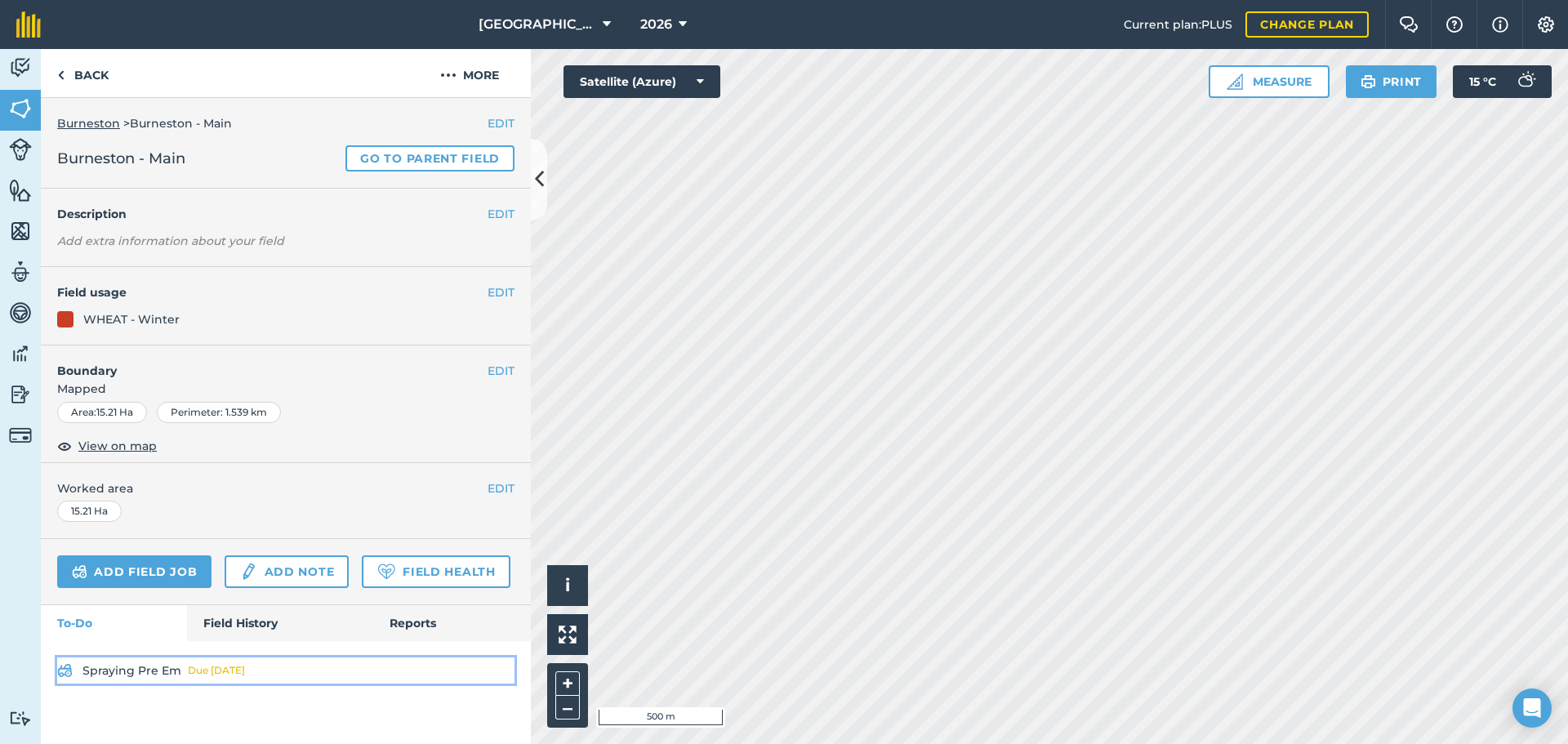
click at [151, 669] on link "Spraying Pre Em Due [DATE]" at bounding box center [286, 670] width 457 height 26
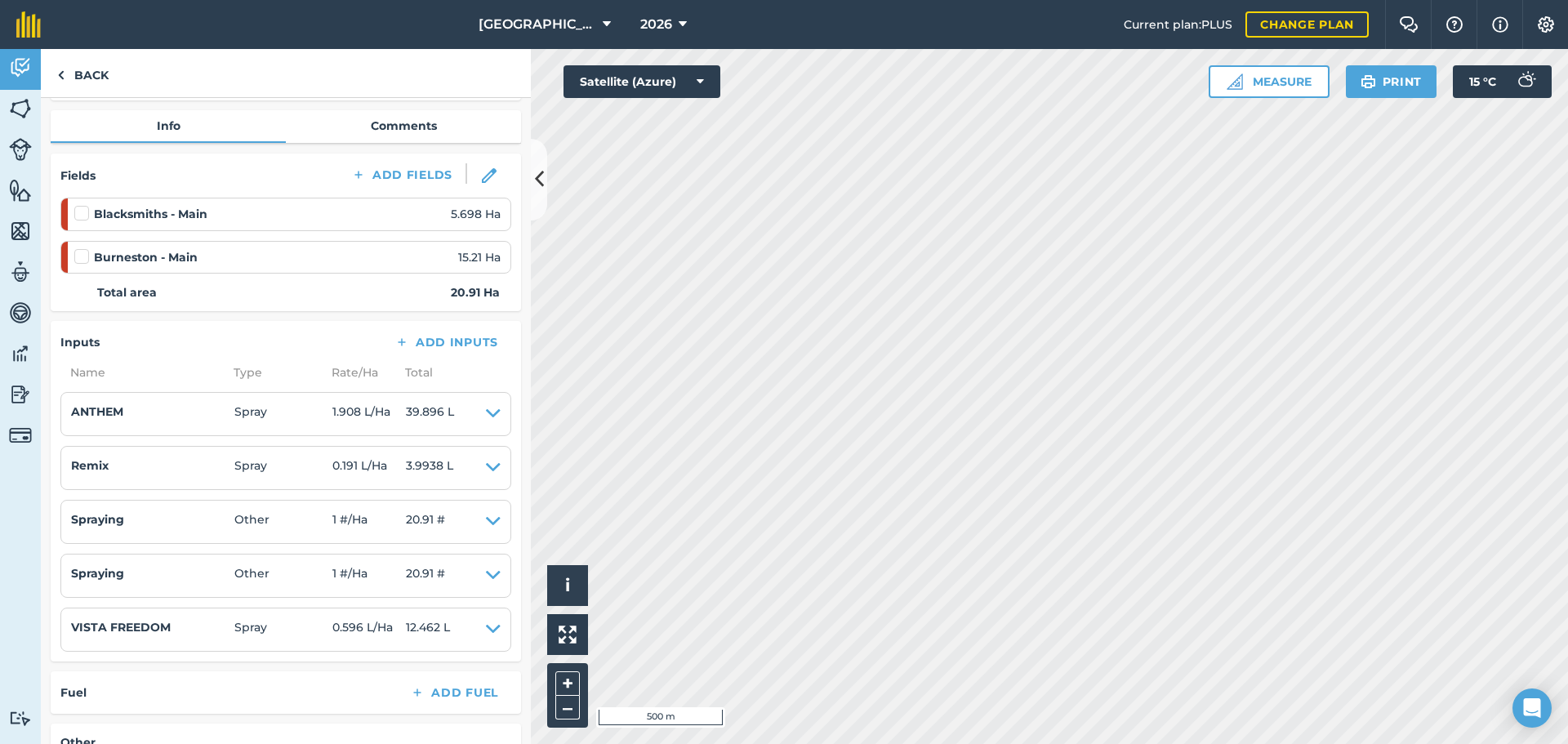
scroll to position [163, 0]
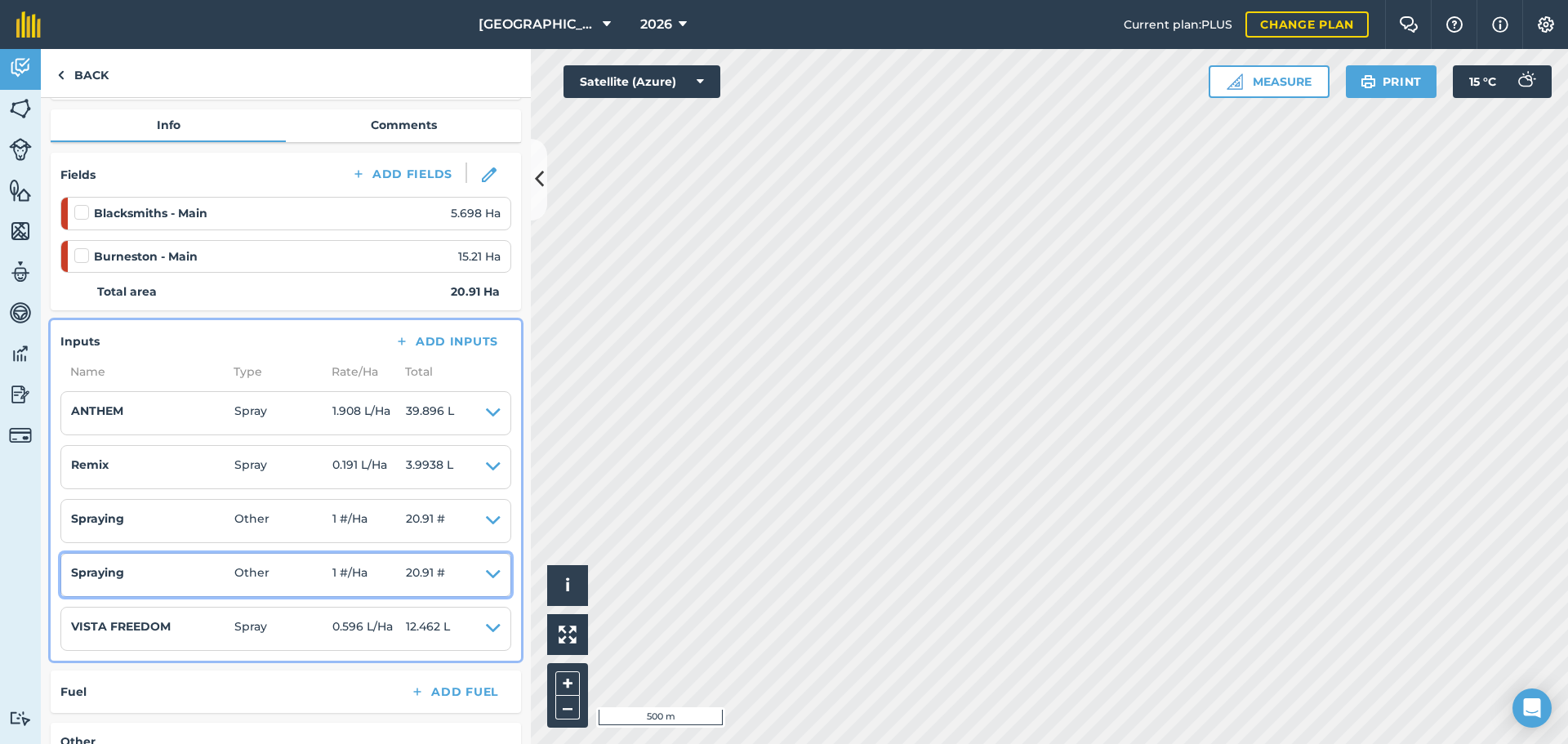
click at [486, 573] on icon at bounding box center [493, 575] width 14 height 23
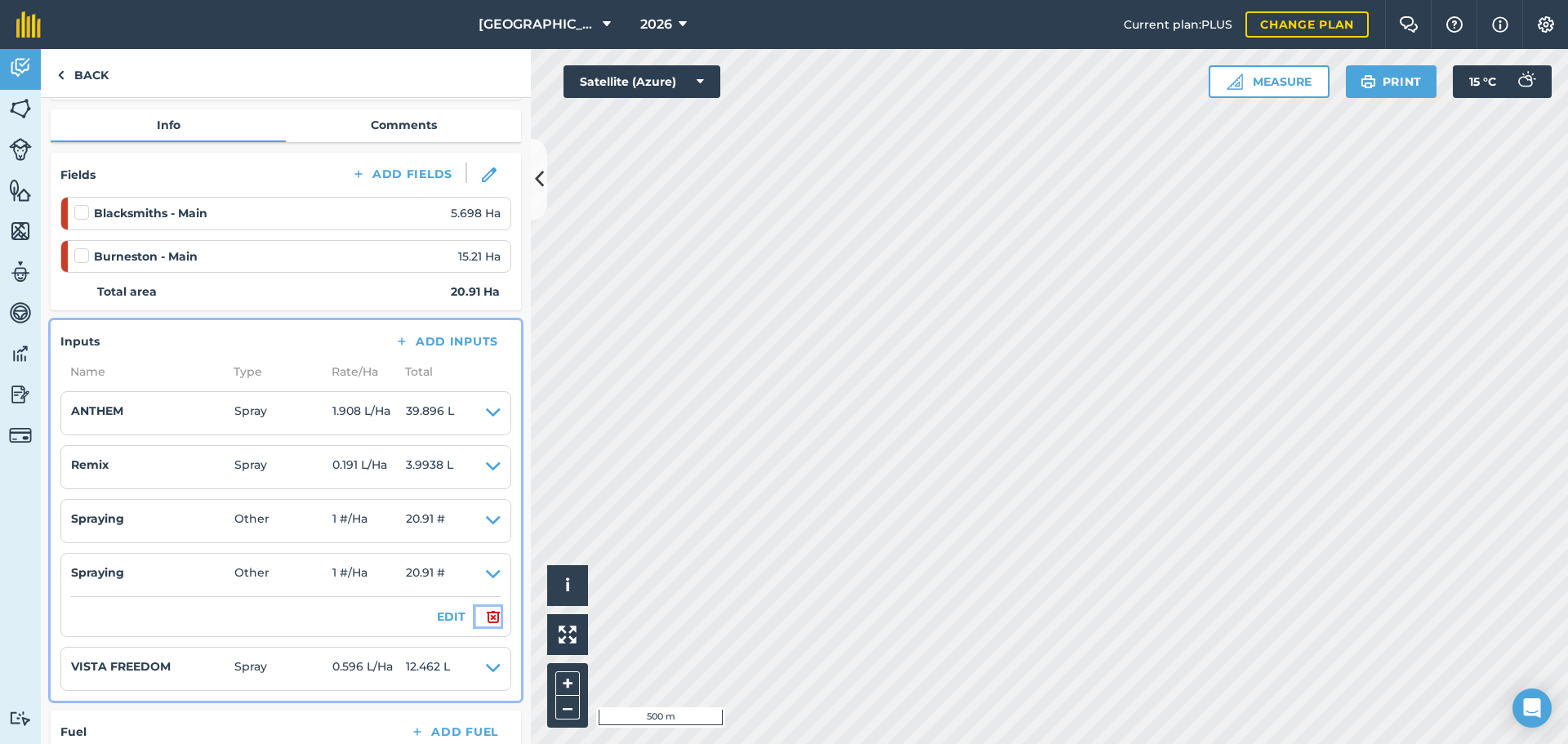
click at [486, 616] on img at bounding box center [493, 616] width 14 height 19
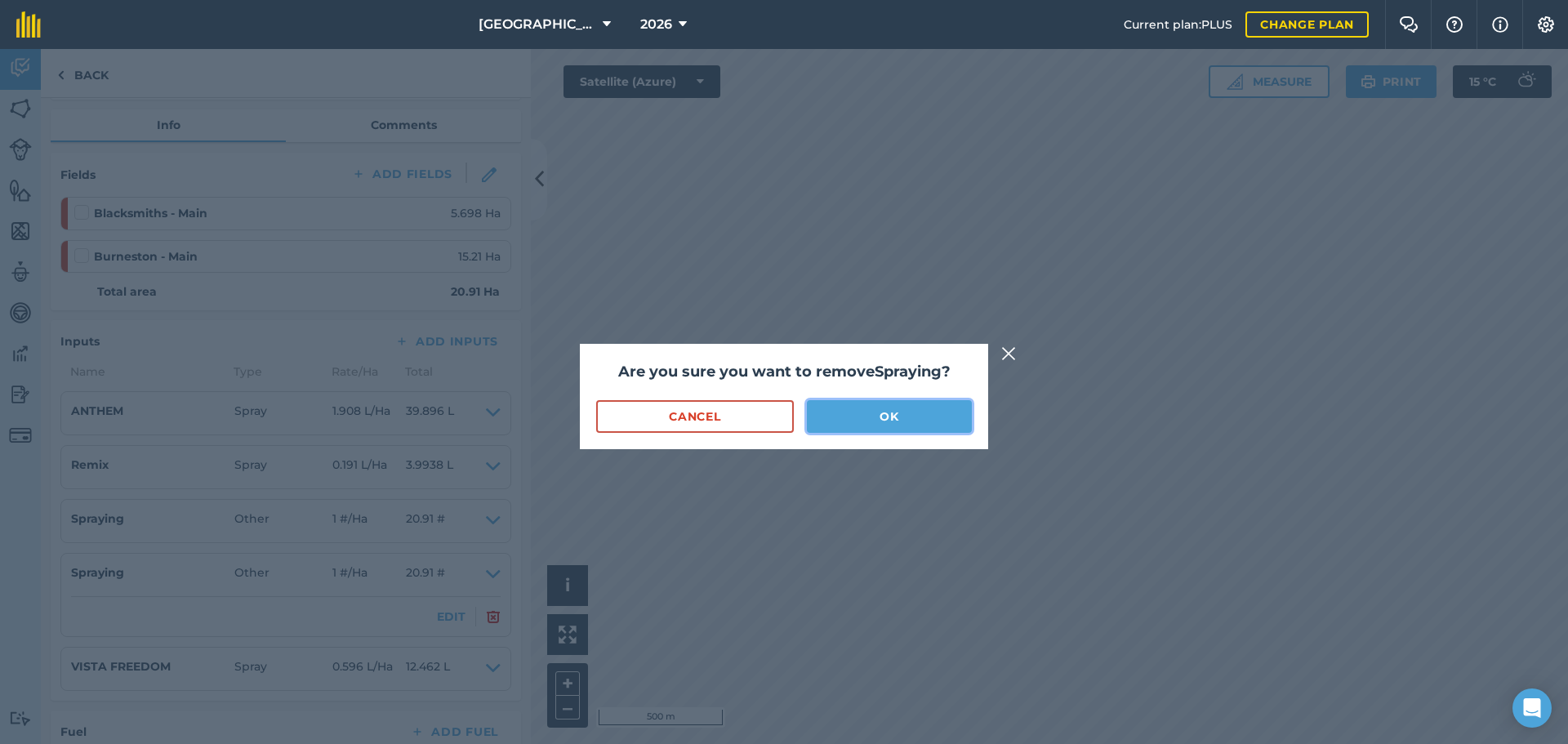
click at [833, 426] on button "OK" at bounding box center [890, 416] width 165 height 33
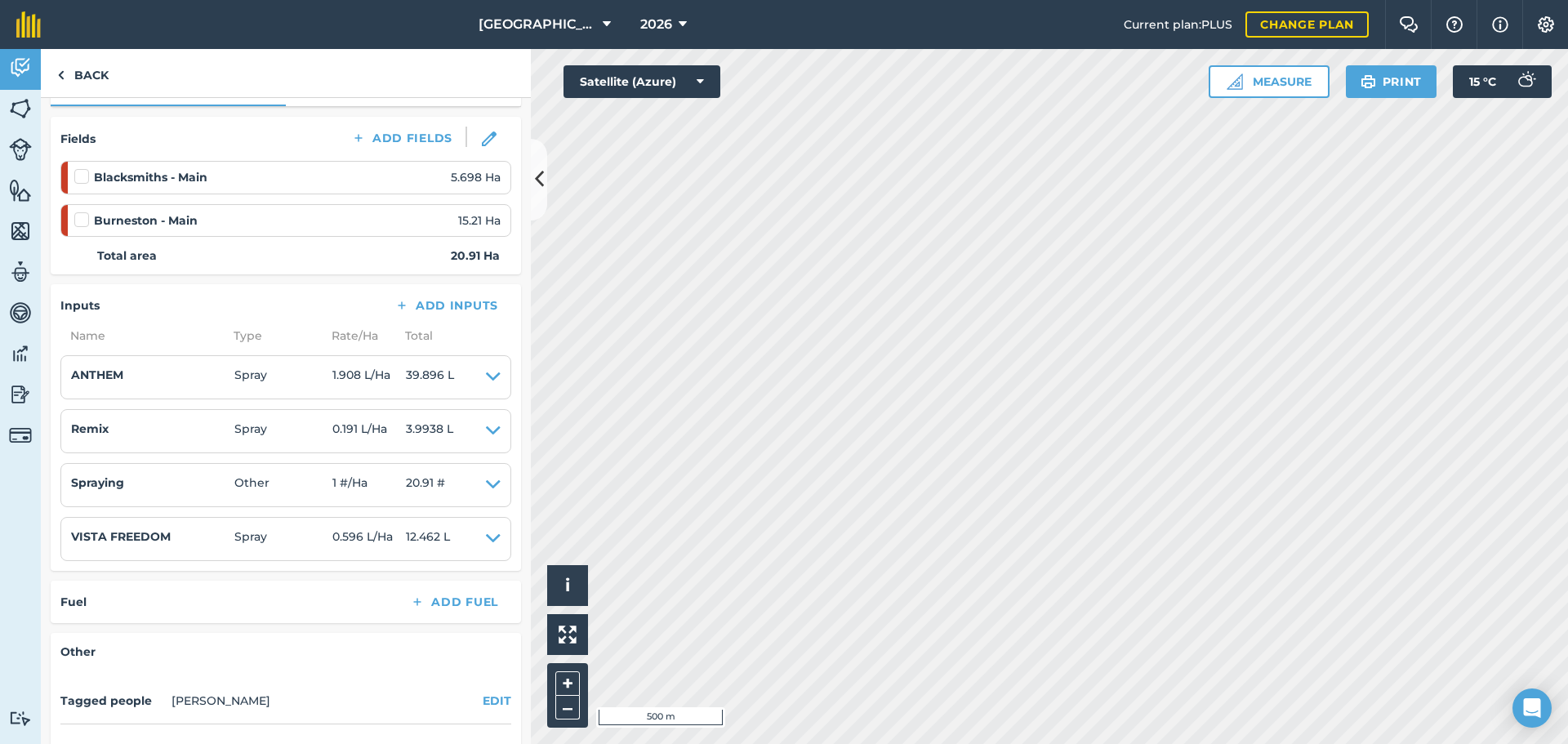
scroll to position [81, 0]
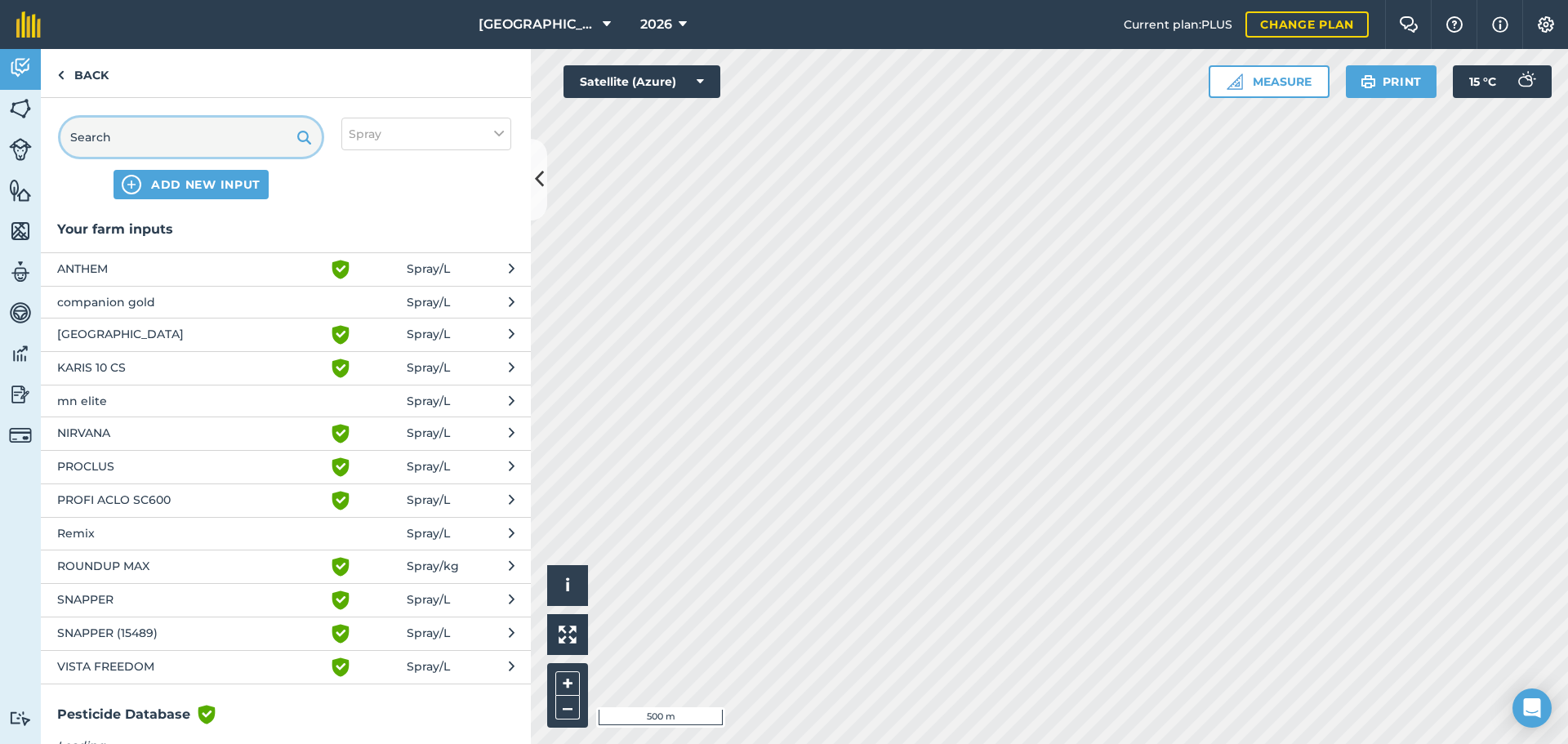
click at [148, 137] on input "text" at bounding box center [191, 137] width 262 height 39
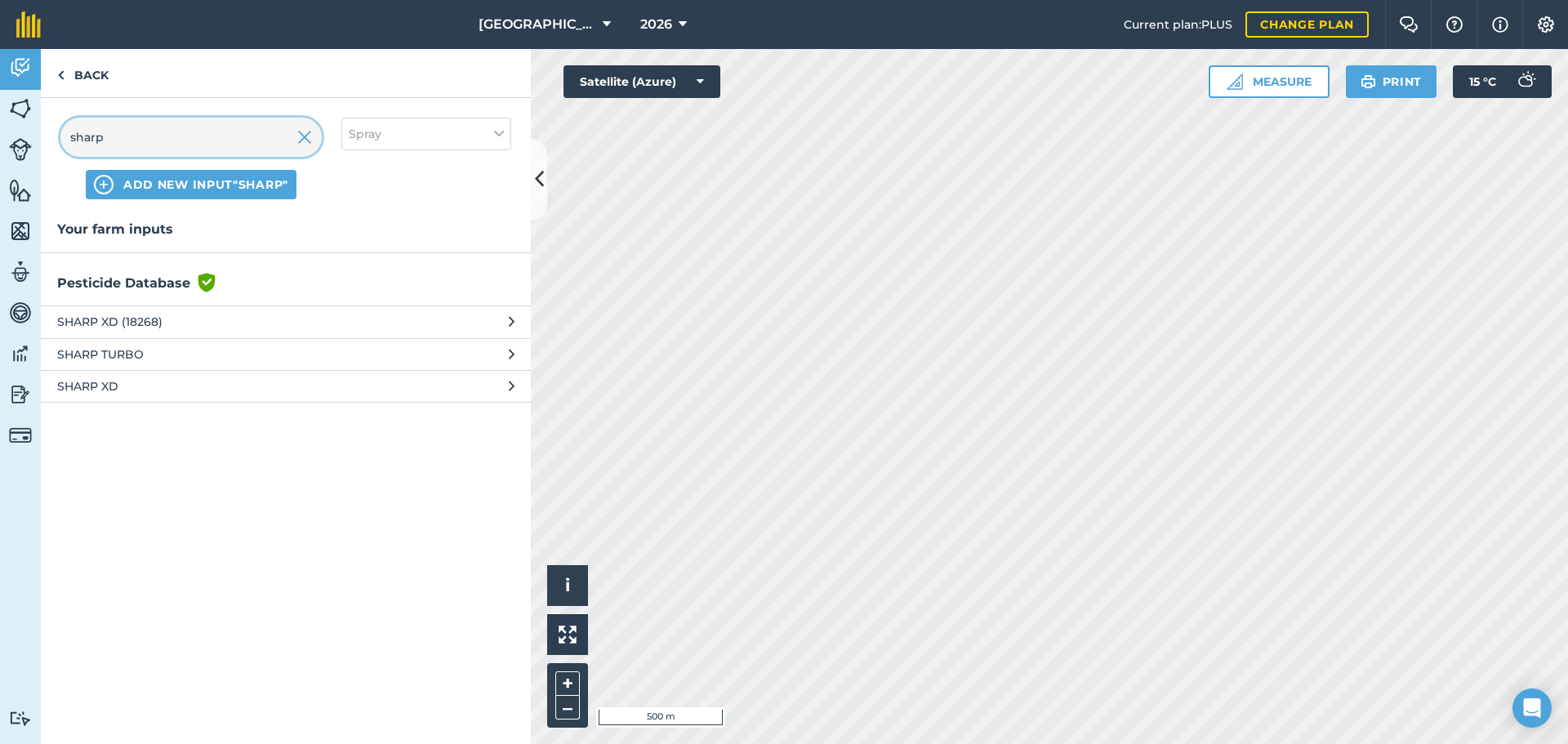
type input "sharp"
click at [124, 381] on span "SHARP XD" at bounding box center [191, 386] width 268 height 18
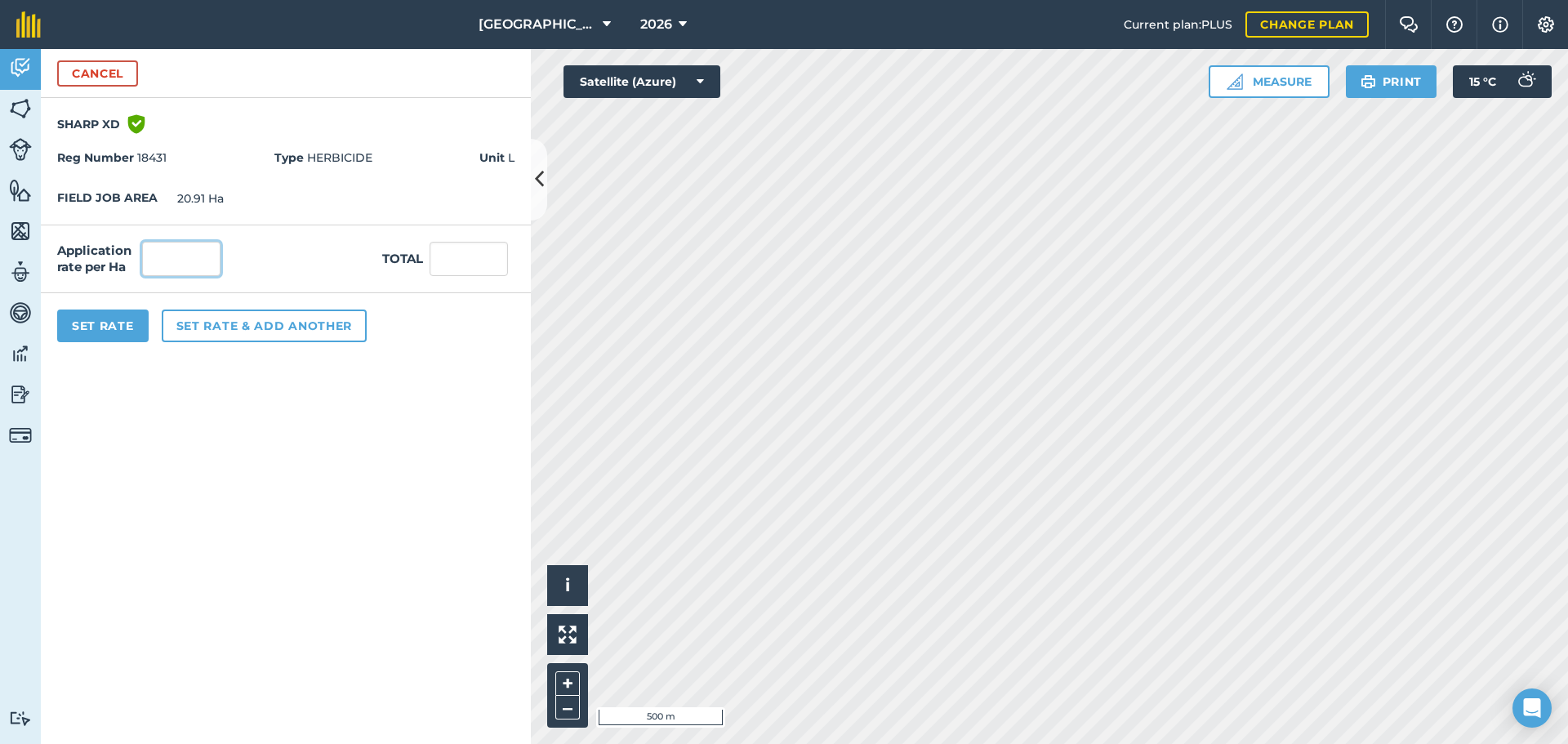
click at [174, 262] on input "text" at bounding box center [181, 259] width 79 height 35
type input "0.596"
type input "12.462"
click at [124, 314] on button "Set Rate" at bounding box center [103, 326] width 91 height 33
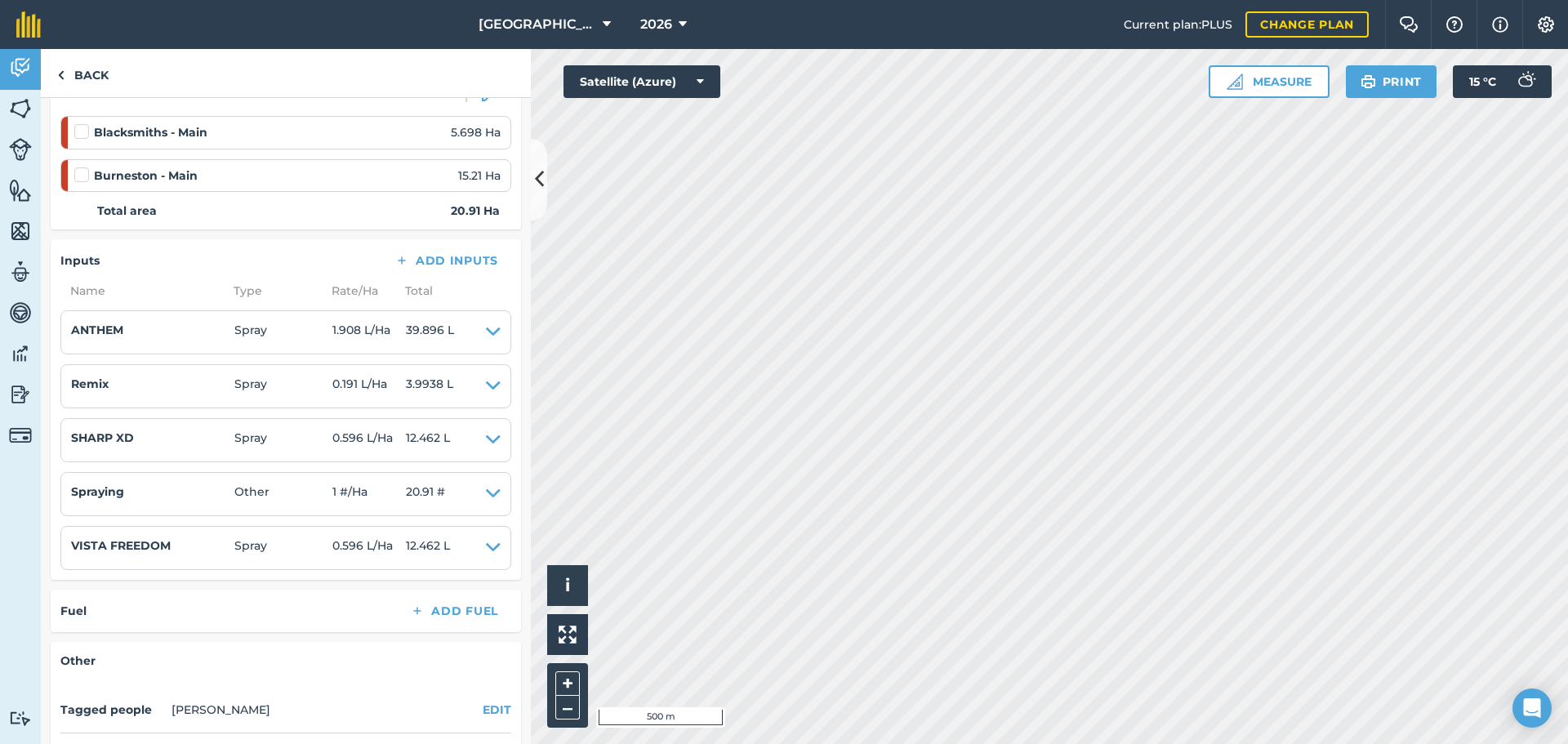
scroll to position [245, 0]
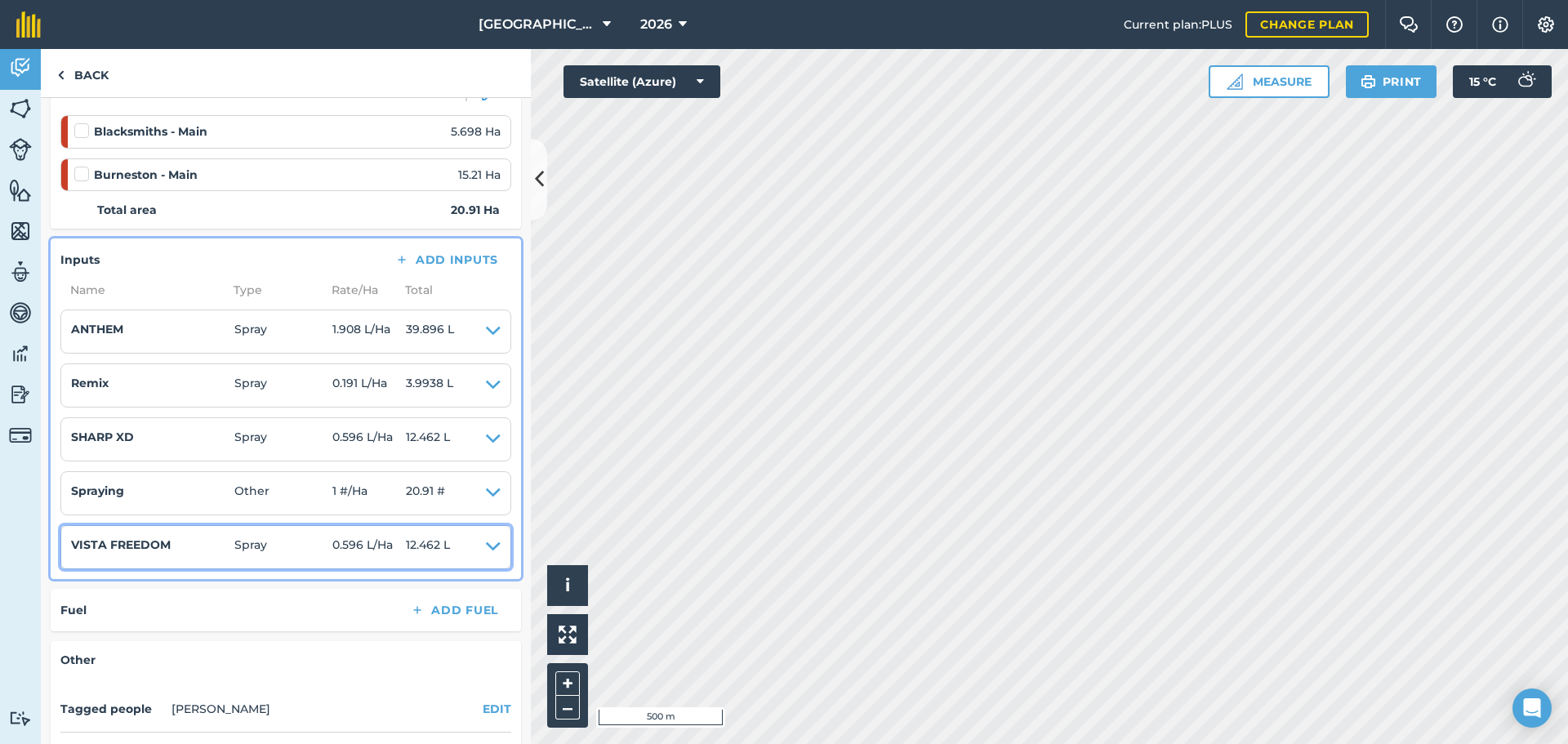
click at [486, 549] on icon at bounding box center [493, 547] width 14 height 23
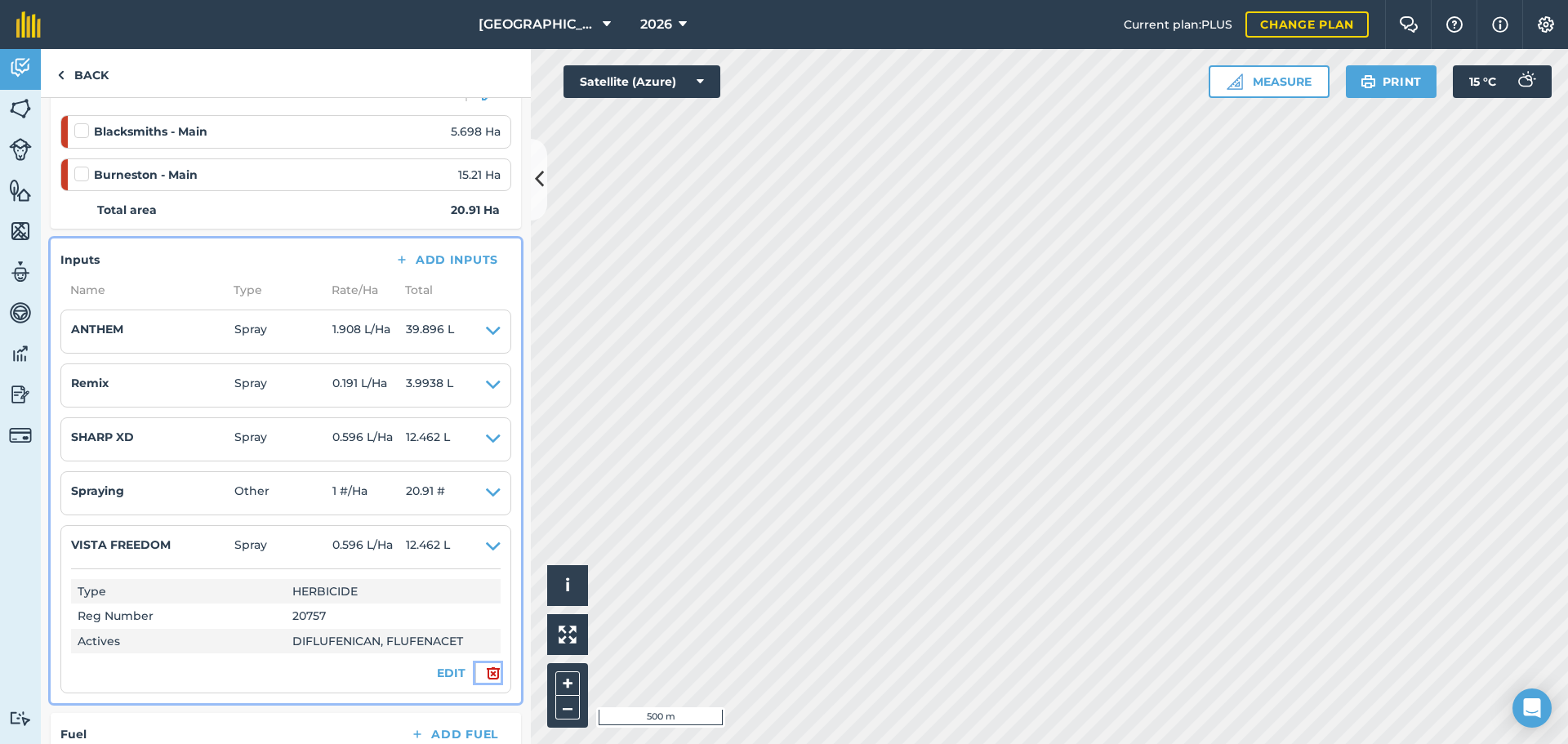
click at [486, 673] on img at bounding box center [493, 673] width 14 height 19
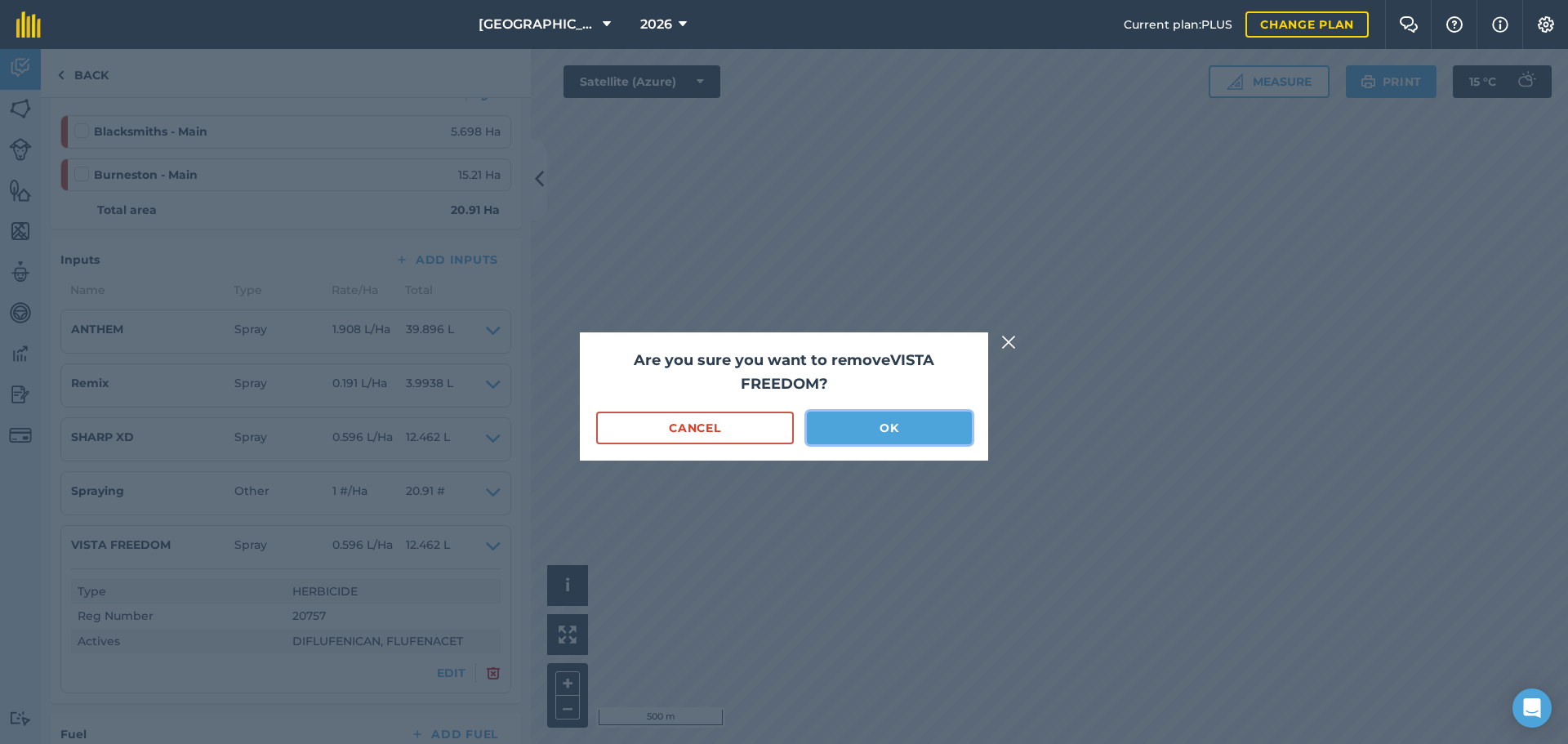
click at [868, 431] on button "OK" at bounding box center [890, 428] width 165 height 33
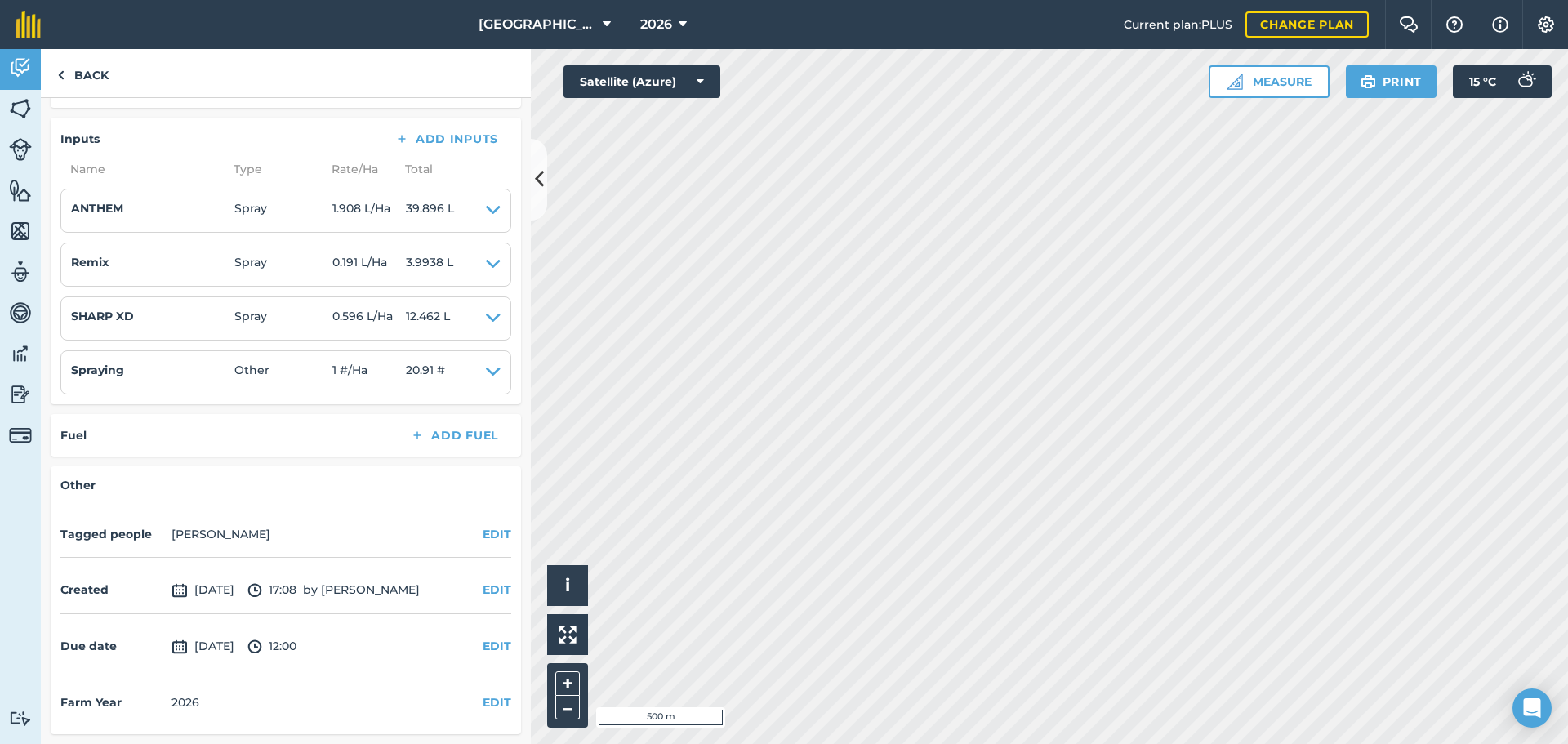
scroll to position [0, 0]
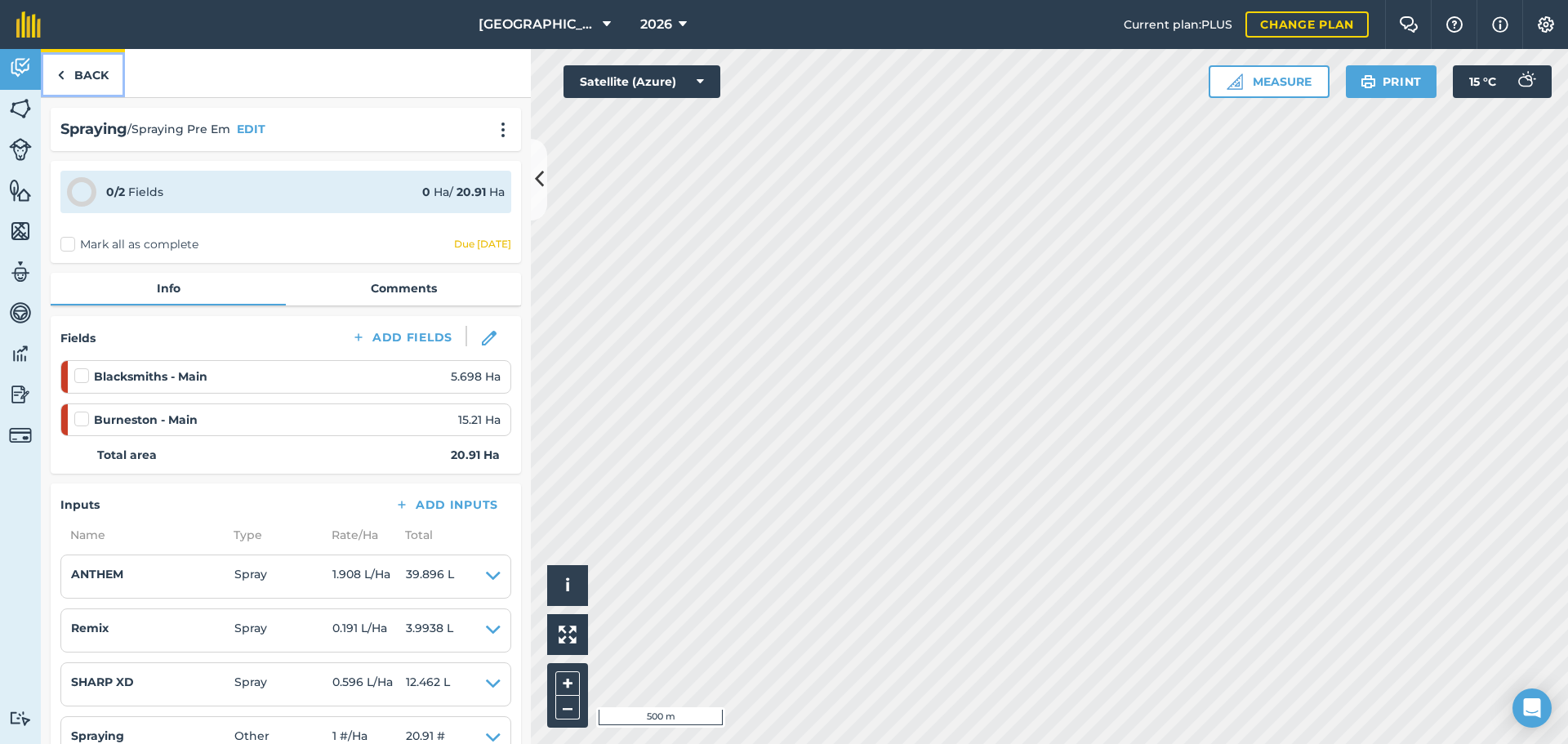
click at [102, 79] on link "Back" at bounding box center [83, 73] width 84 height 48
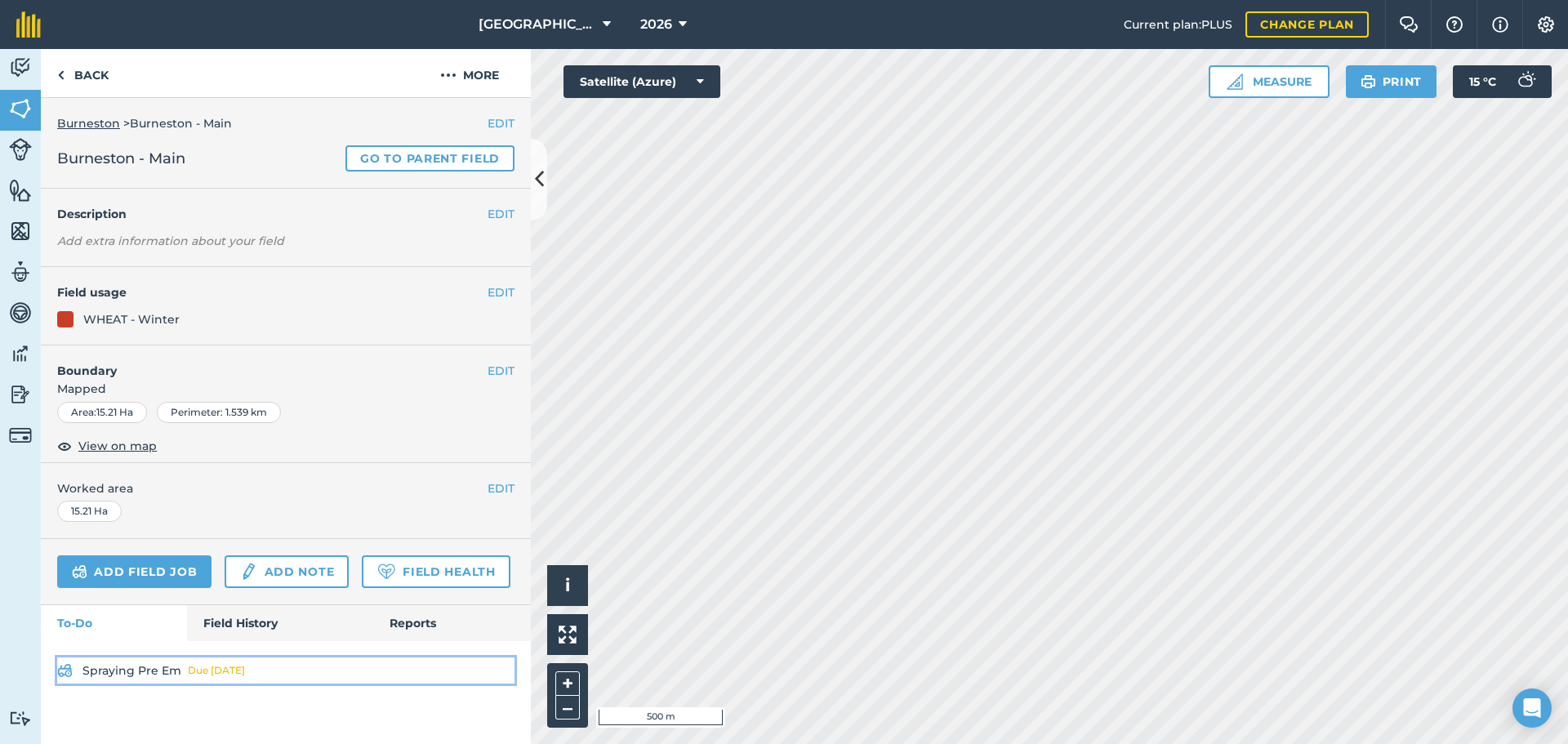
click at [161, 664] on link "Spraying Pre Em Due [DATE]" at bounding box center [286, 670] width 457 height 26
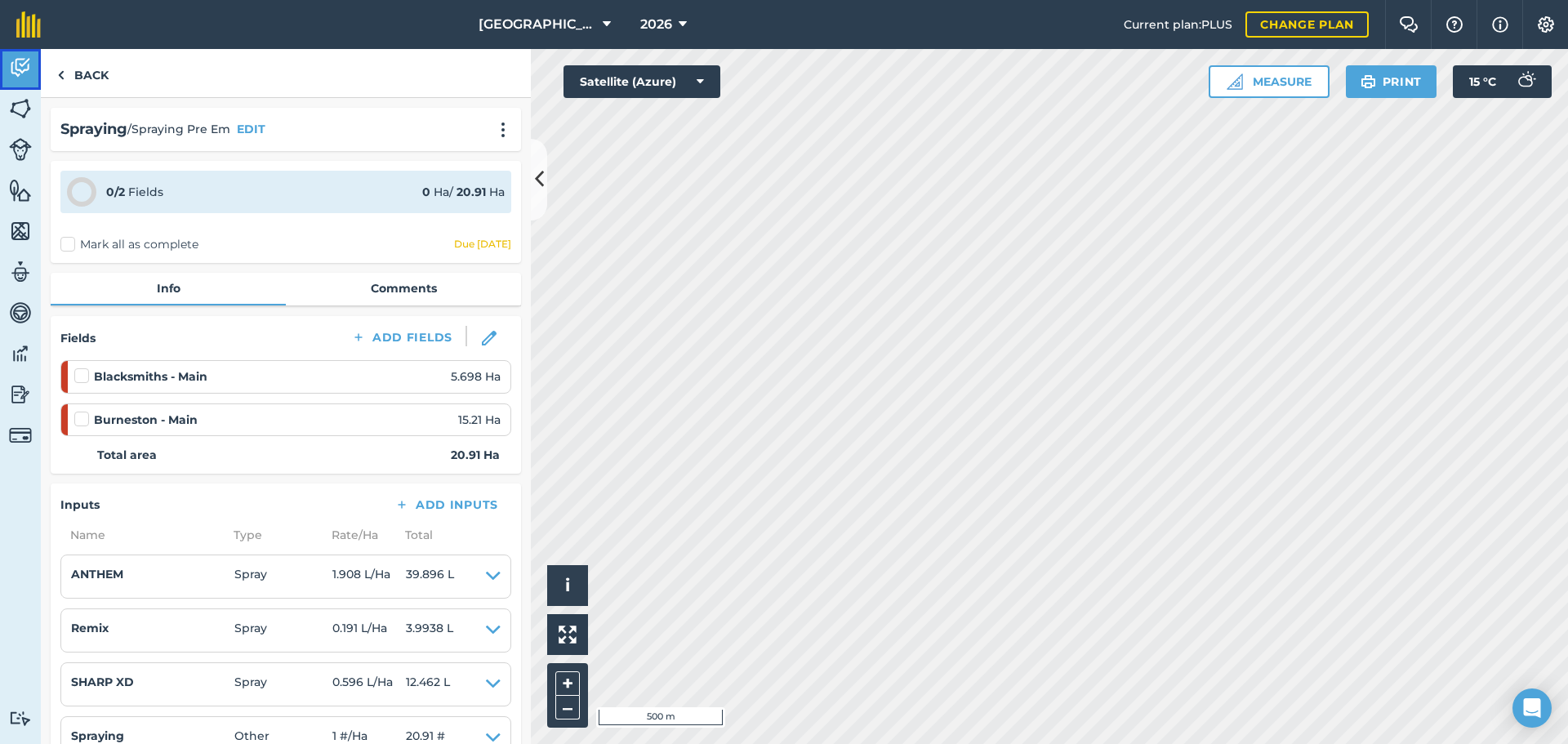
click at [21, 69] on img at bounding box center [20, 68] width 23 height 25
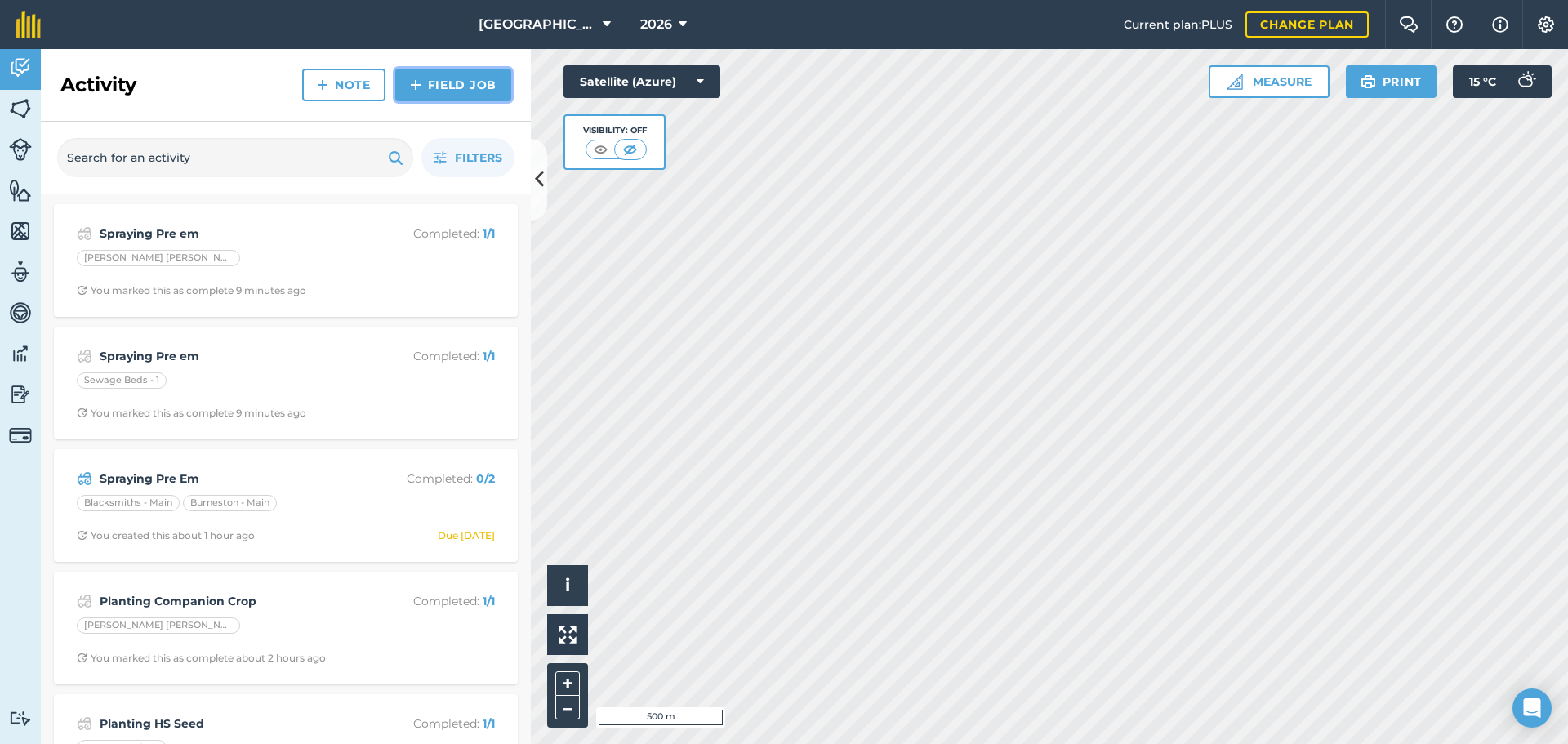
click at [428, 85] on link "Field Job" at bounding box center [453, 85] width 116 height 33
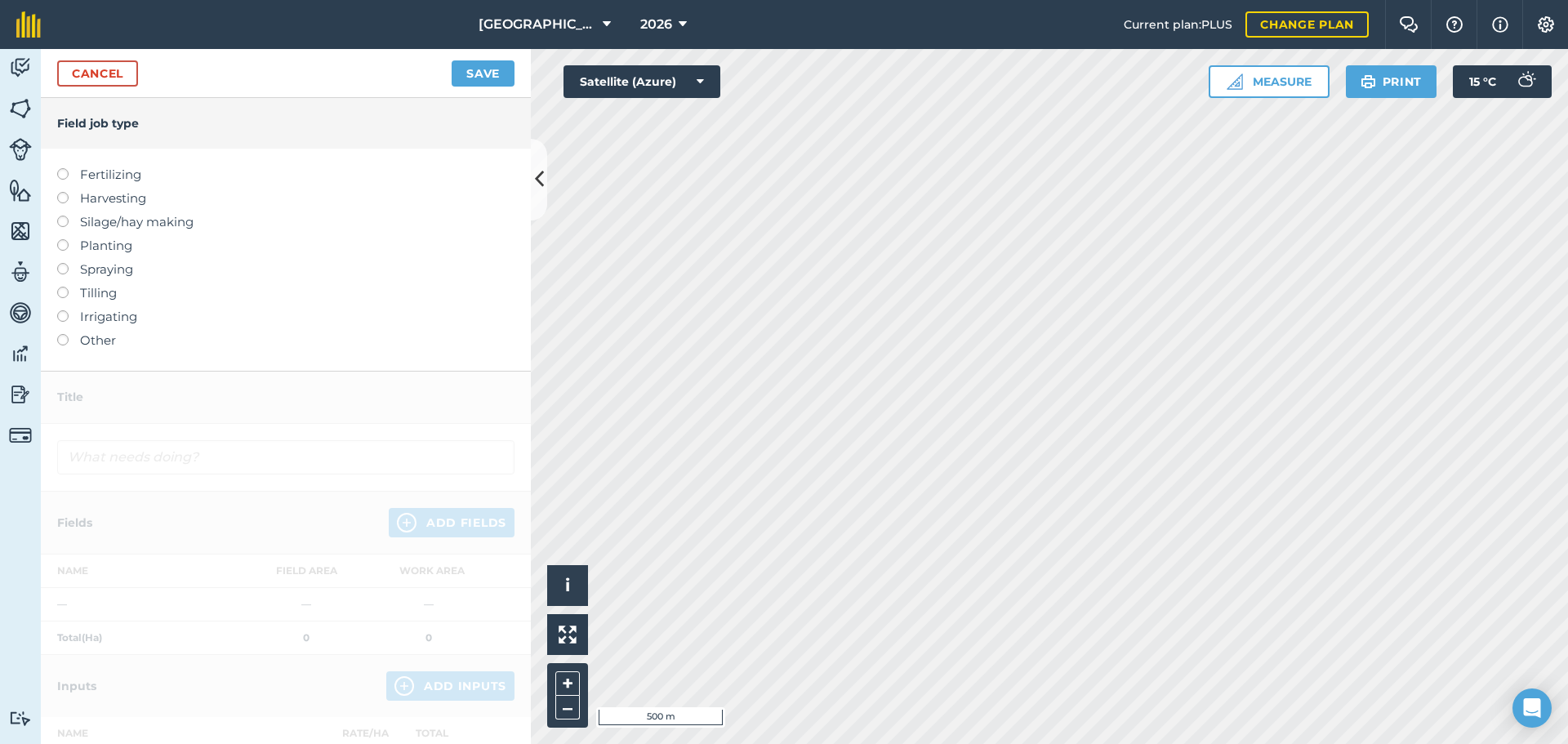
click at [102, 267] on label "Spraying" at bounding box center [286, 269] width 457 height 19
type input "Spraying"
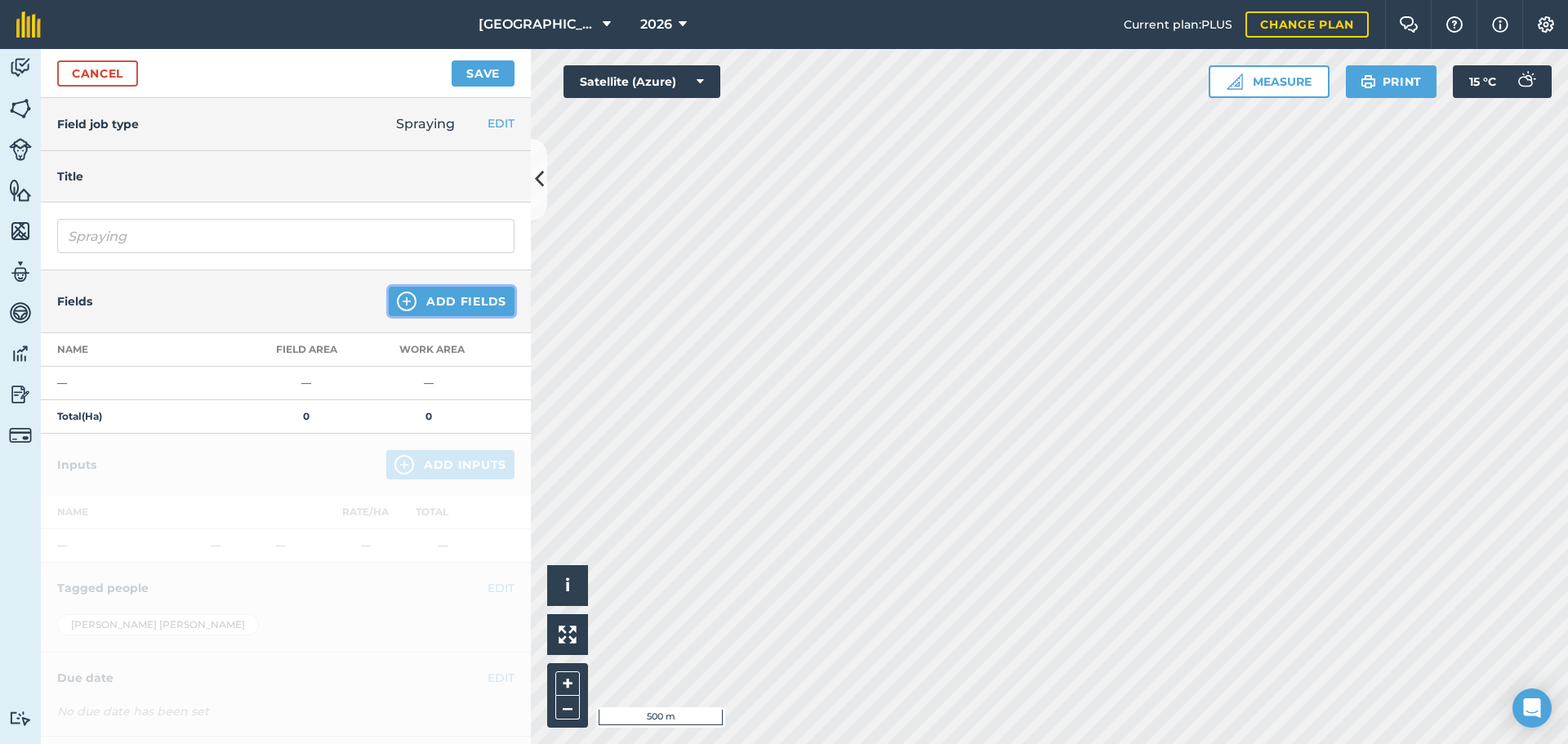
click at [422, 299] on button "Add Fields" at bounding box center [451, 301] width 126 height 30
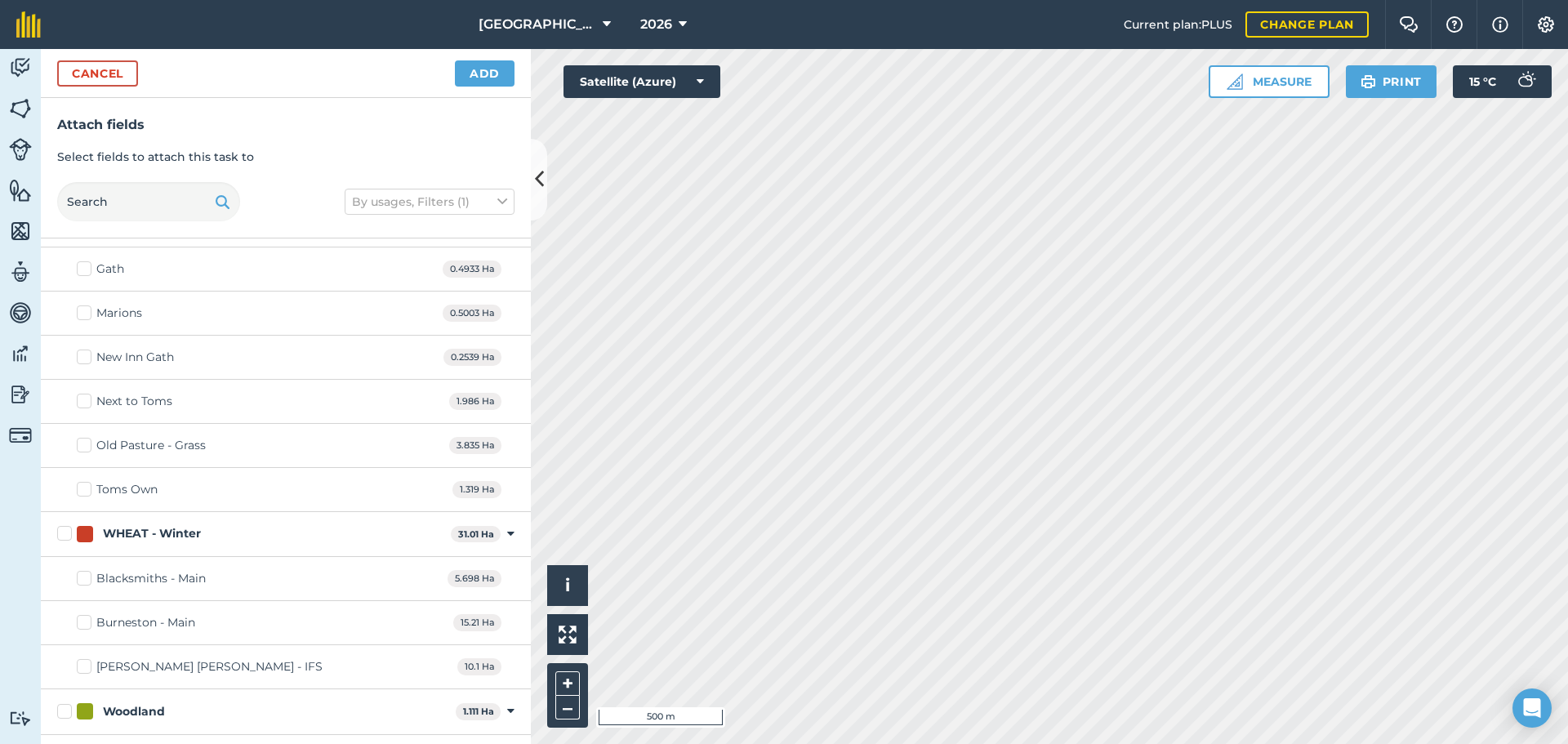
scroll to position [1137, 0]
click at [89, 614] on label "Burneston - Main" at bounding box center [136, 622] width 119 height 17
click at [87, 614] on input "Burneston - Main" at bounding box center [82, 618] width 11 height 11
checkbox input "true"
click at [481, 80] on button "Add" at bounding box center [484, 73] width 59 height 26
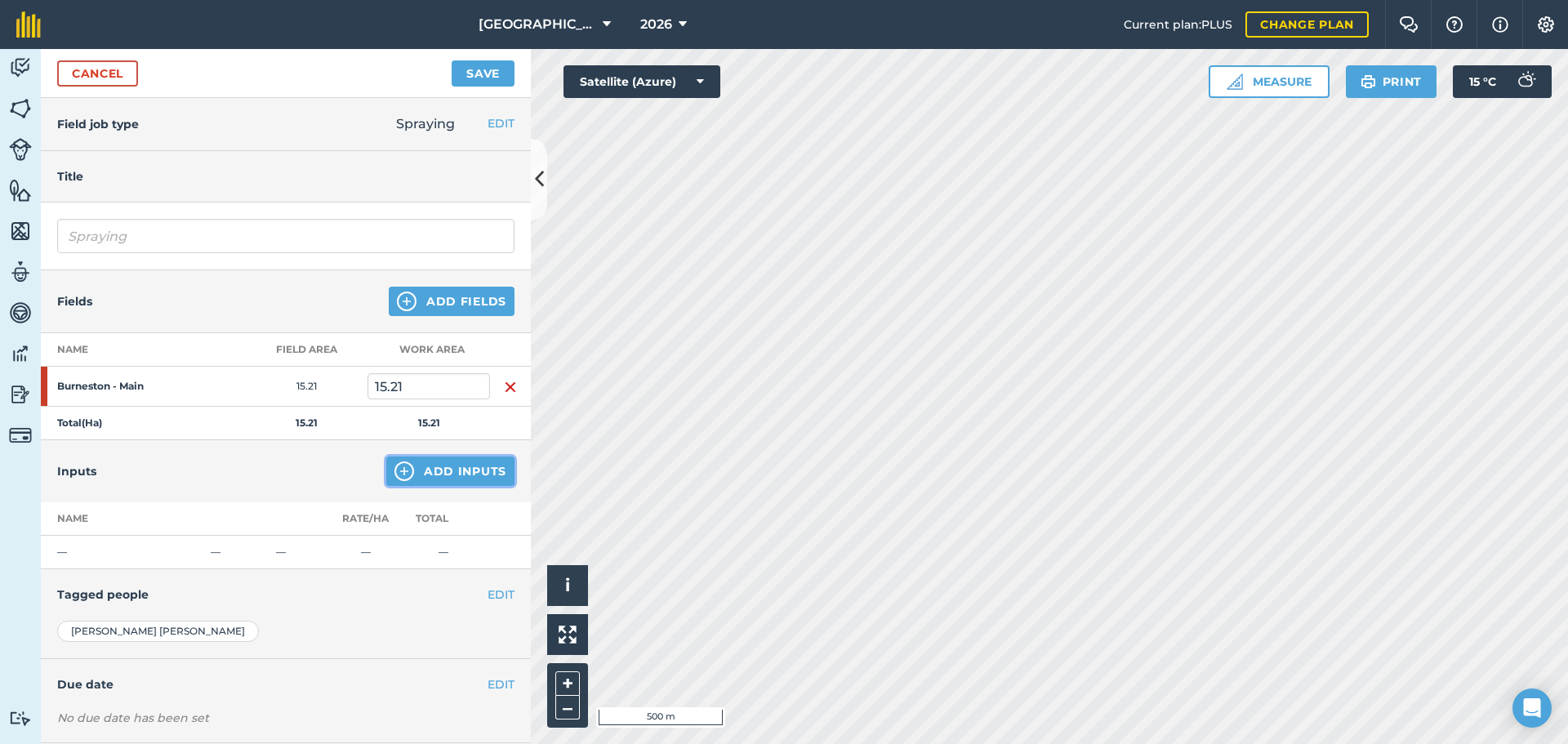
click at [433, 468] on button "Add Inputs" at bounding box center [451, 471] width 129 height 30
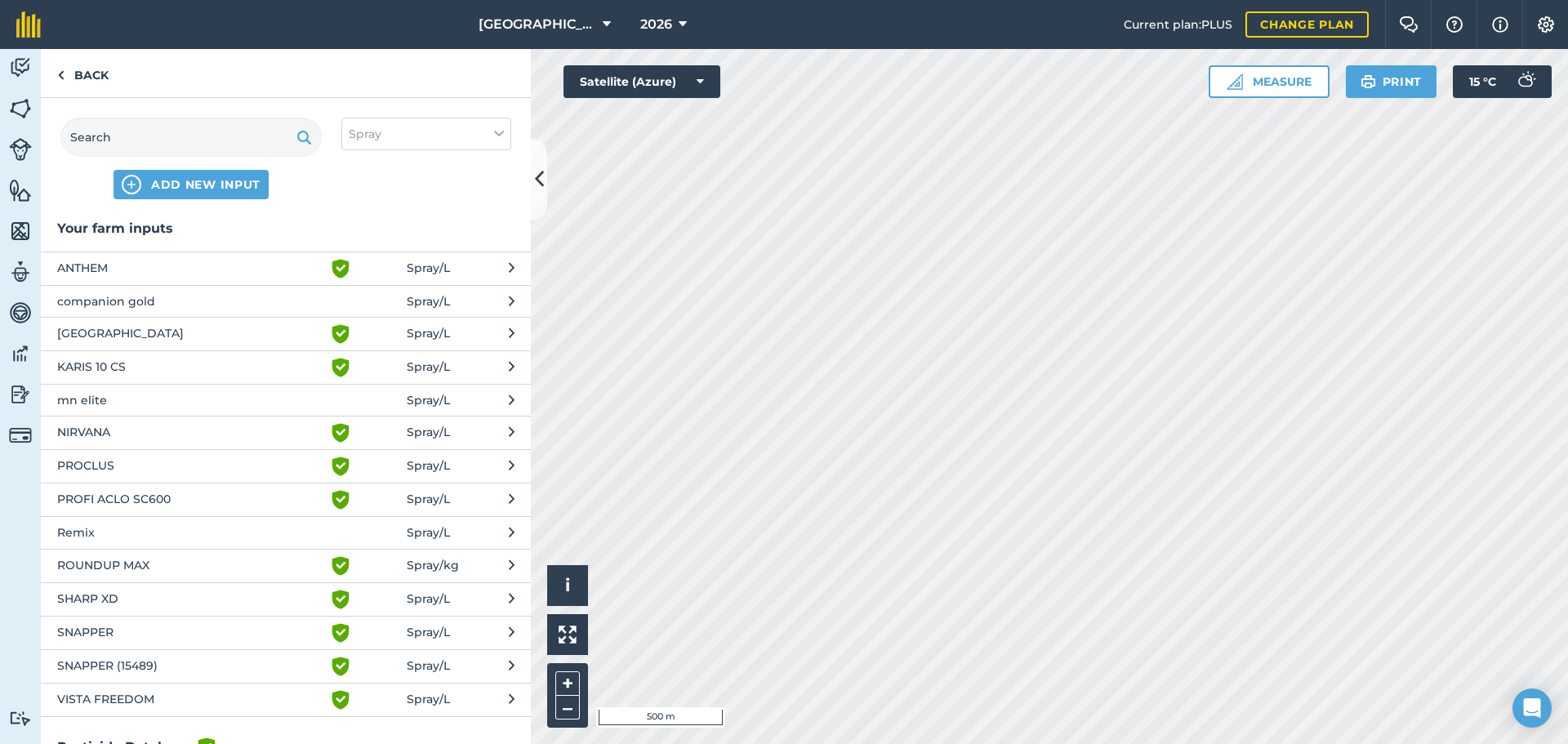
scroll to position [0, 0]
click at [117, 631] on span "SNAPPER" at bounding box center [191, 634] width 268 height 19
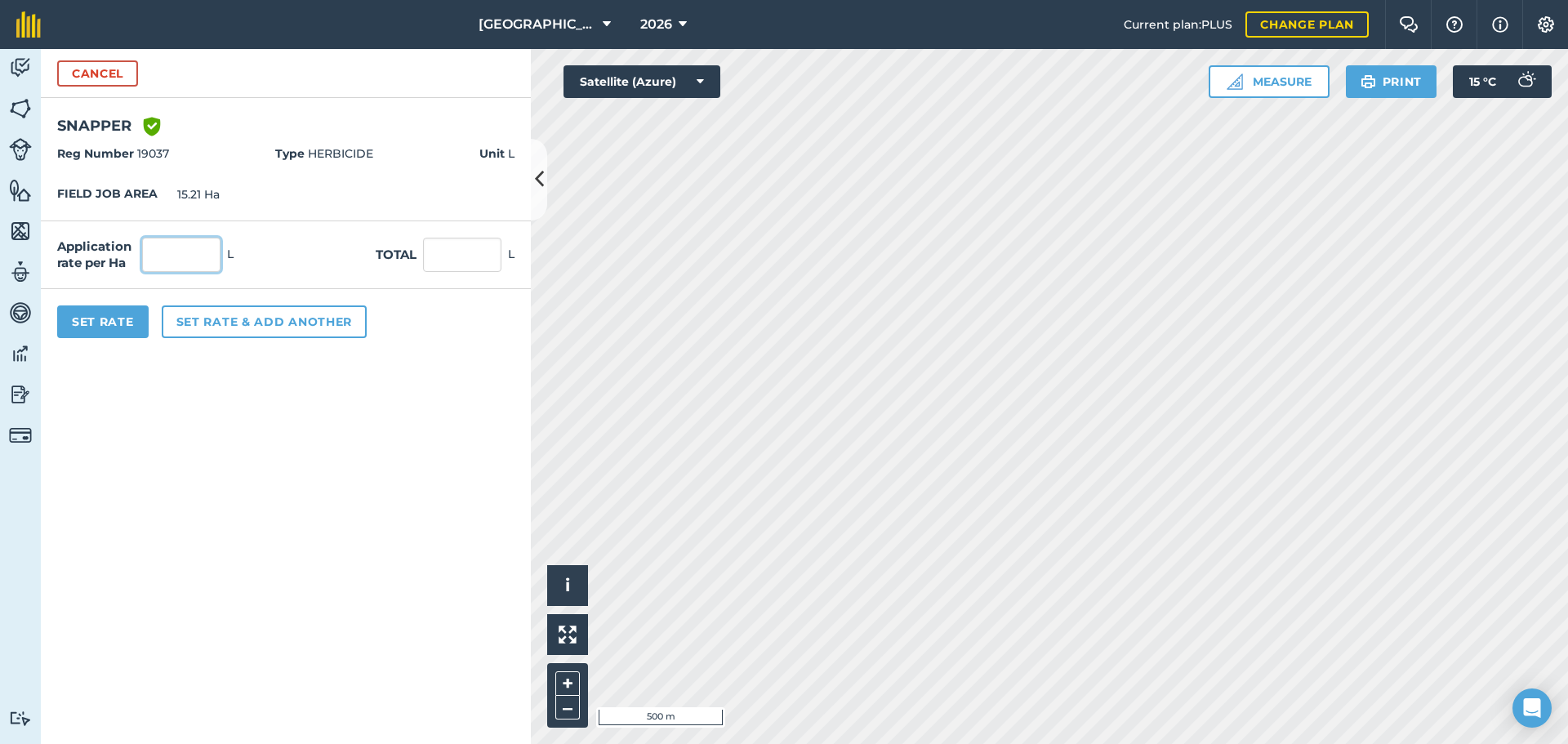
click at [189, 245] on input "text" at bounding box center [181, 255] width 79 height 35
type input "1"
type input "15.21"
click at [122, 321] on button "Set Rate" at bounding box center [103, 322] width 91 height 33
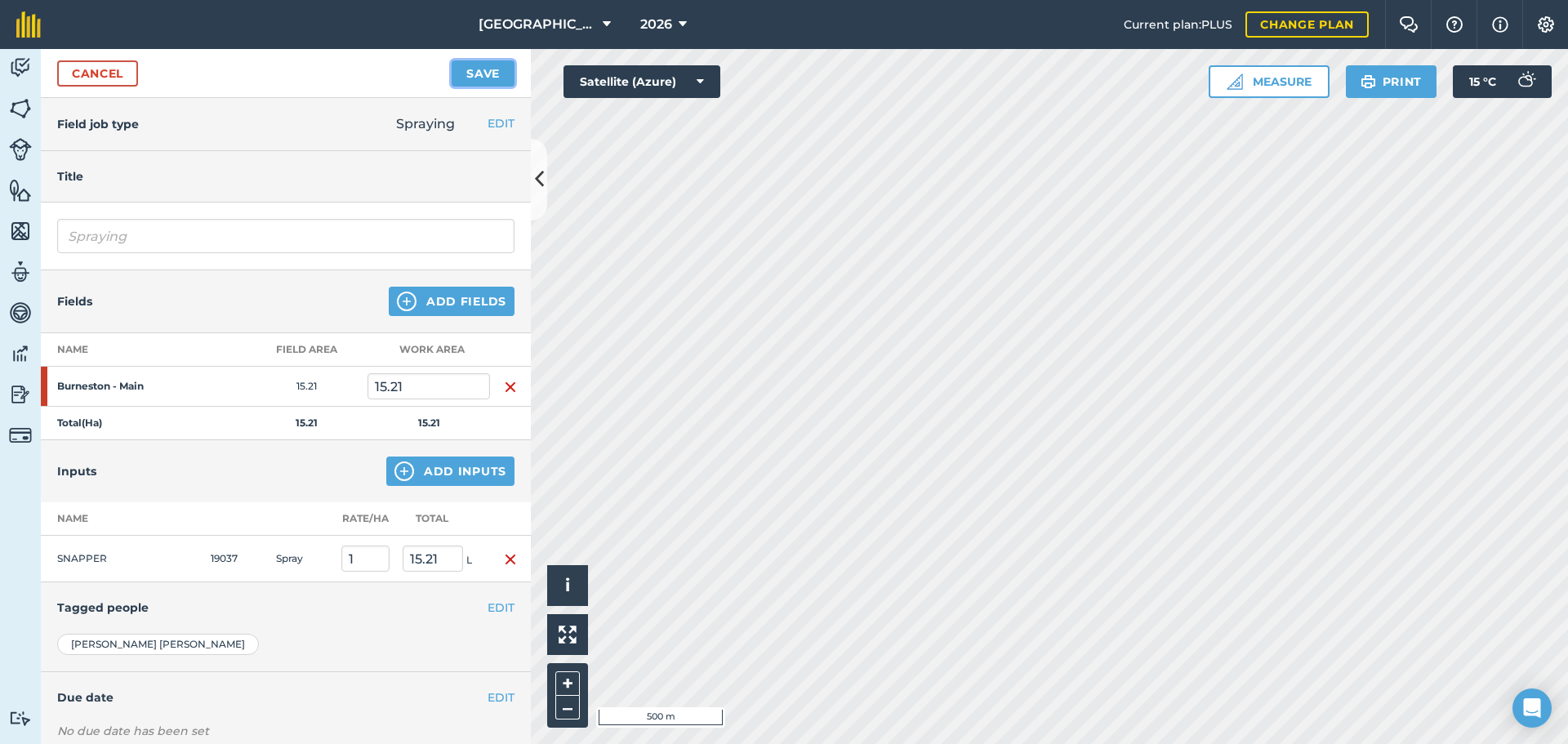
click at [489, 80] on button "Save" at bounding box center [483, 73] width 63 height 26
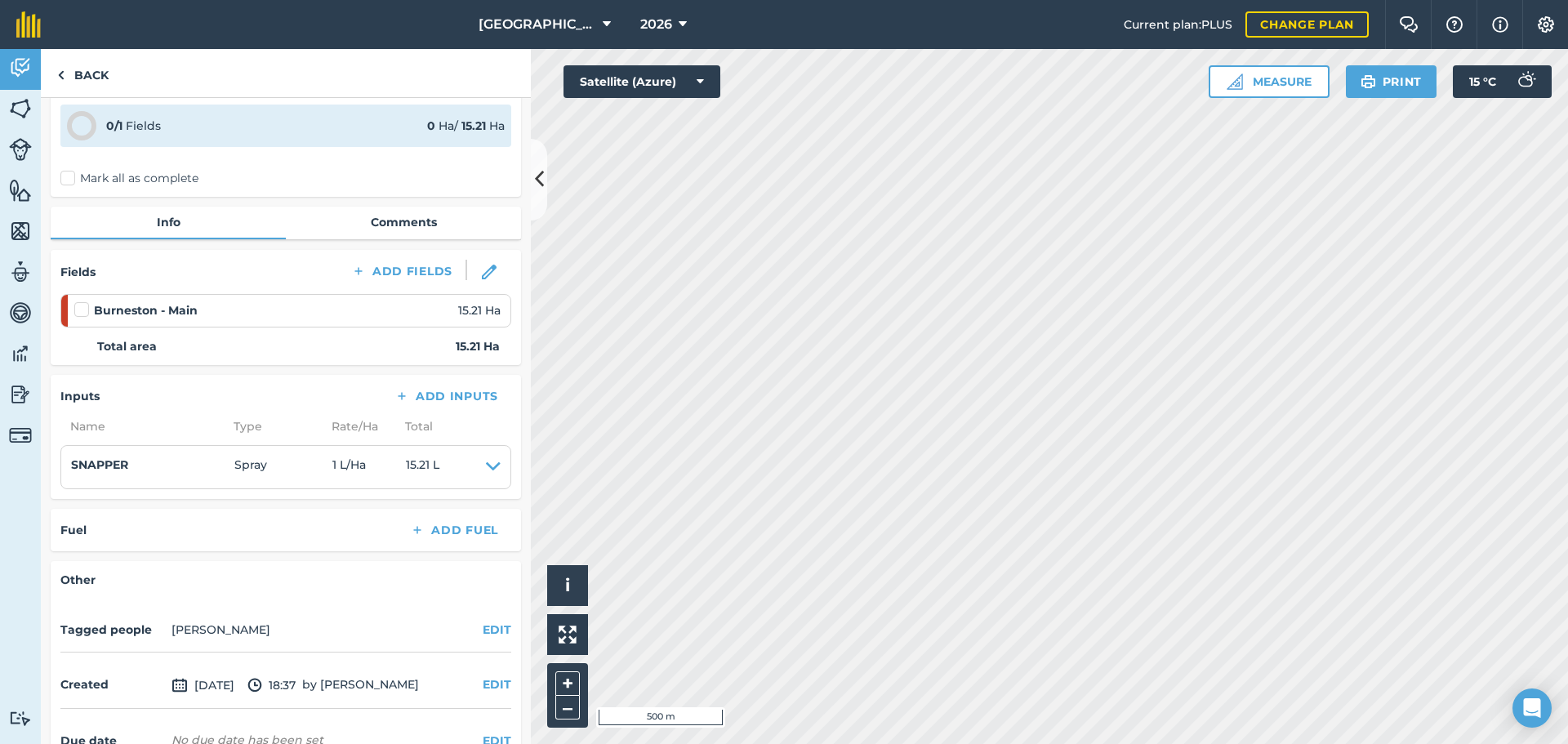
scroll to position [160, 0]
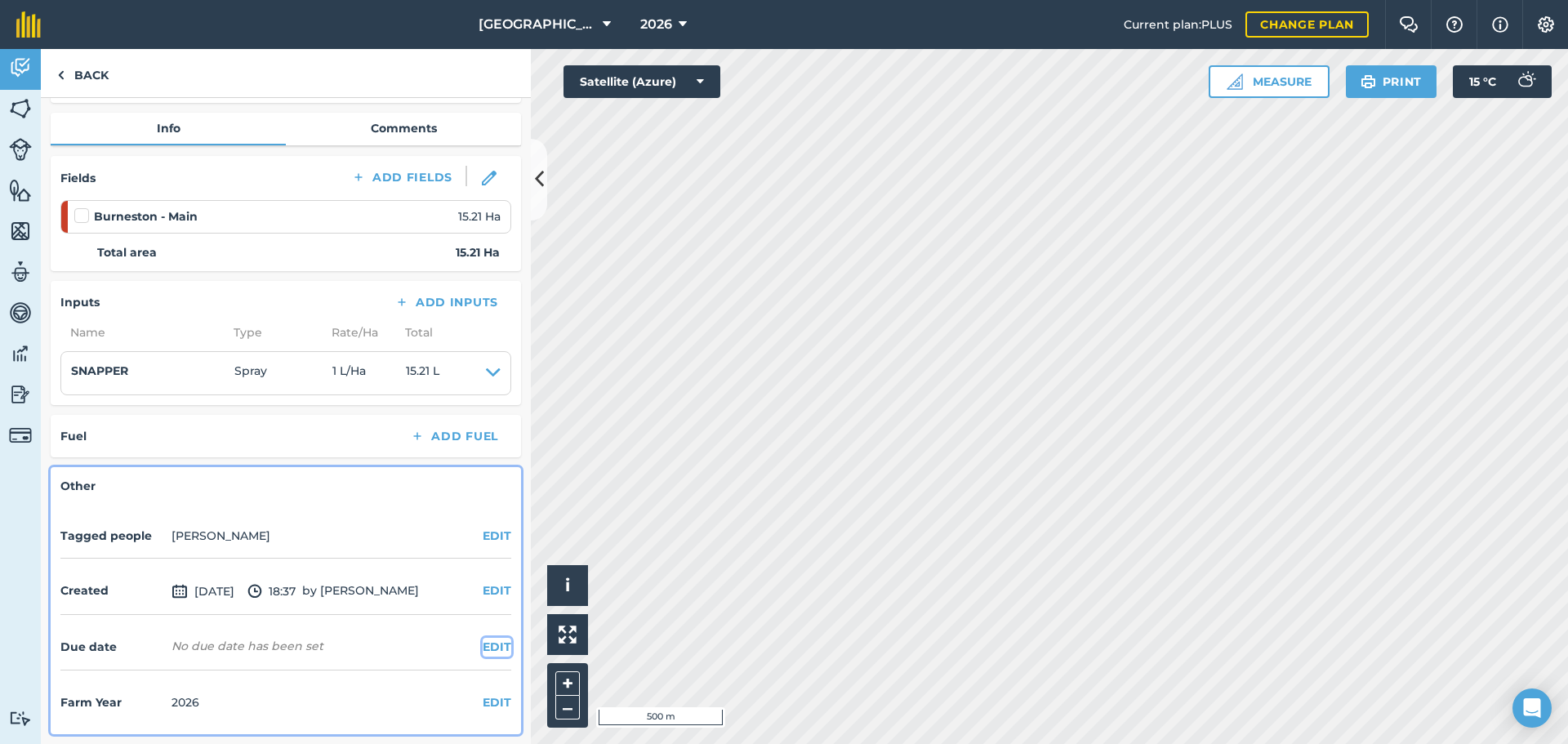
click at [491, 644] on button "EDIT" at bounding box center [497, 646] width 29 height 18
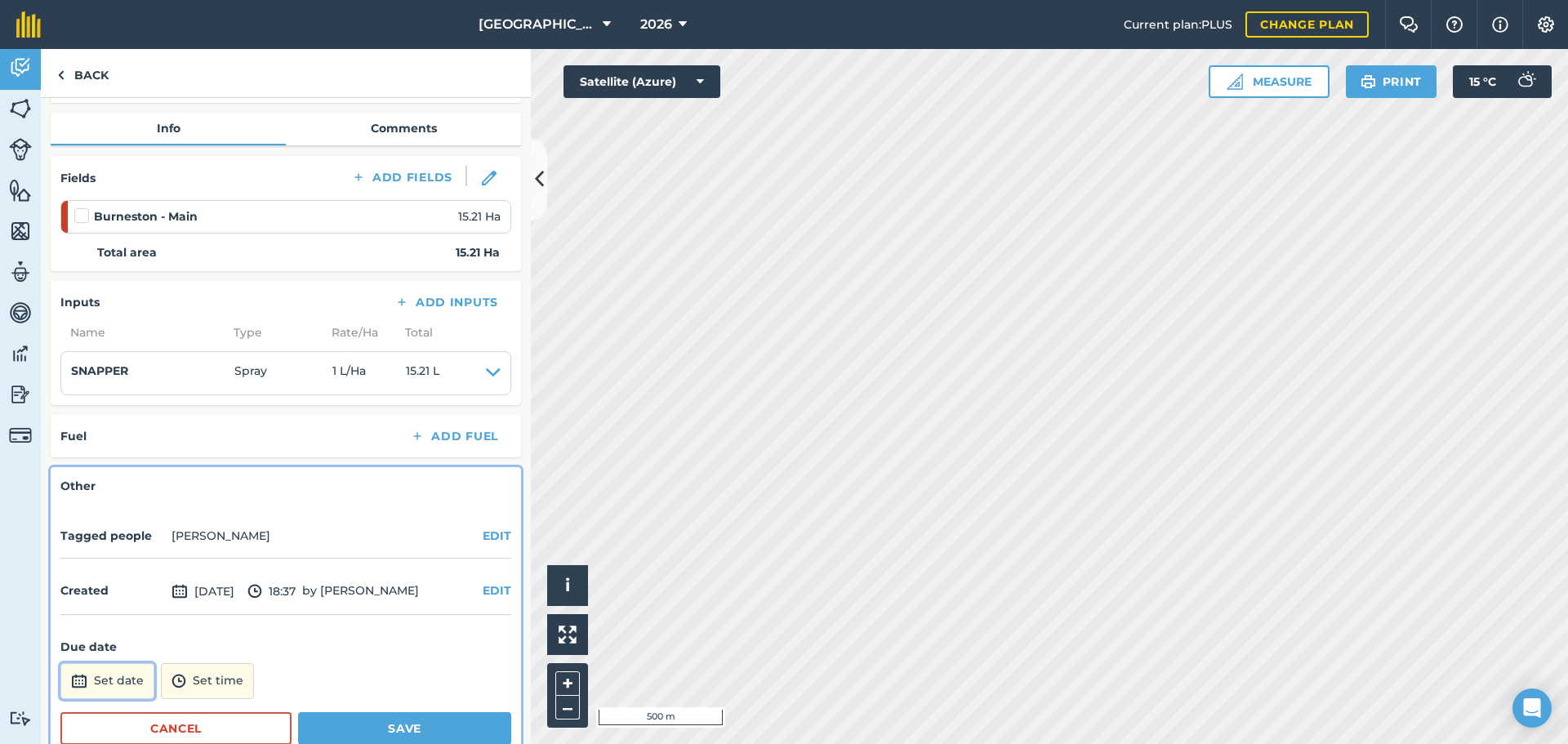
click at [116, 683] on button "Set date" at bounding box center [107, 681] width 94 height 35
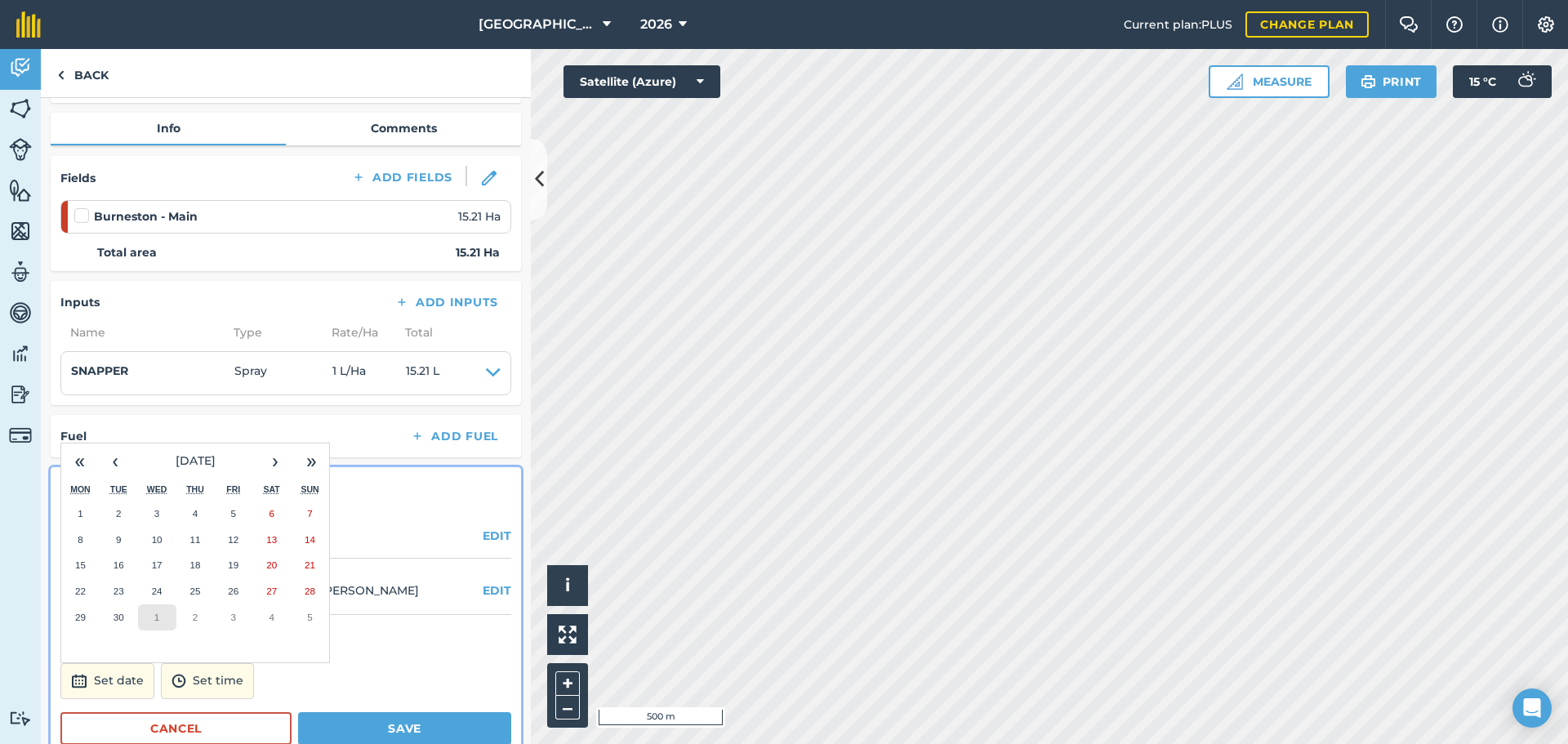
click at [155, 615] on abbr "1" at bounding box center [156, 616] width 5 height 11
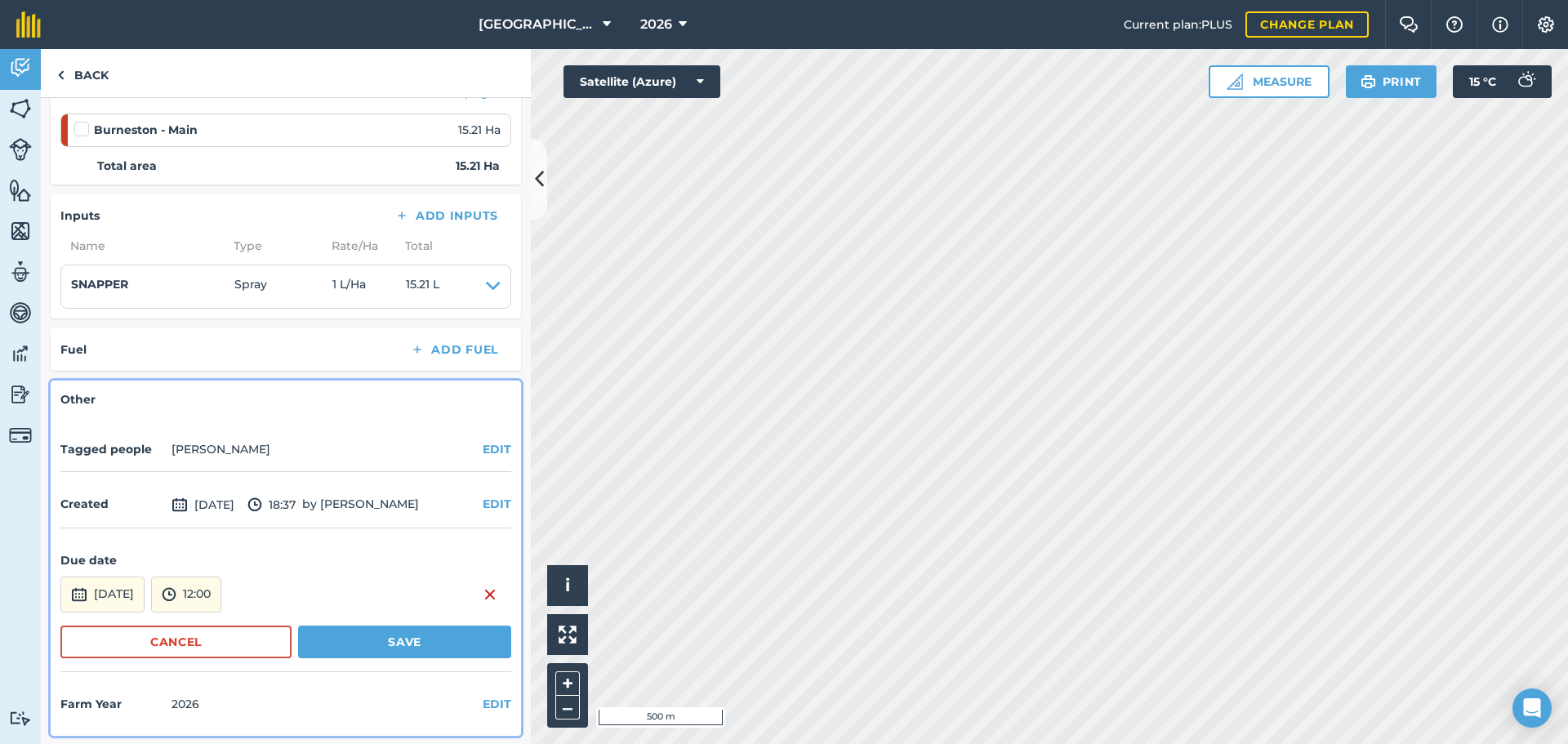
scroll to position [248, 0]
click at [344, 641] on button "Save" at bounding box center [405, 640] width 213 height 33
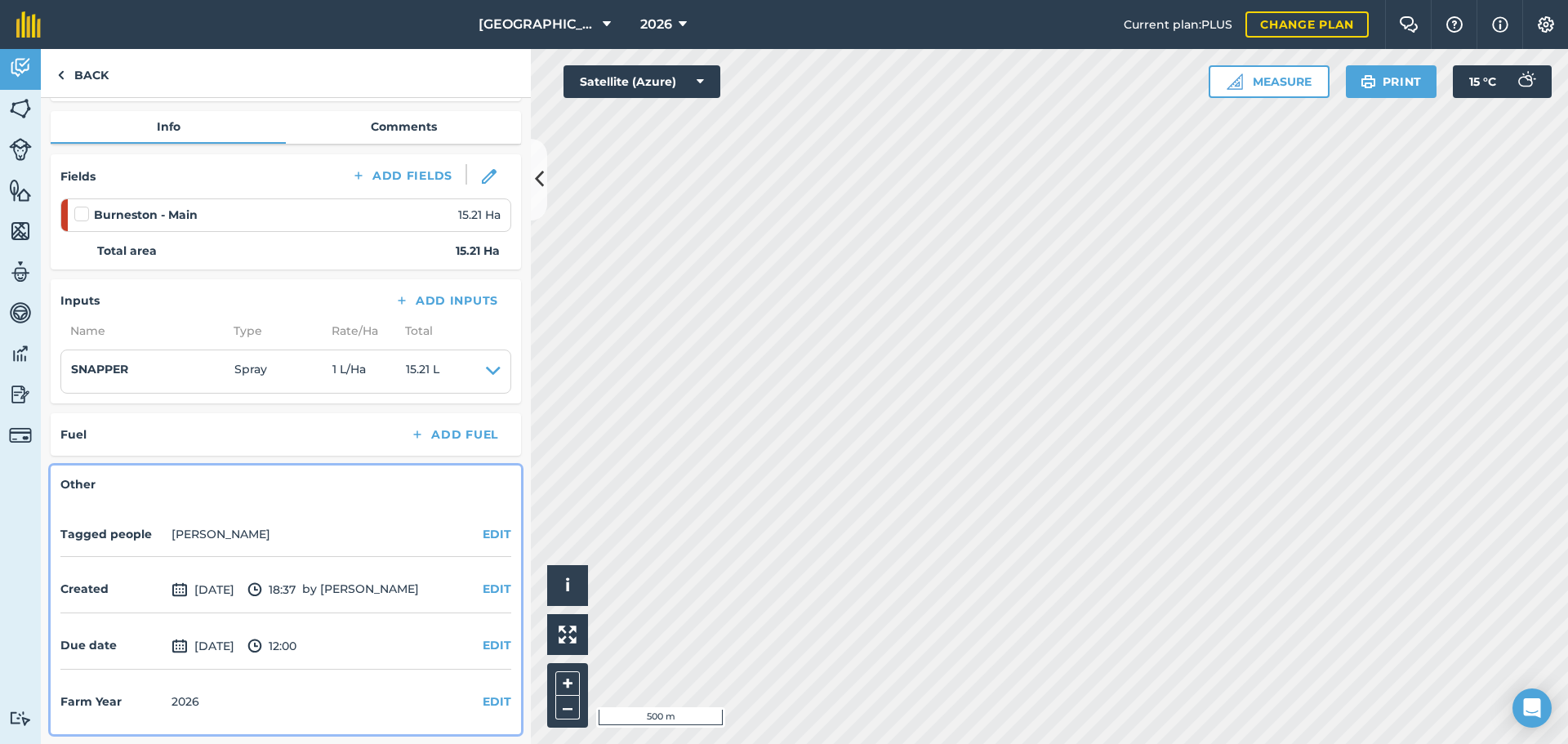
scroll to position [162, 0]
click at [94, 77] on link "Back" at bounding box center [83, 73] width 84 height 48
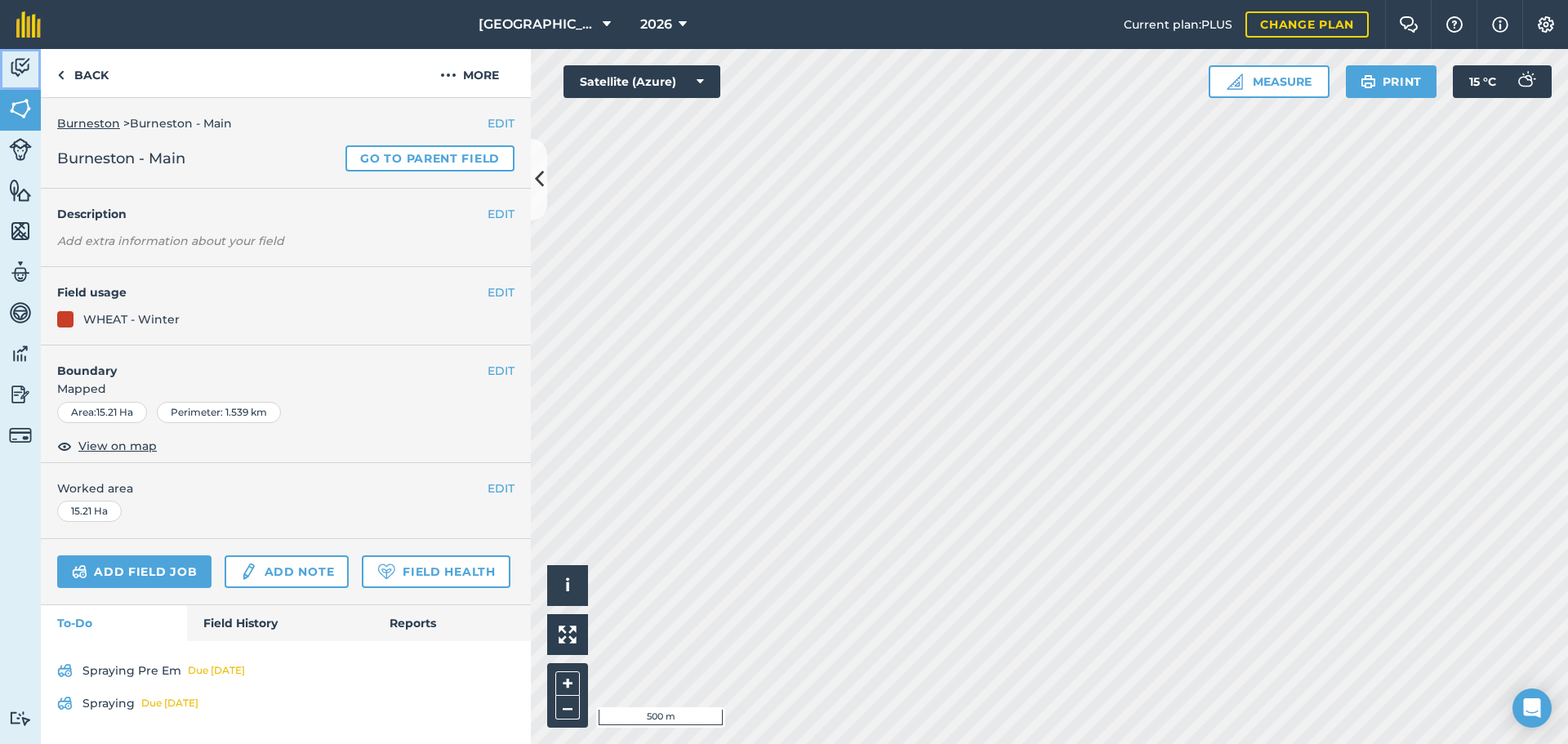
click at [24, 66] on img at bounding box center [20, 68] width 23 height 25
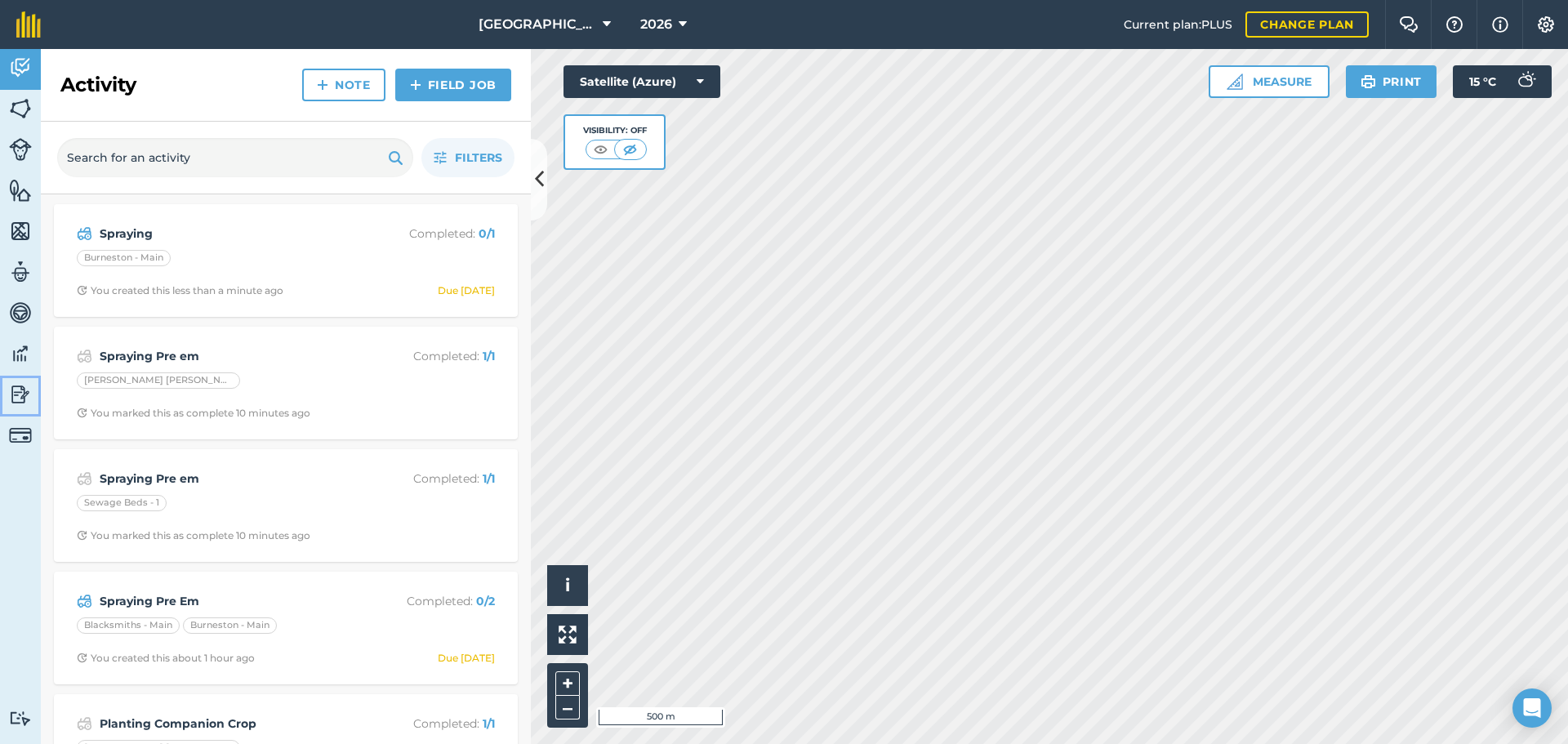
click at [19, 394] on img at bounding box center [20, 395] width 23 height 25
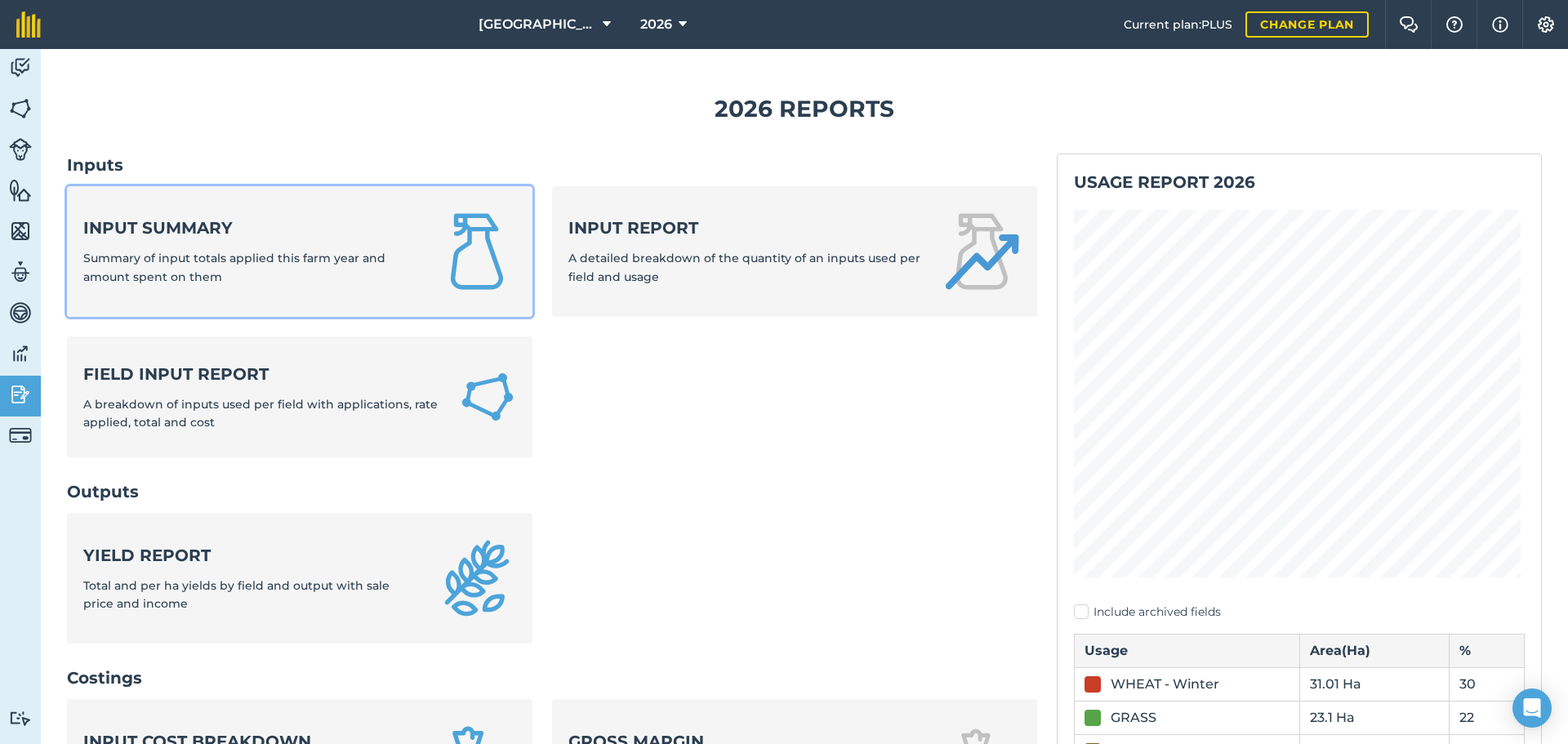
click at [233, 251] on span "Summary of input totals applied this farm year and amount spent on them" at bounding box center [234, 267] width 302 height 33
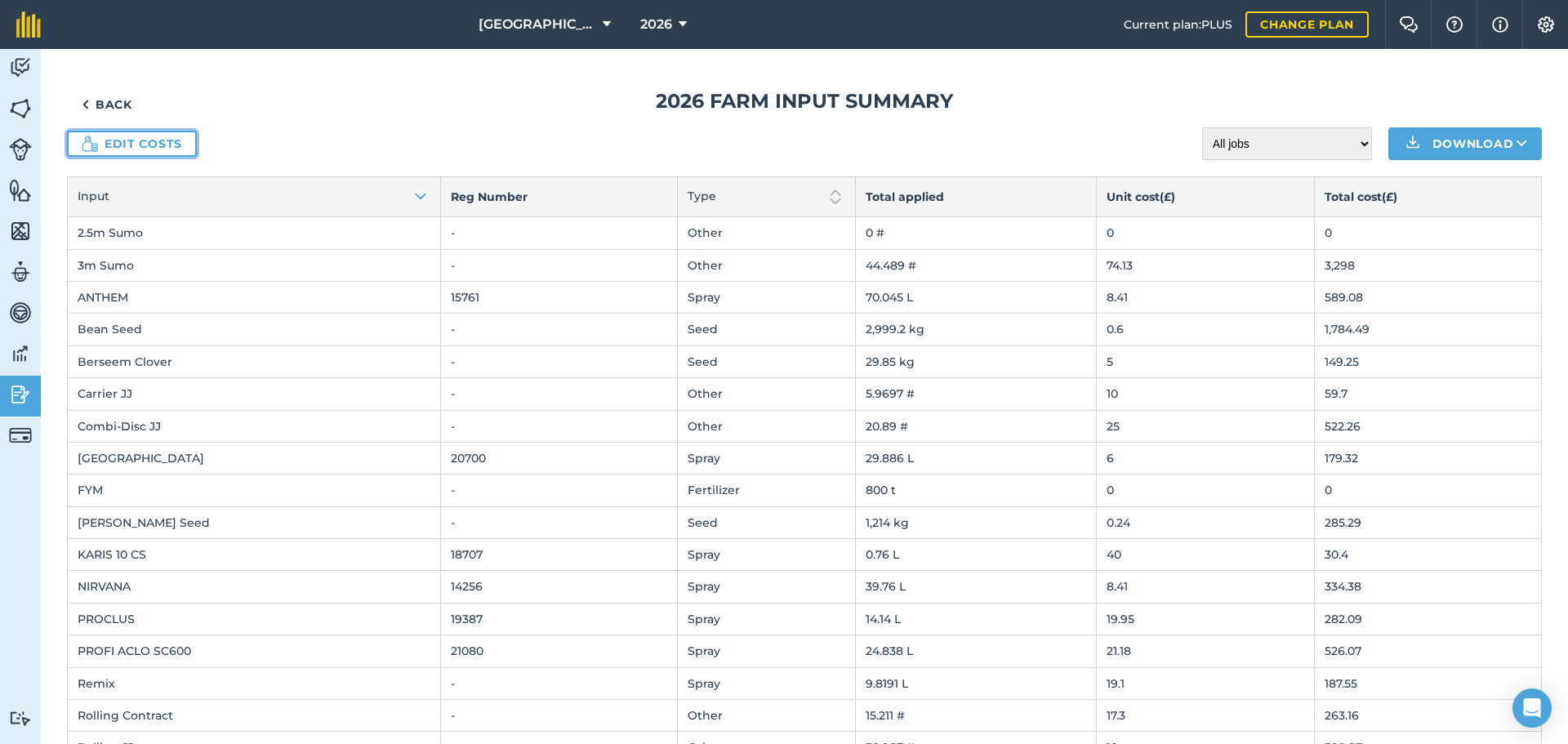
click at [178, 142] on link "Edit costs" at bounding box center [131, 143] width 129 height 26
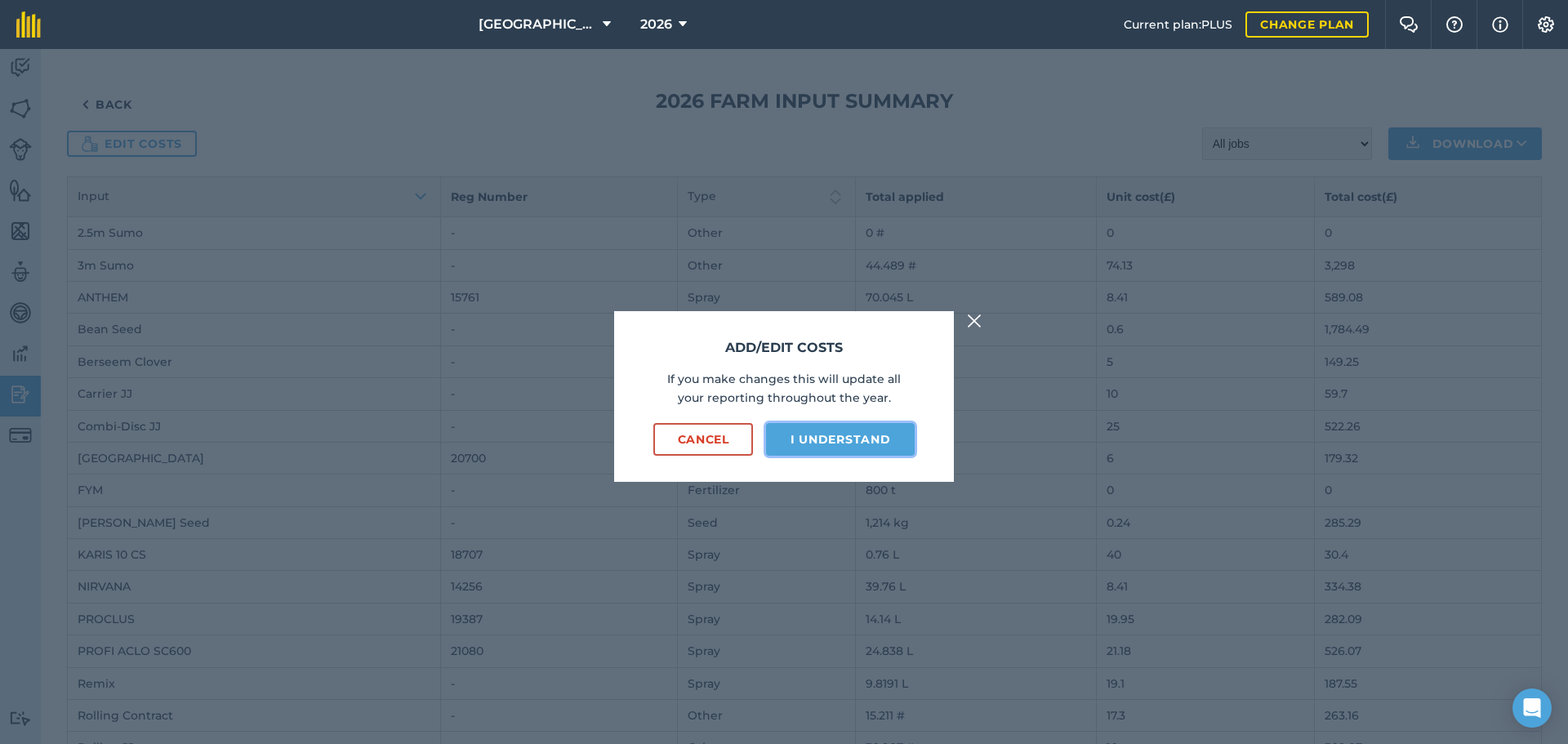
click at [811, 434] on button "I understand" at bounding box center [840, 439] width 149 height 33
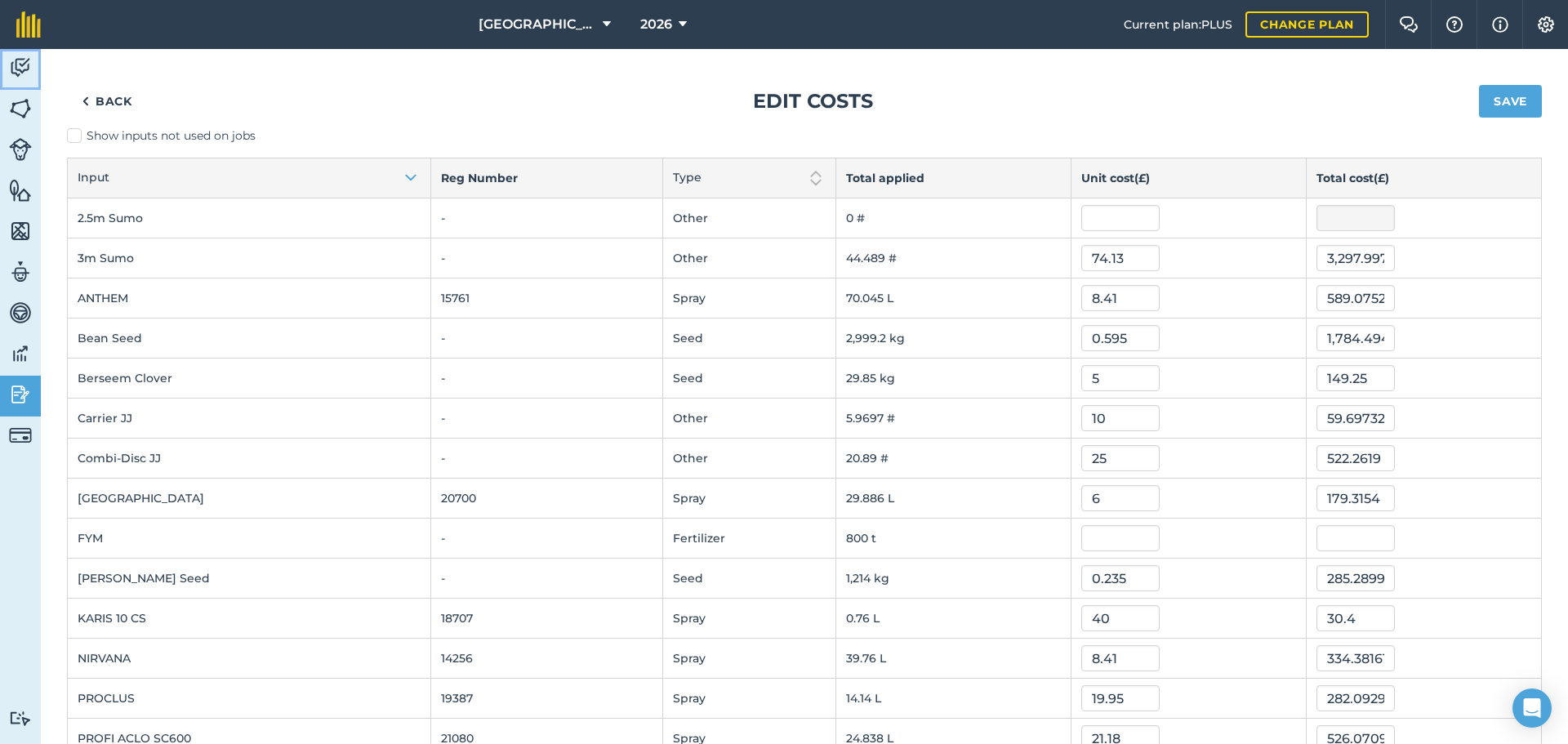
click at [14, 63] on img at bounding box center [20, 68] width 23 height 25
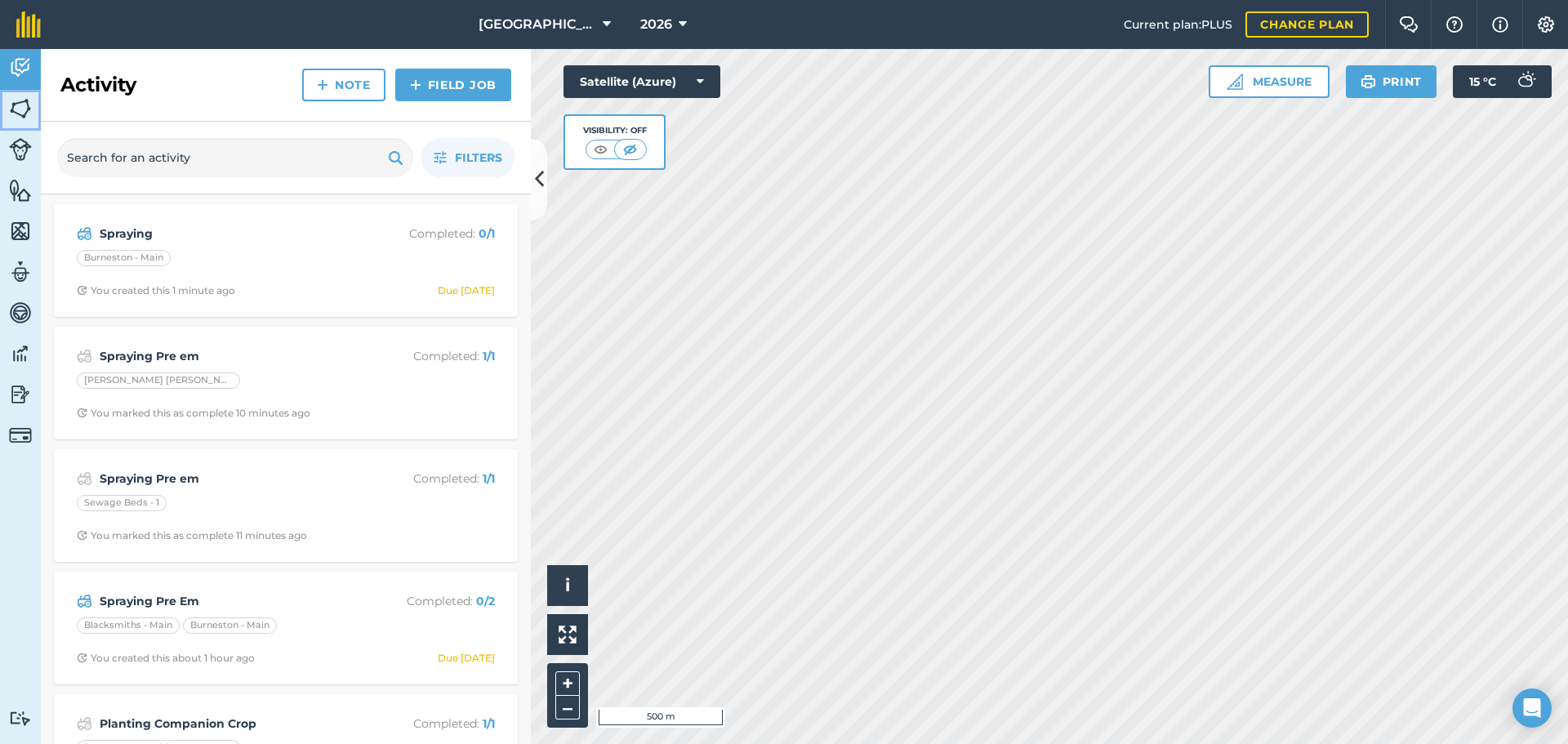
click at [24, 109] on img at bounding box center [20, 109] width 23 height 25
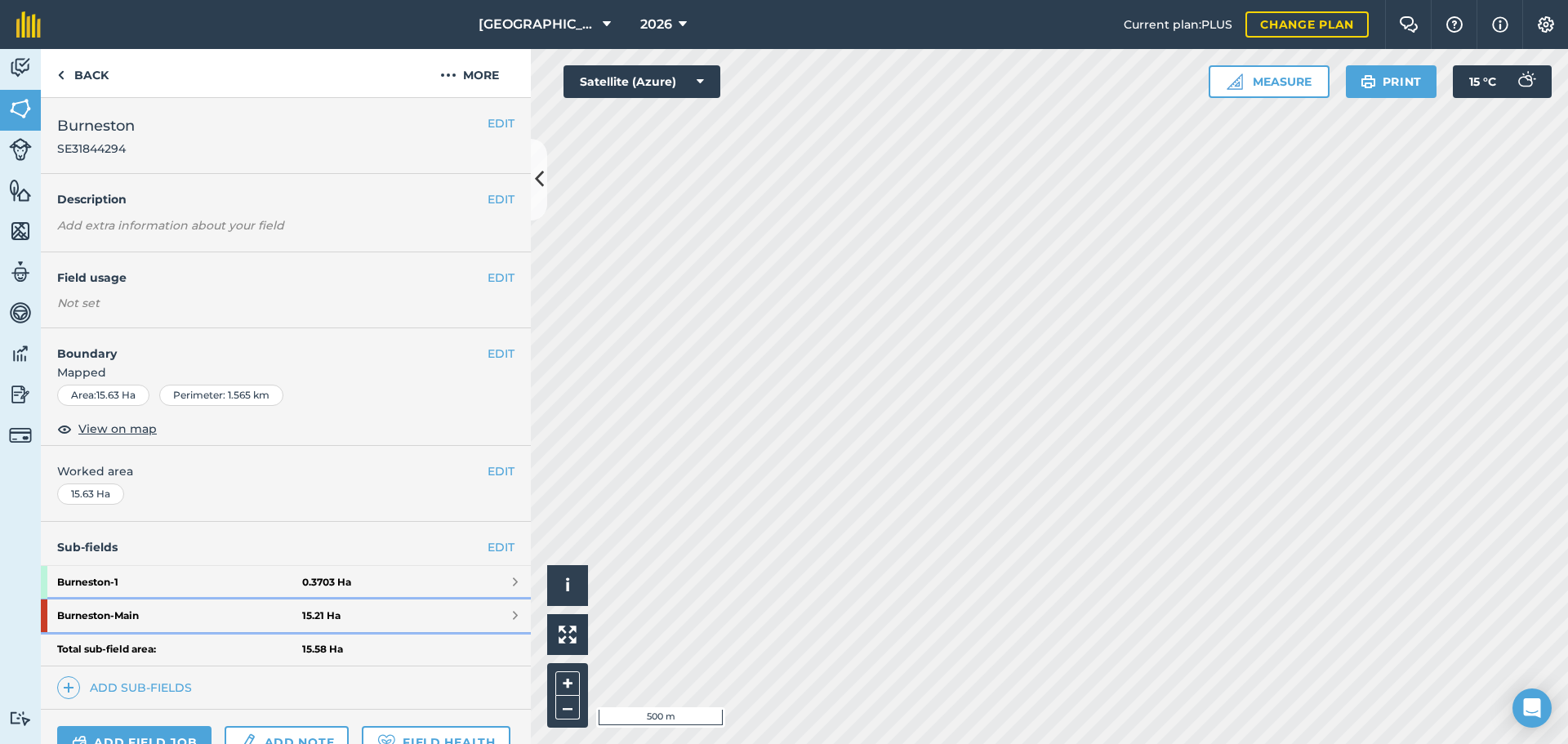
click at [139, 613] on strong "Burneston - Main" at bounding box center [180, 616] width 246 height 33
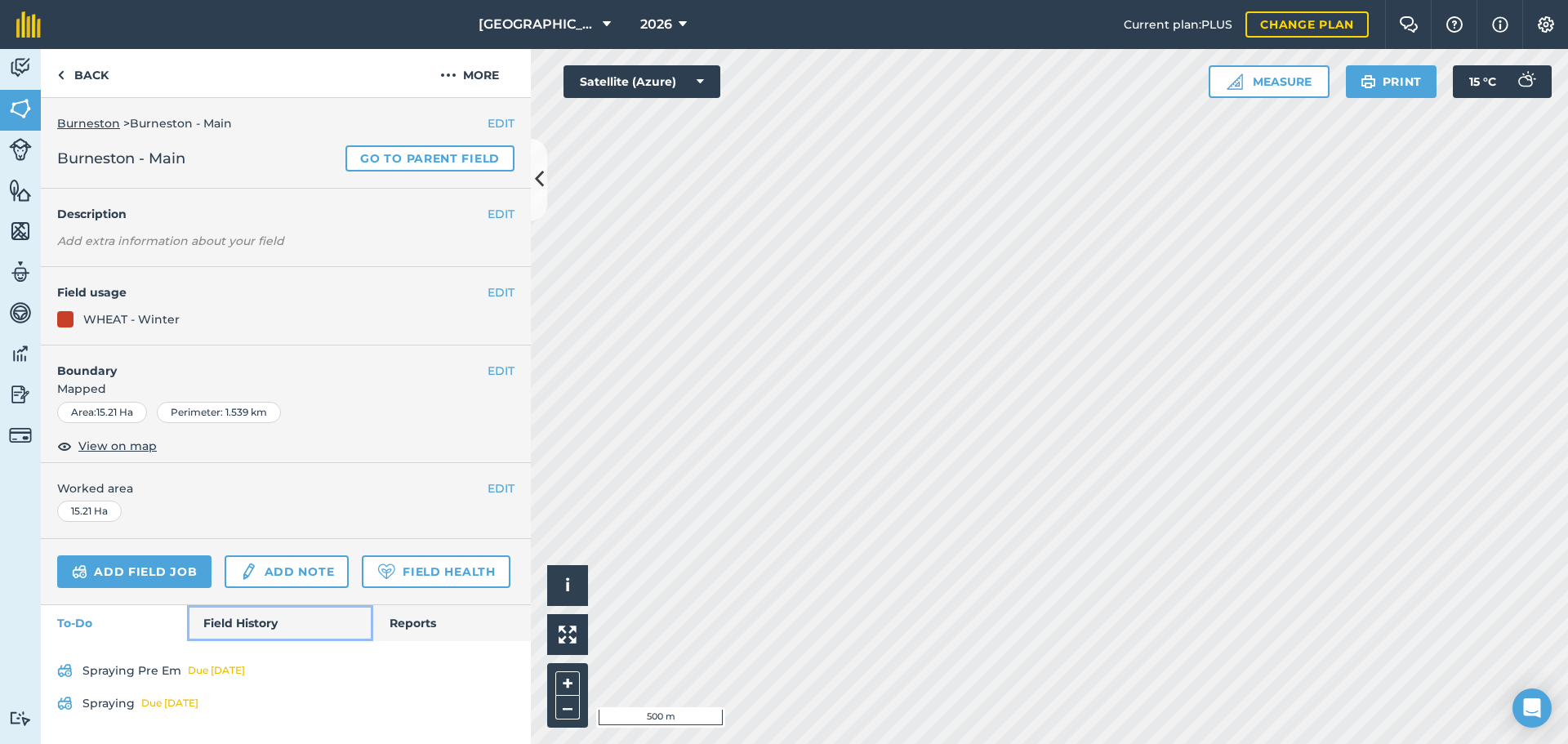
click at [259, 627] on link "Field History" at bounding box center [279, 622] width 185 height 35
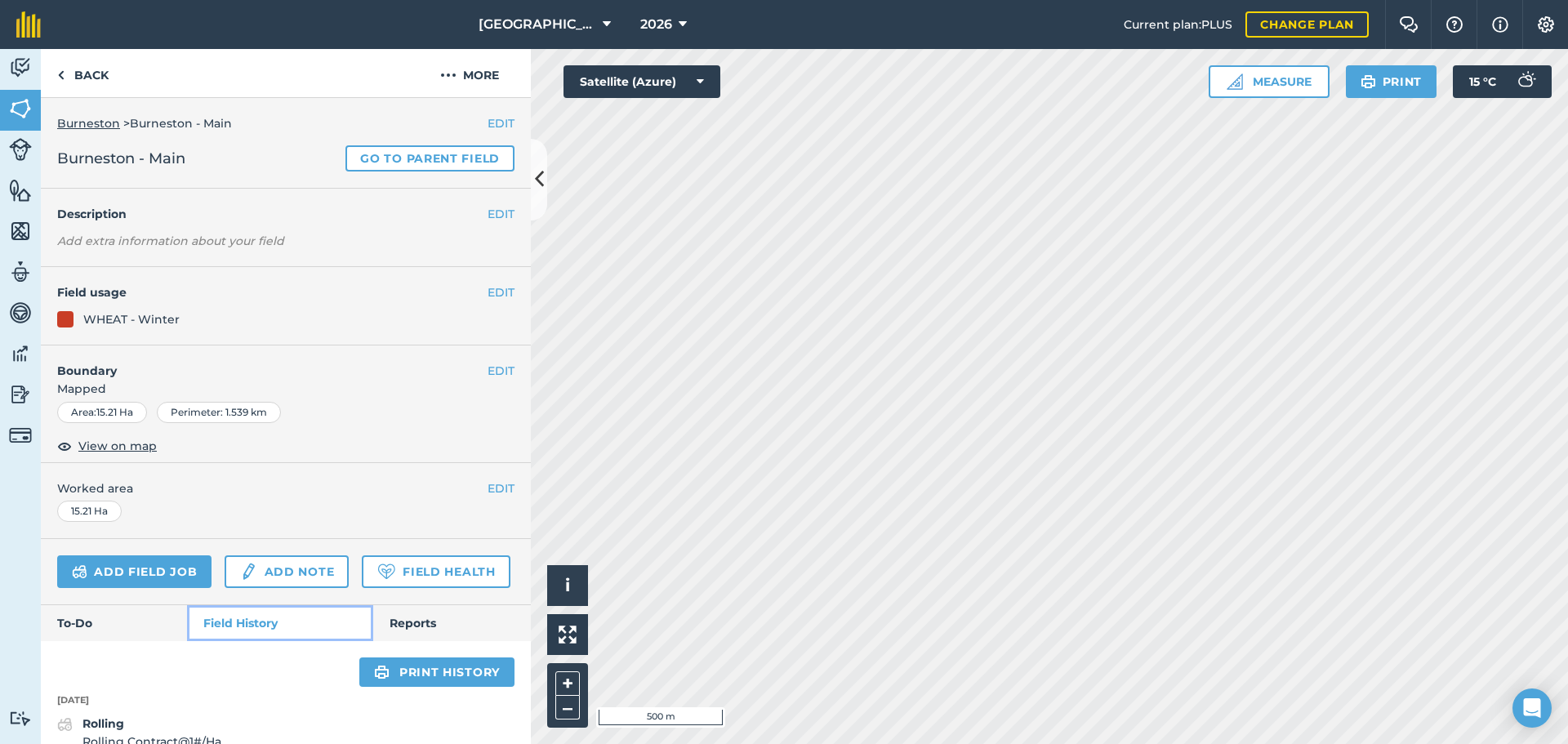
scroll to position [408, 0]
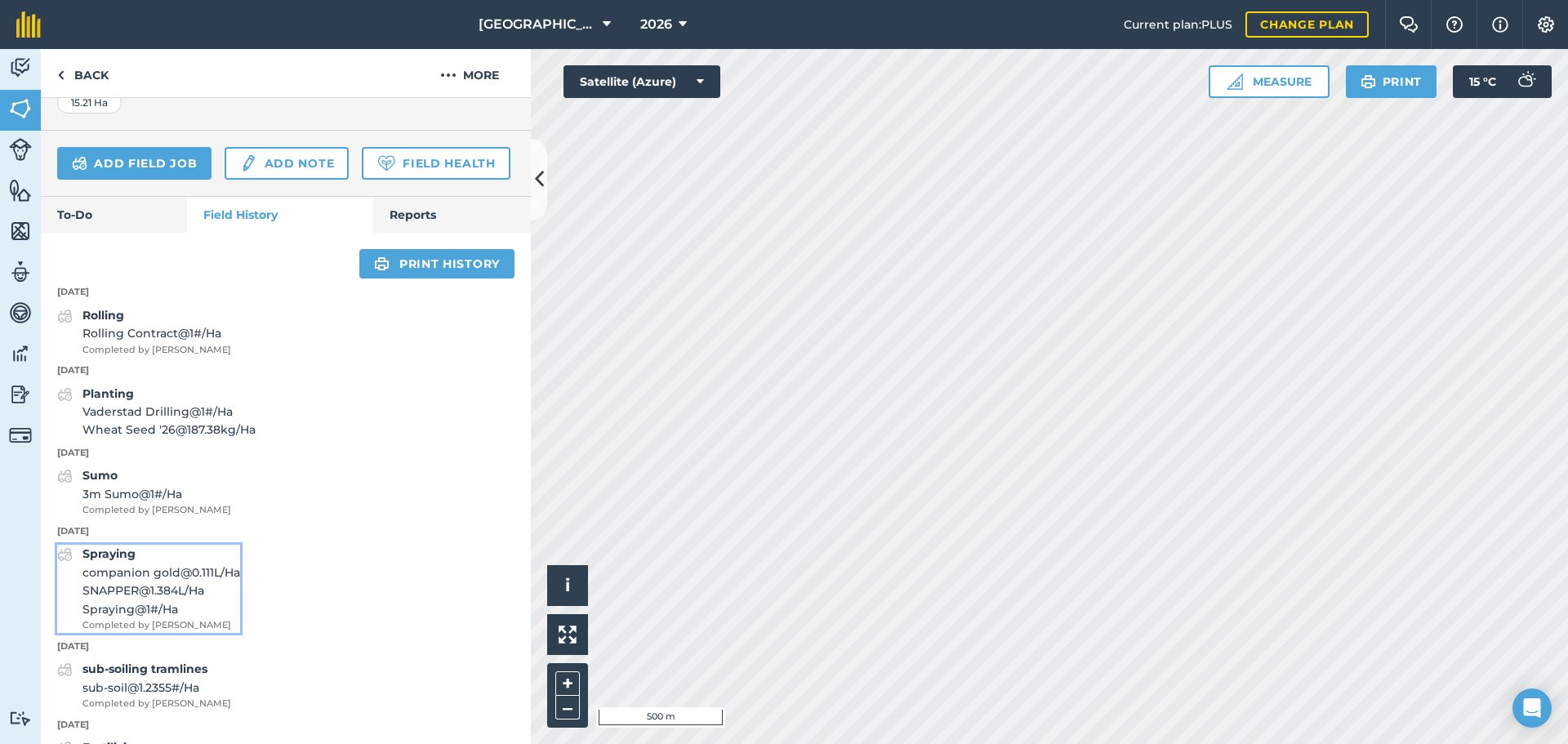
click at [172, 581] on span "companion gold @ 0.111 L / Ha" at bounding box center [161, 572] width 157 height 18
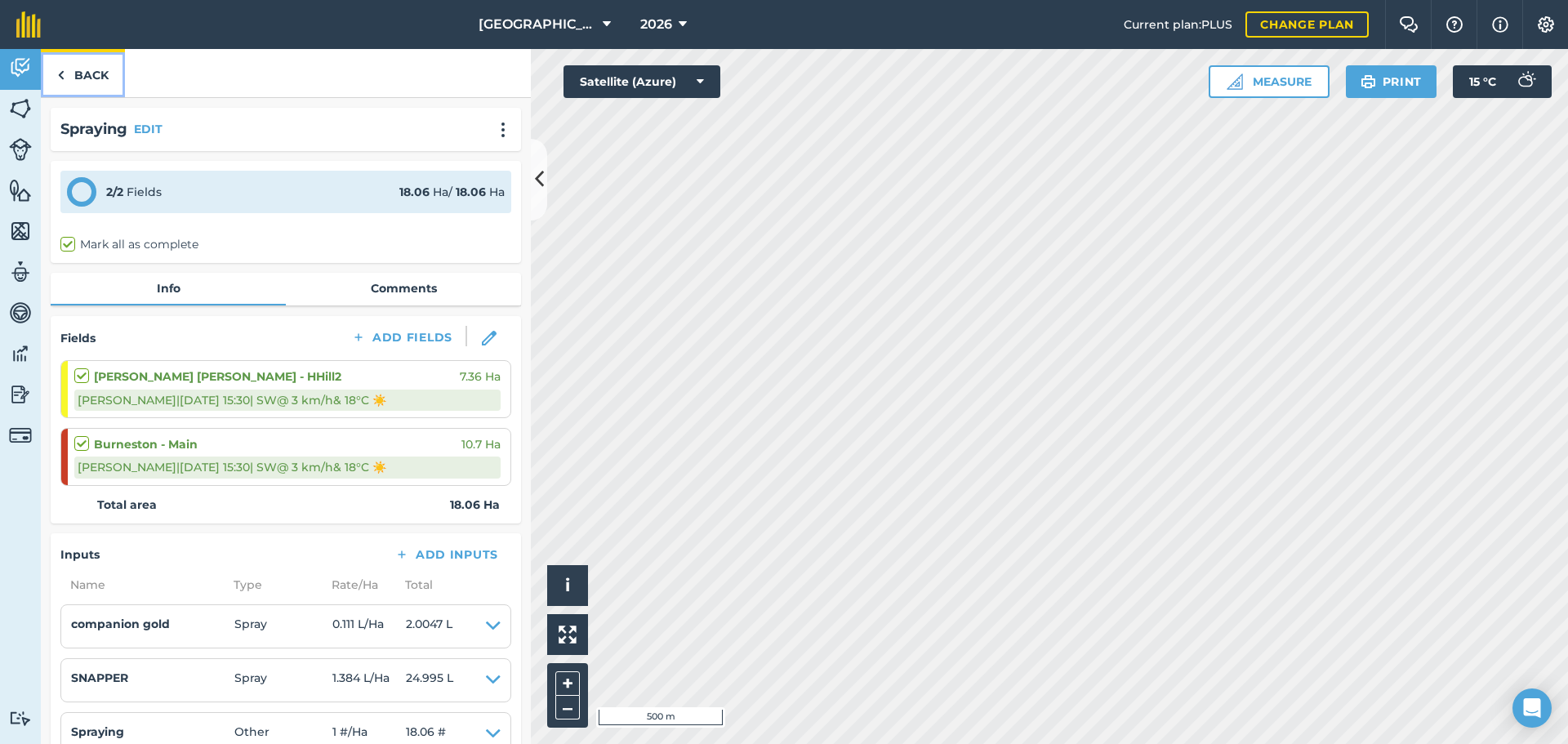
click at [58, 72] on img at bounding box center [61, 75] width 8 height 19
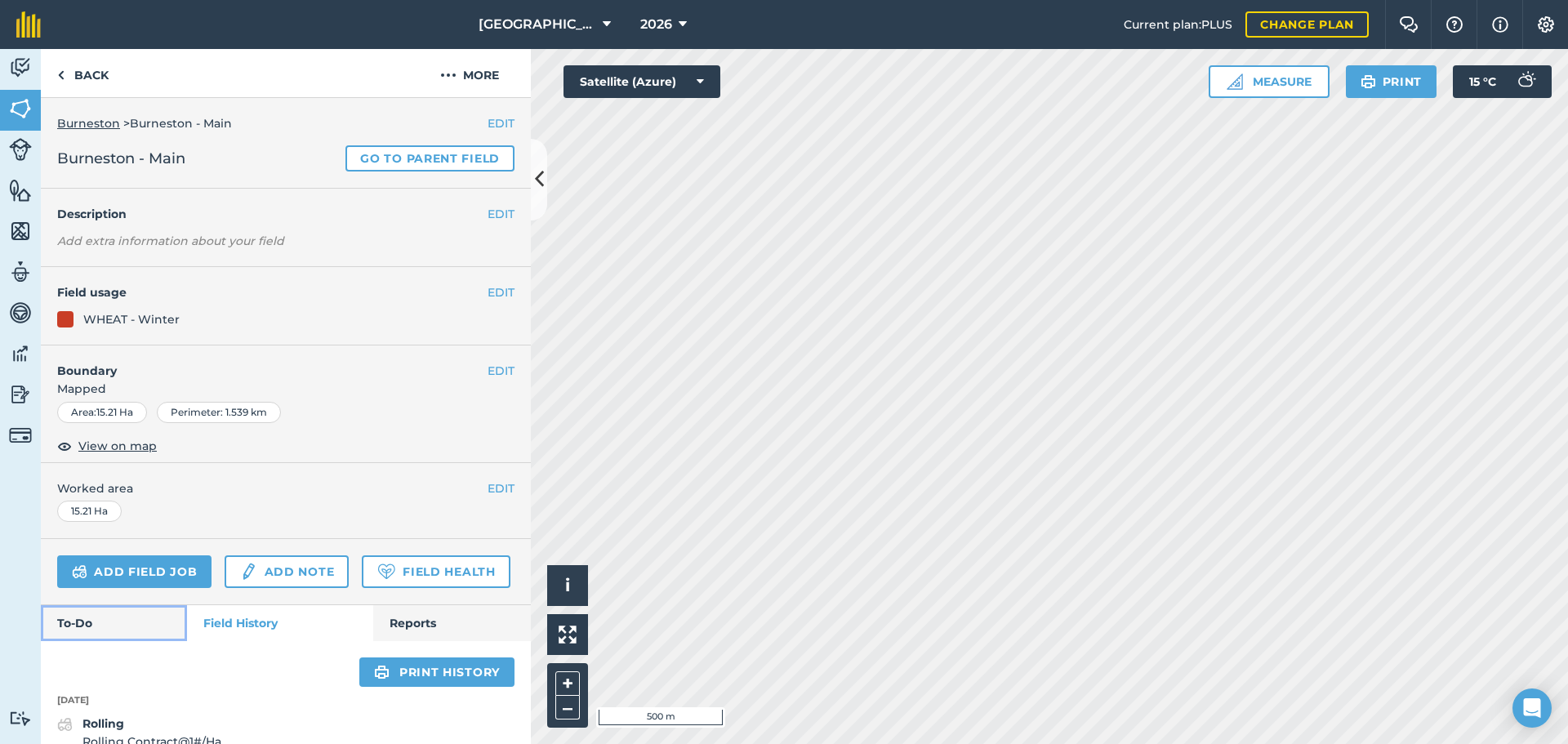
click at [117, 641] on link "To-Do" at bounding box center [114, 622] width 146 height 35
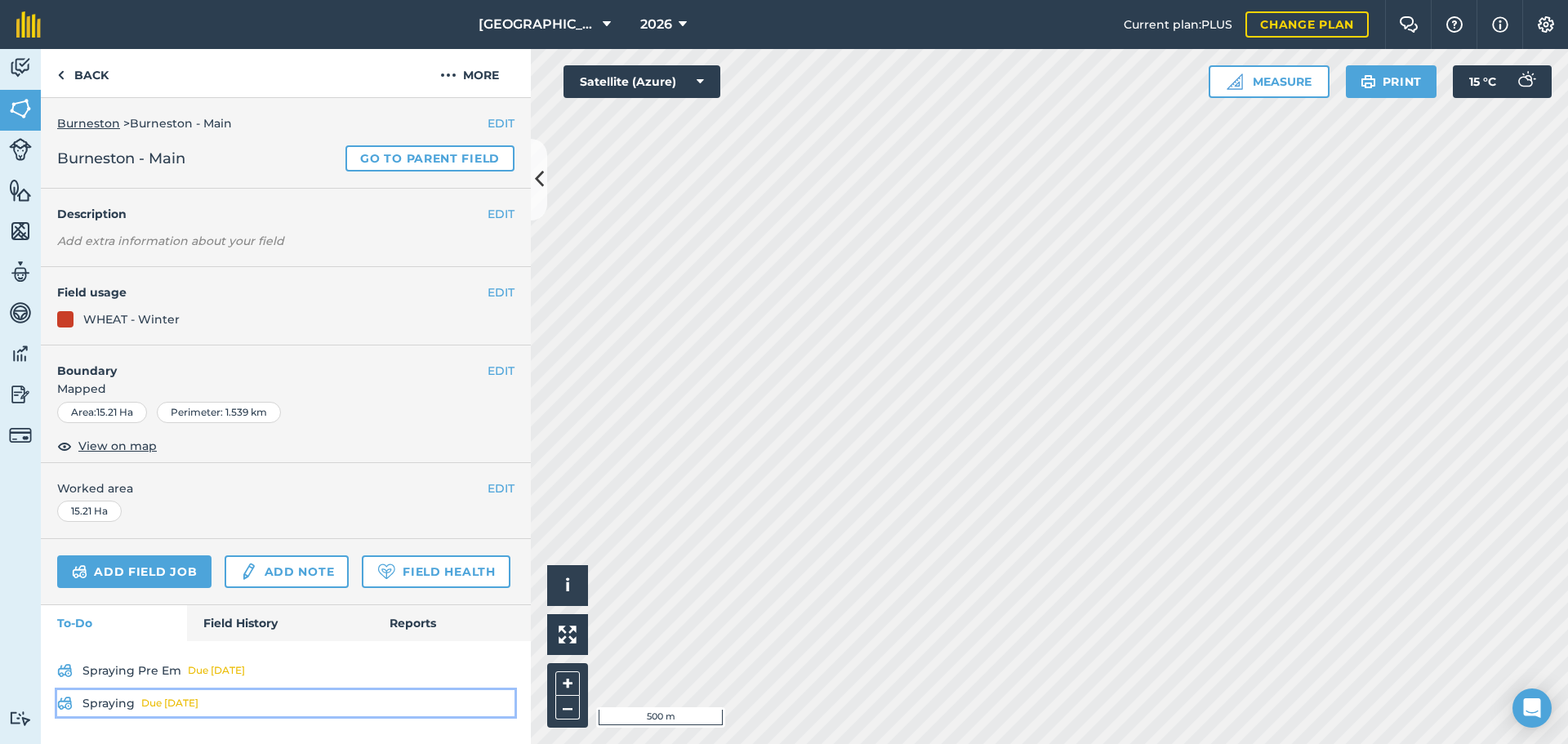
click at [119, 703] on link "Spraying Due [DATE]" at bounding box center [286, 703] width 457 height 26
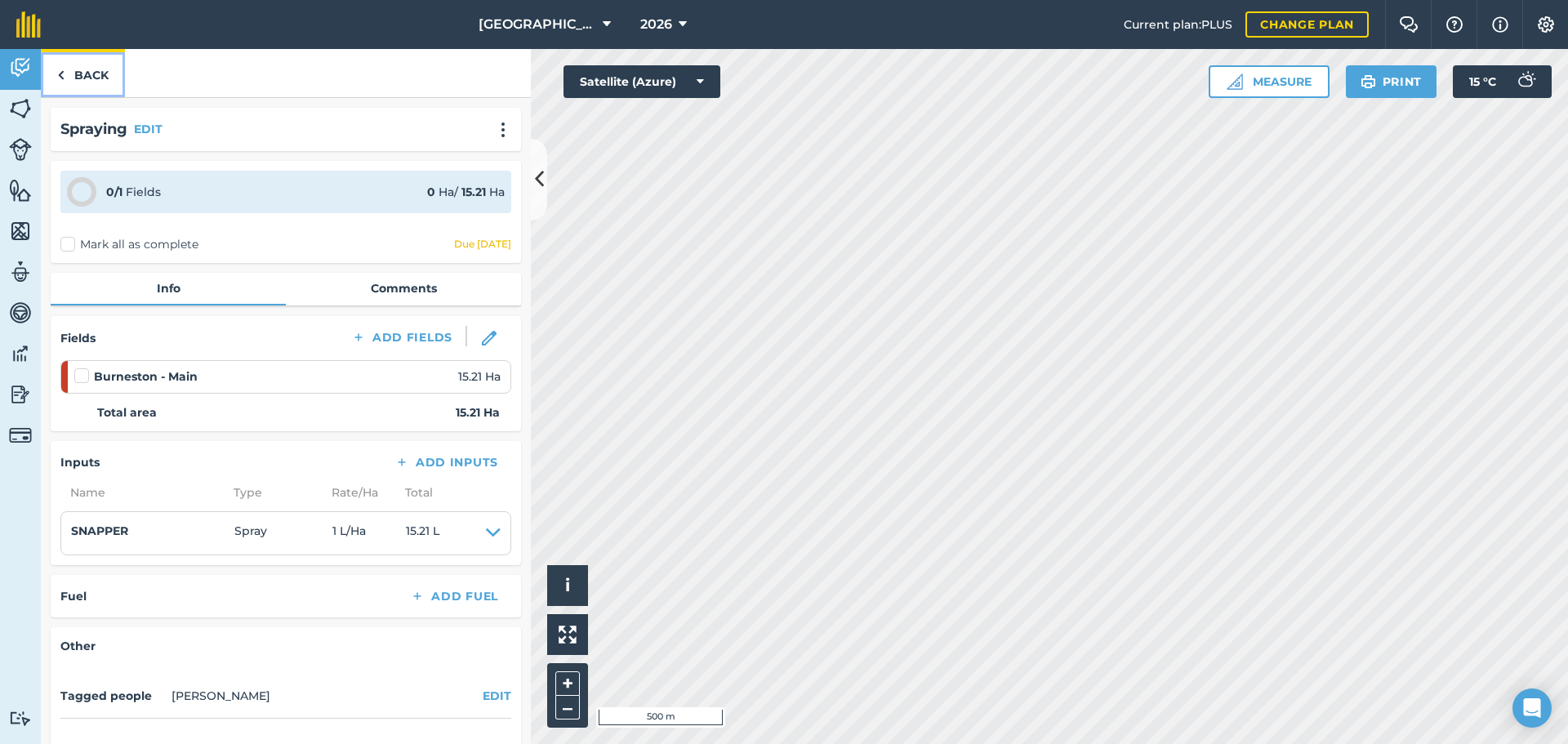
click at [79, 74] on link "Back" at bounding box center [83, 73] width 84 height 48
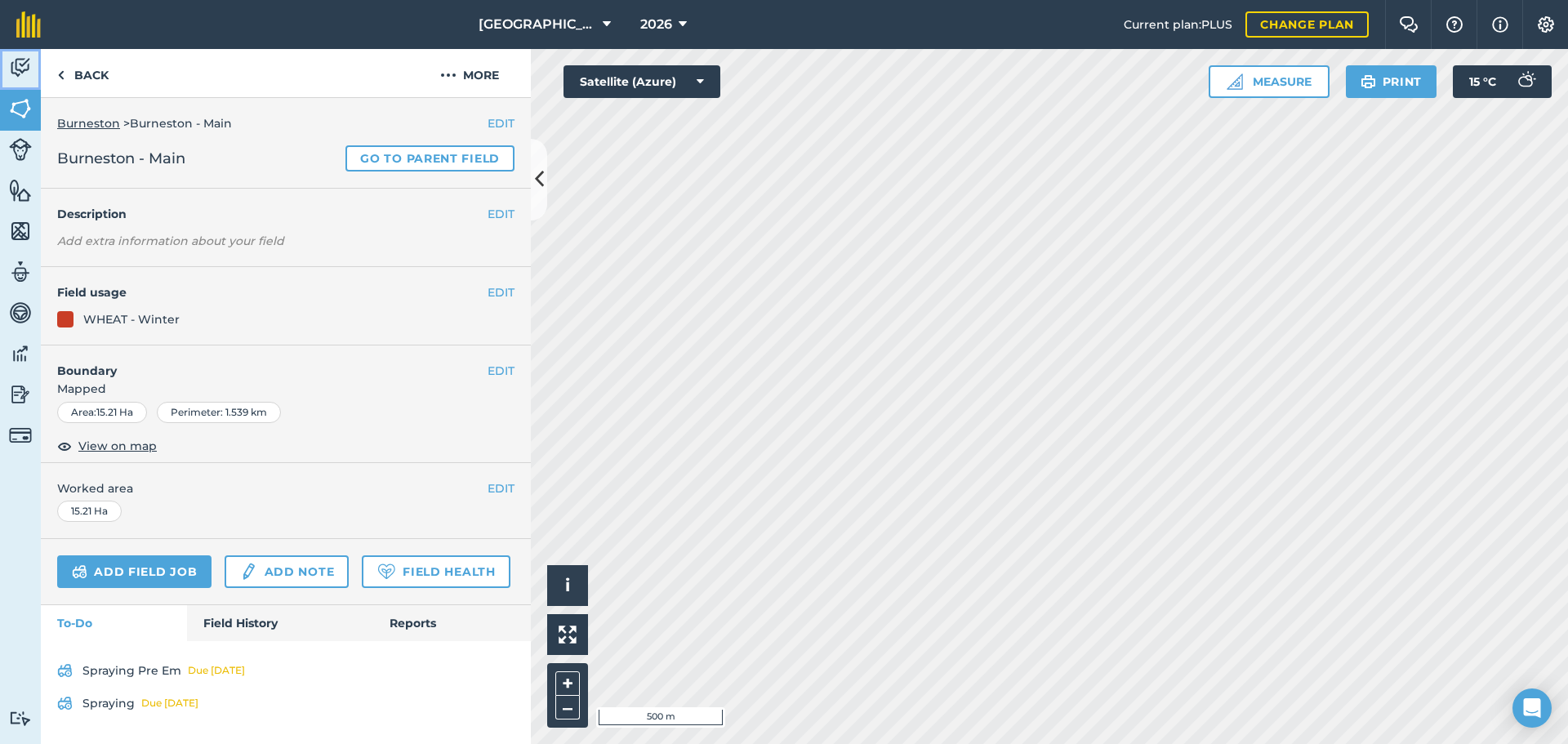
click at [21, 63] on img at bounding box center [20, 68] width 23 height 25
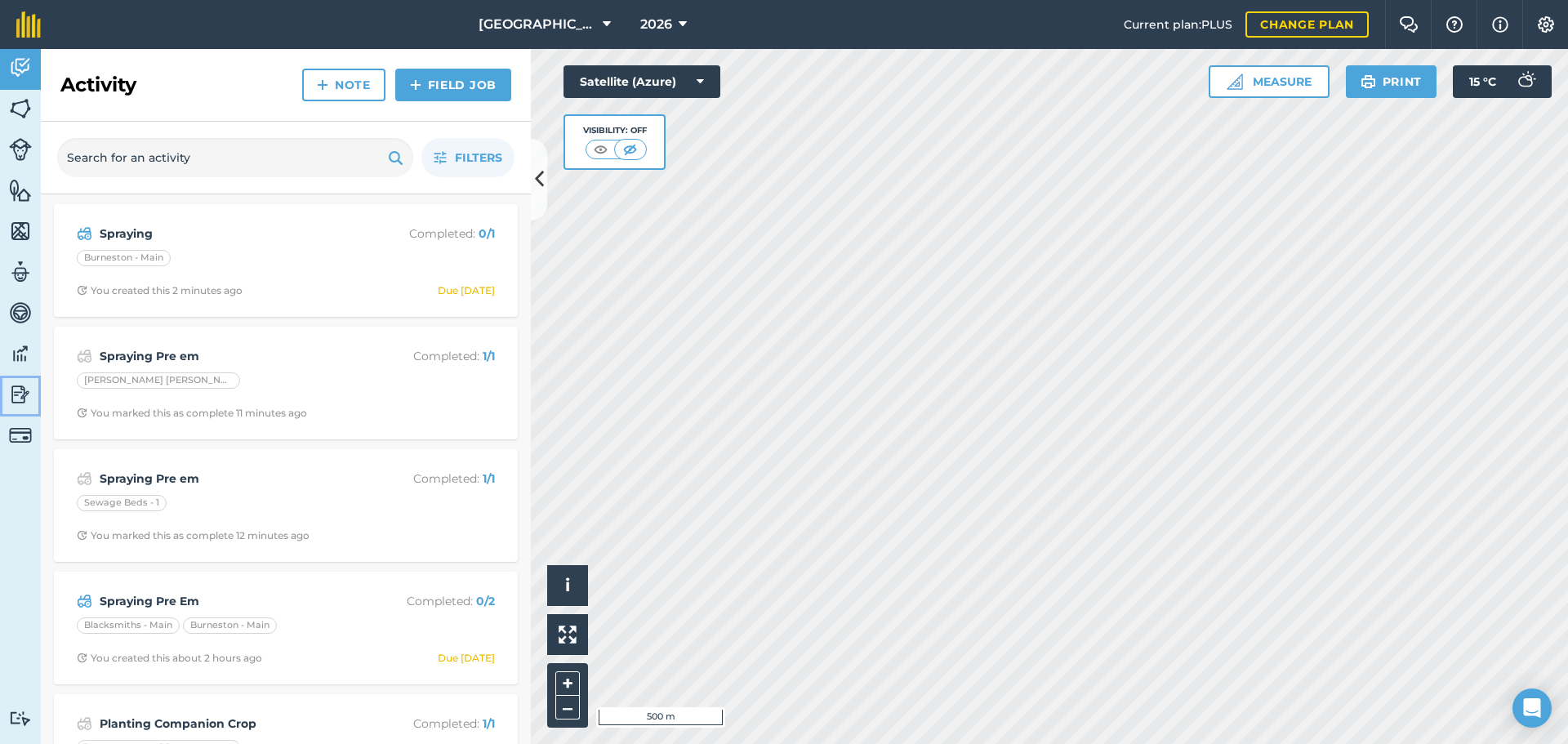
click at [15, 393] on img at bounding box center [20, 395] width 23 height 25
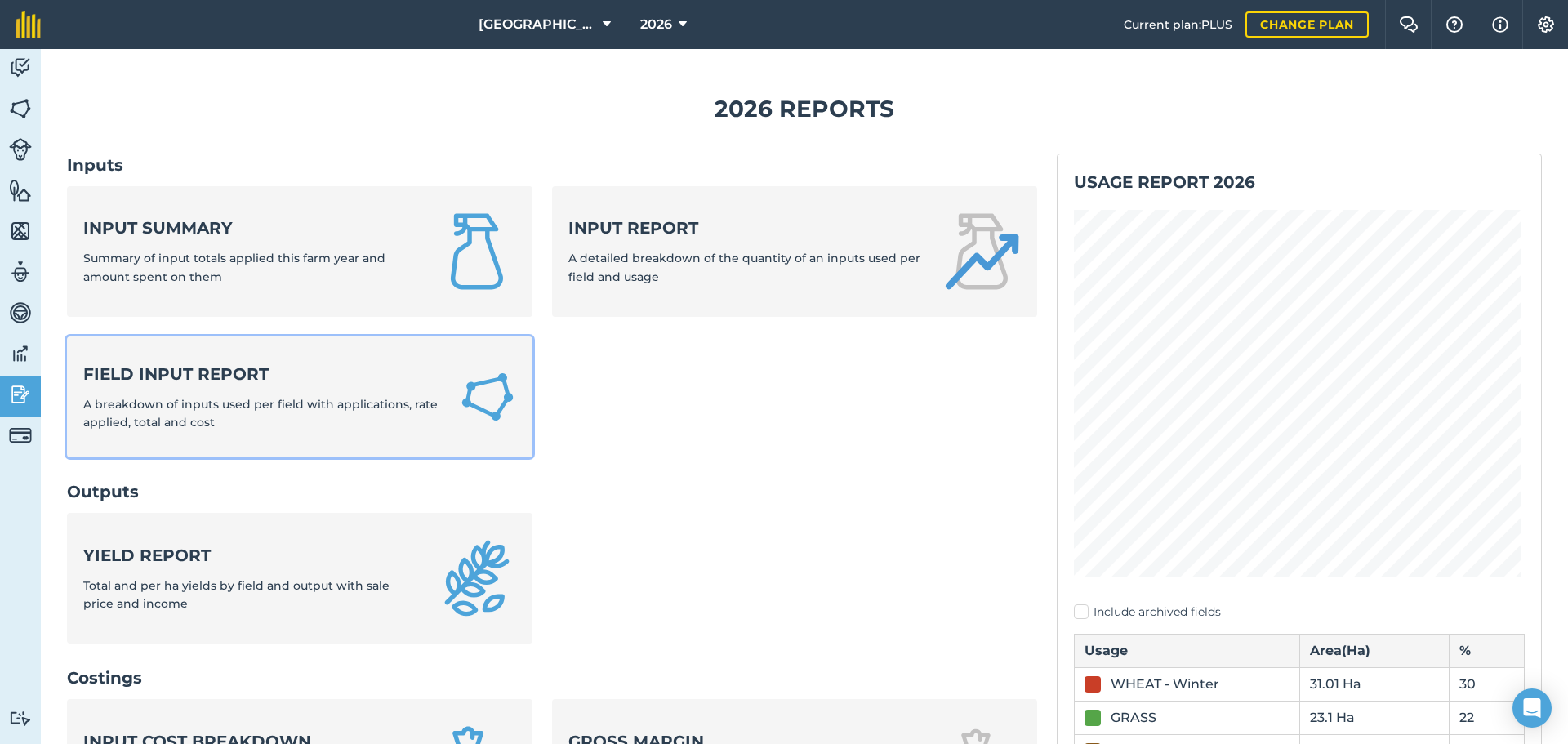
click at [186, 386] on div "Field Input Report A breakdown of inputs used per field with applications, rate…" at bounding box center [261, 397] width 356 height 69
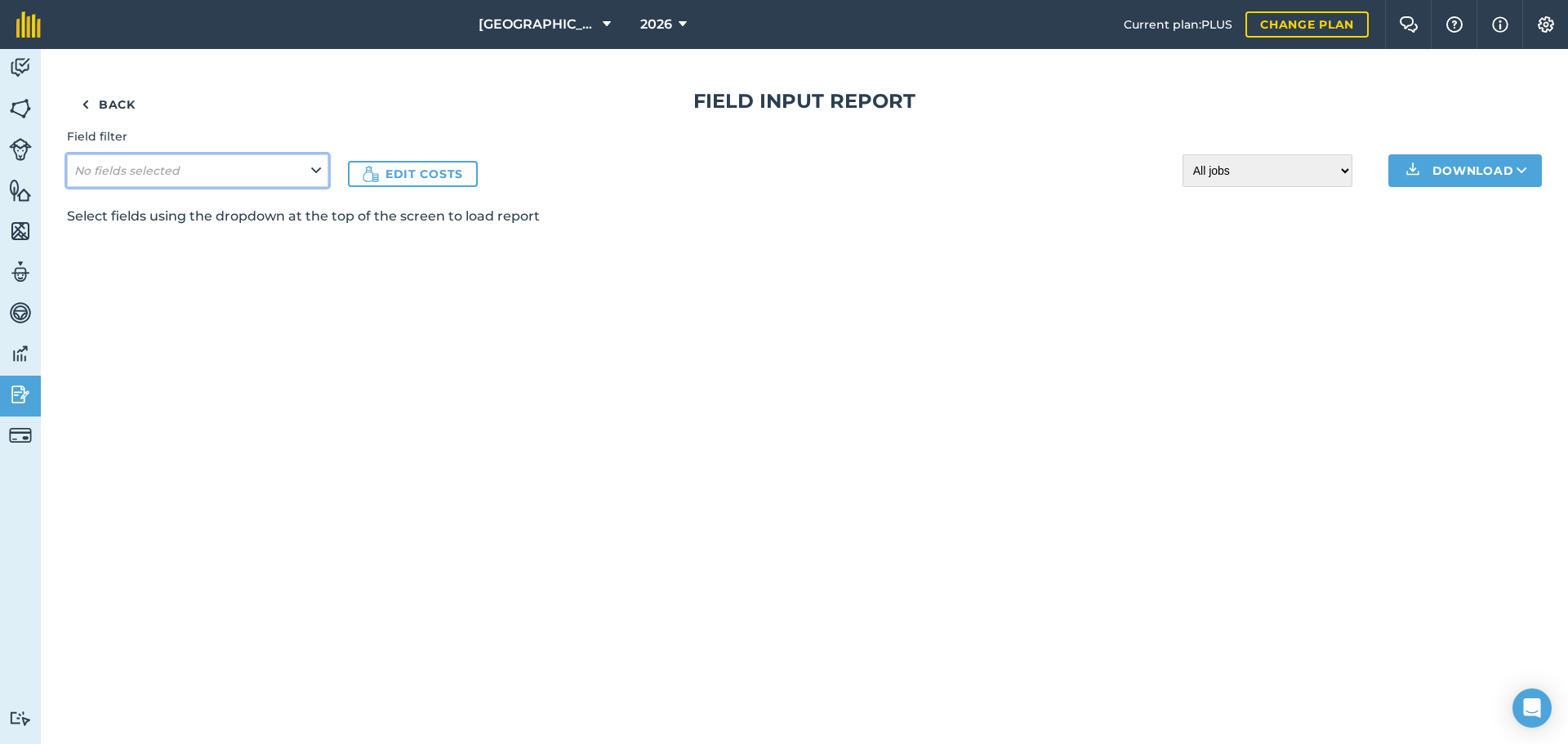
click at [144, 166] on em "No fields selected" at bounding box center [128, 170] width 105 height 14
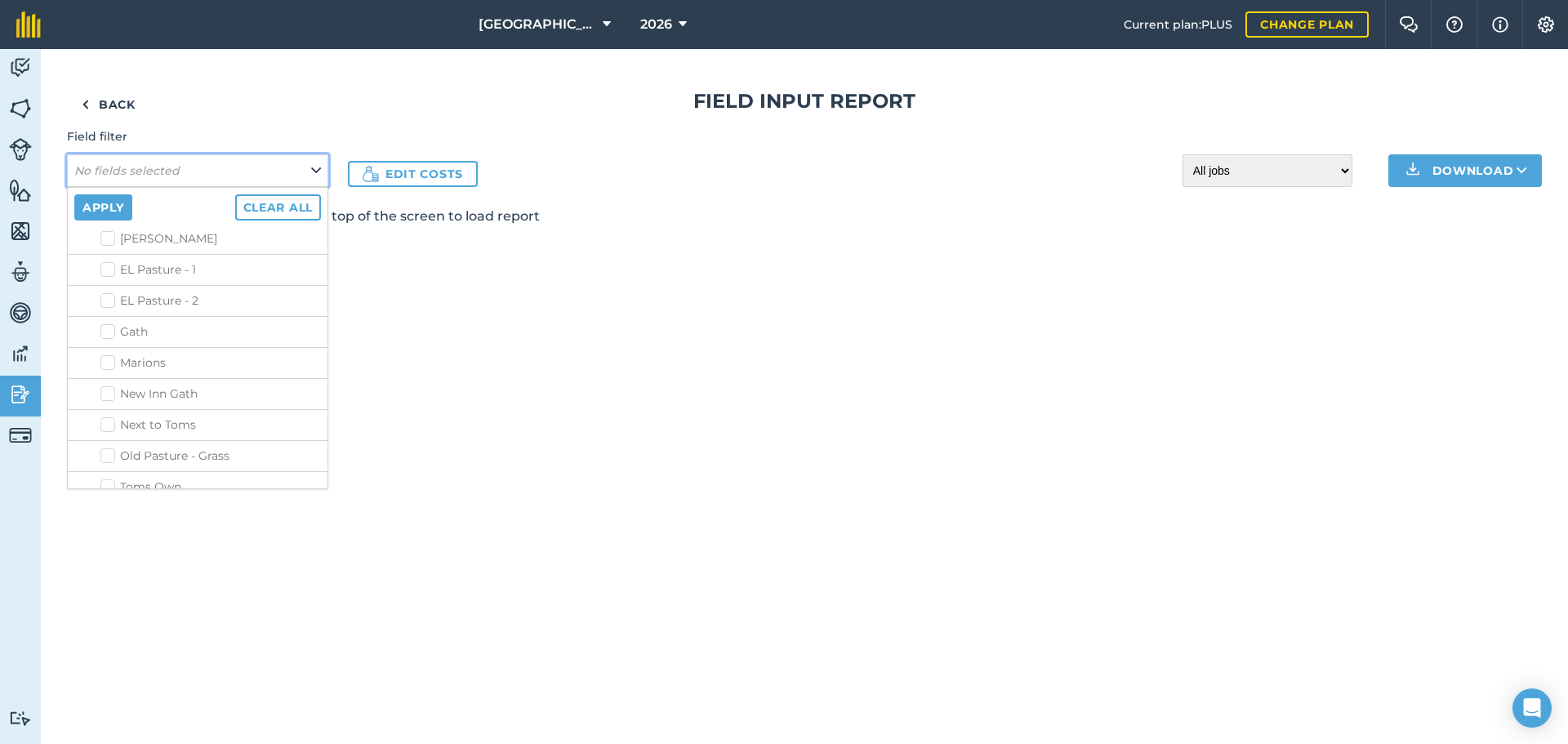
scroll to position [887, 0]
click at [114, 526] on label "Burneston - Main" at bounding box center [211, 535] width 221 height 17
click at [111, 526] on input "Burneston - Main" at bounding box center [105, 531] width 11 height 11
checkbox input "true"
click at [114, 209] on button "Apply" at bounding box center [104, 207] width 58 height 26
